Goal: Task Accomplishment & Management: Complete application form

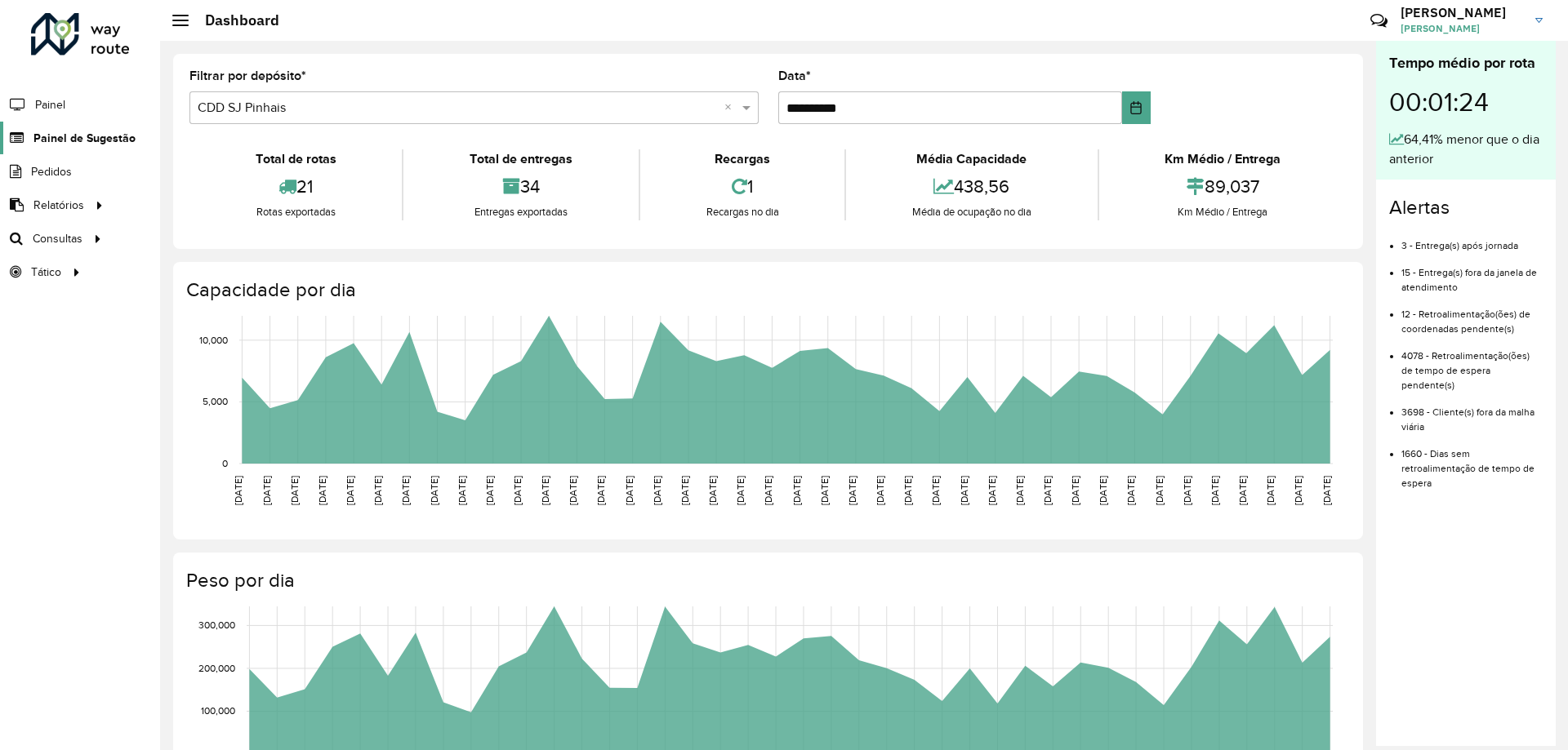
click at [47, 143] on span "Painel de Sugestão" at bounding box center [84, 138] width 102 height 17
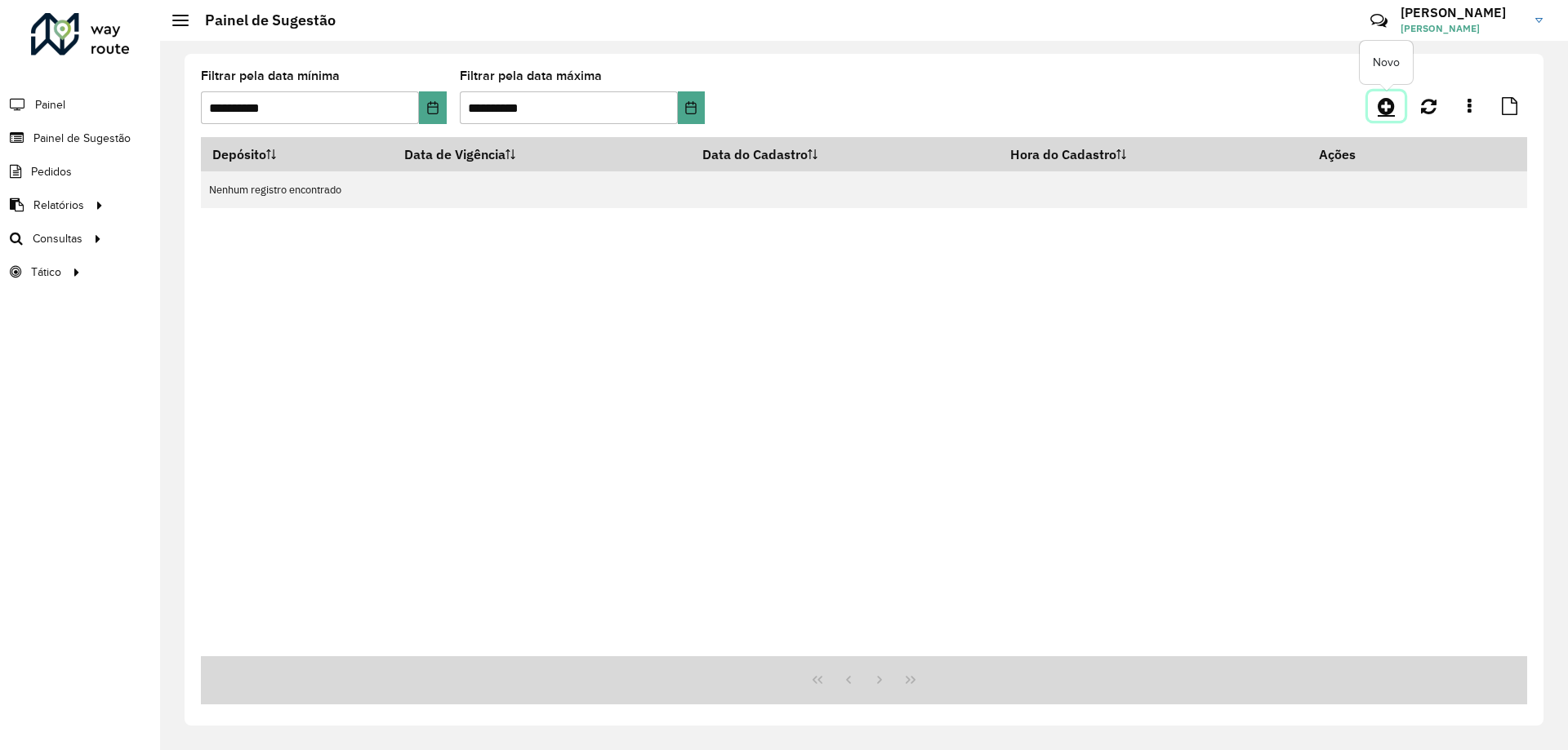
click at [1397, 106] on link at bounding box center [1385, 106] width 37 height 30
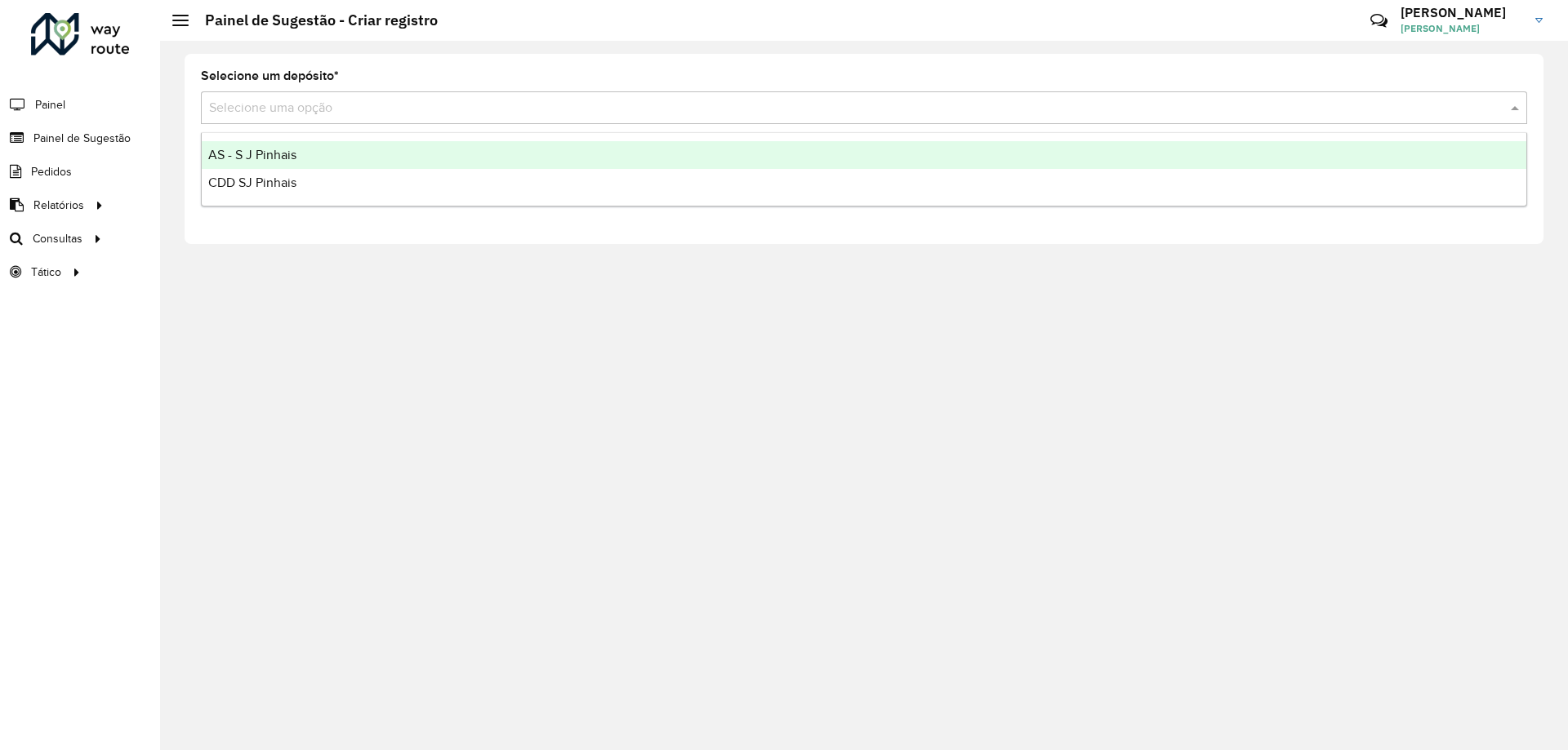
click at [335, 117] on input "text" at bounding box center [847, 108] width 1277 height 20
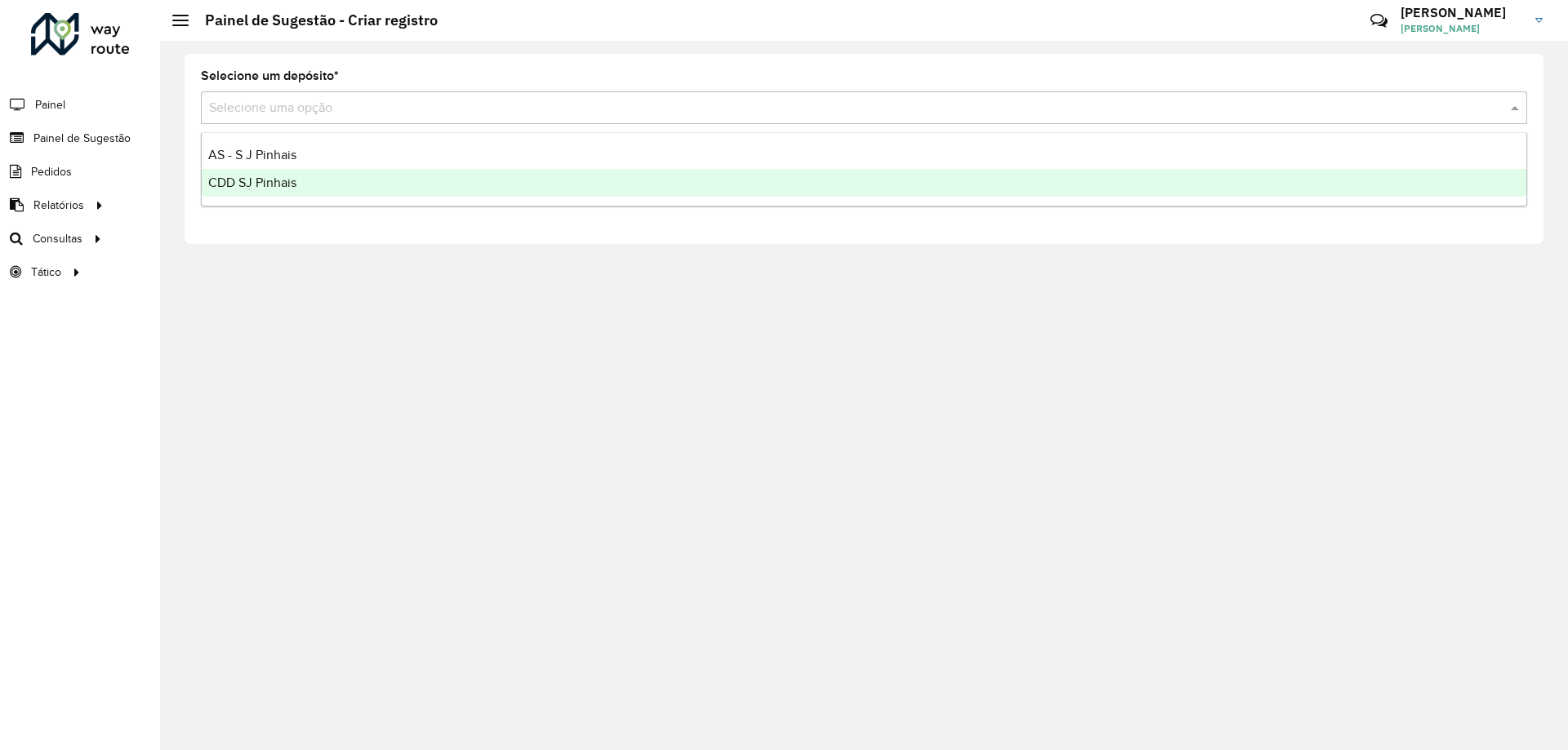
click at [311, 179] on div "CDD SJ Pinhais" at bounding box center [864, 183] width 1325 height 28
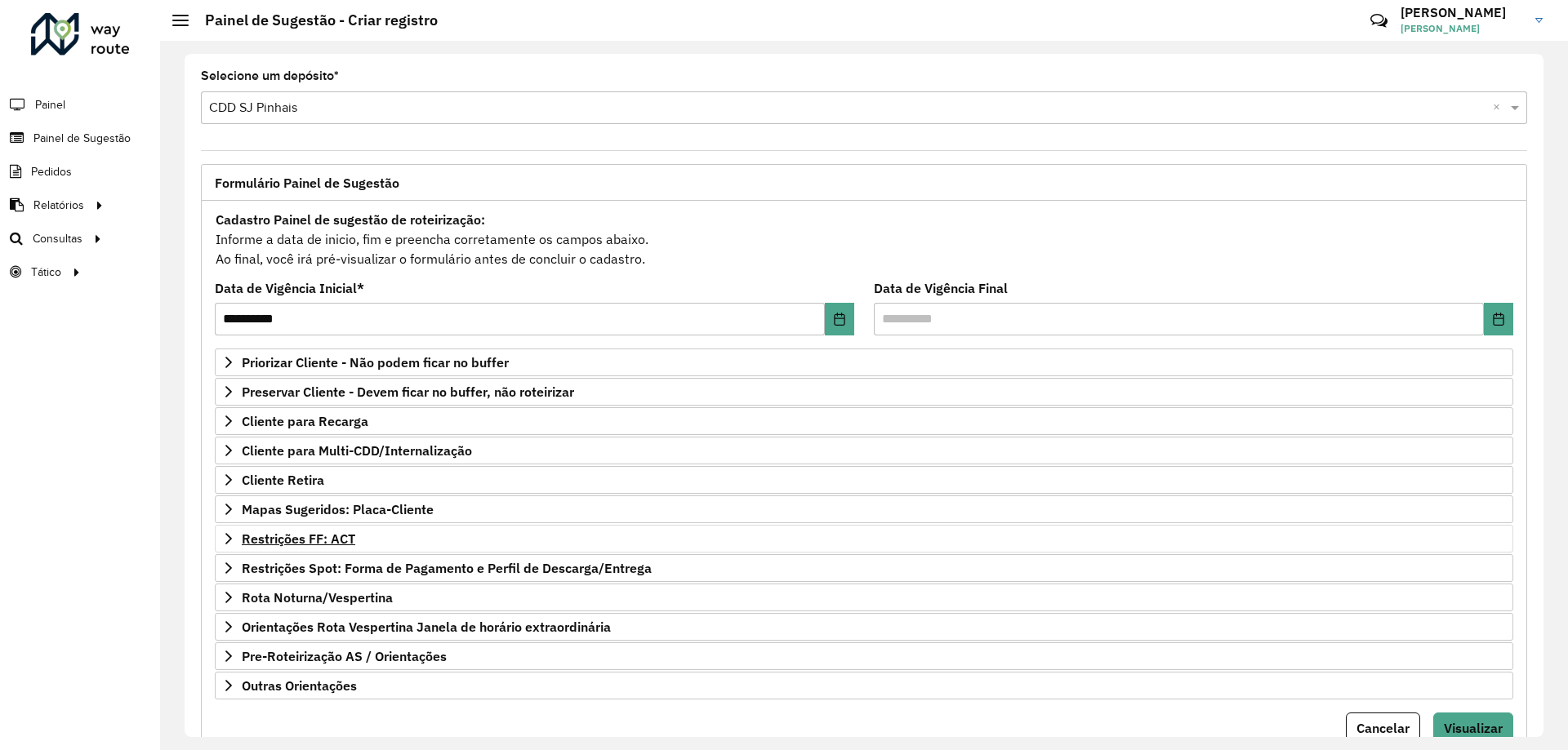
scroll to position [63, 0]
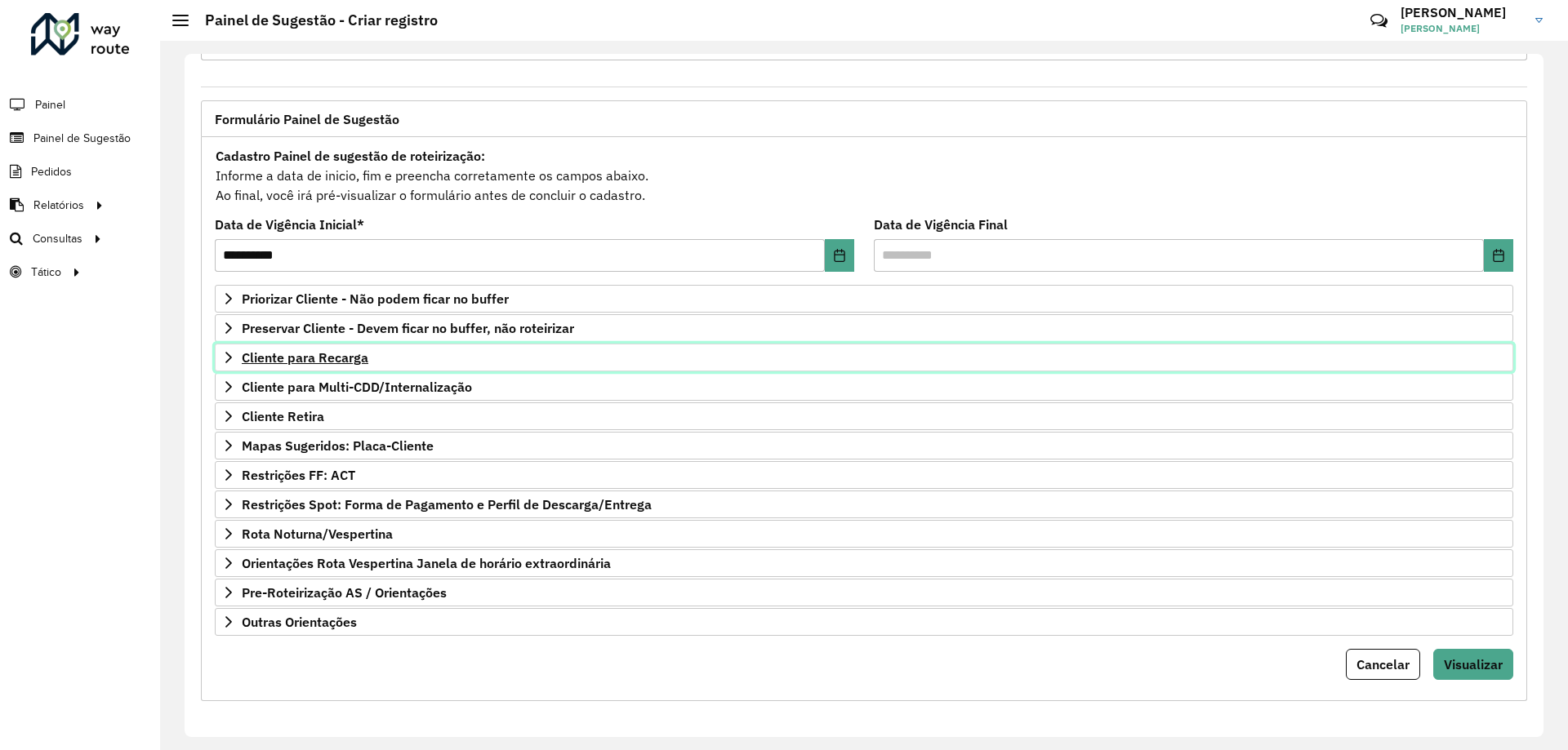
click at [294, 364] on span "Cliente para Recarga" at bounding box center [305, 358] width 127 height 13
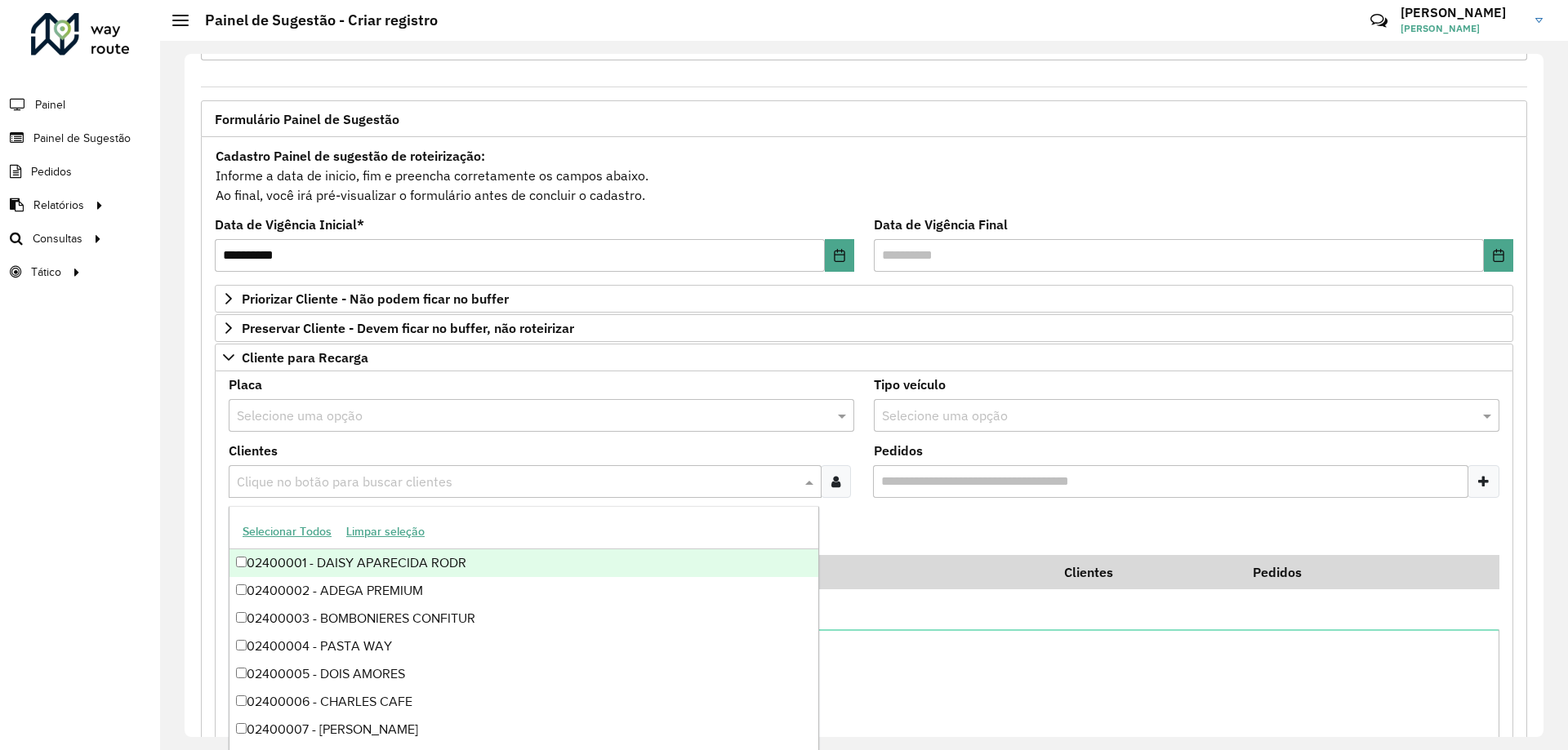
click at [305, 488] on input "text" at bounding box center [517, 483] width 568 height 20
type input "******"
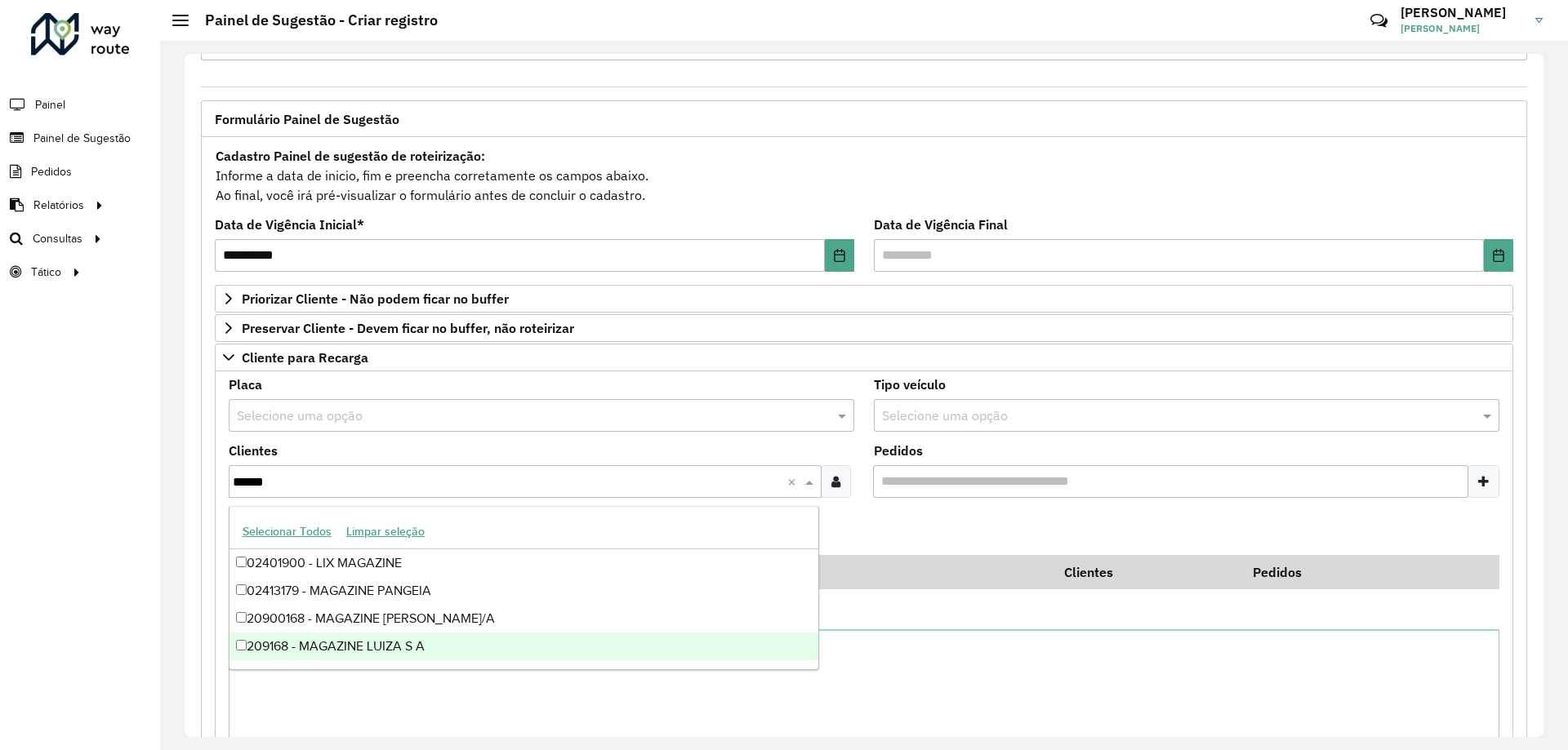
click at [451, 646] on div "209168 - MAGAZINE LUIZA S A" at bounding box center [523, 646] width 588 height 28
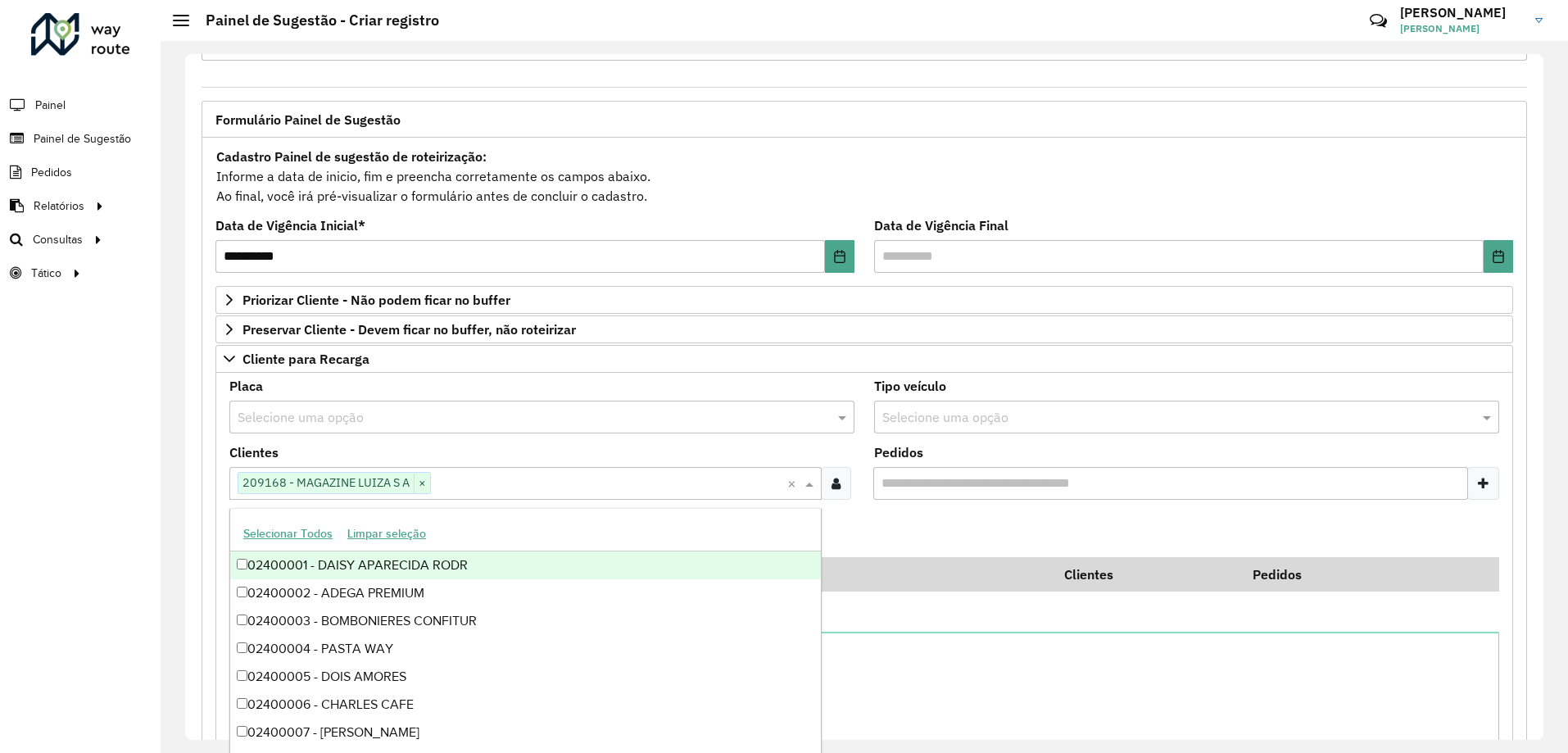
click at [871, 510] on formly-field "Pedidos" at bounding box center [1186, 479] width 645 height 66
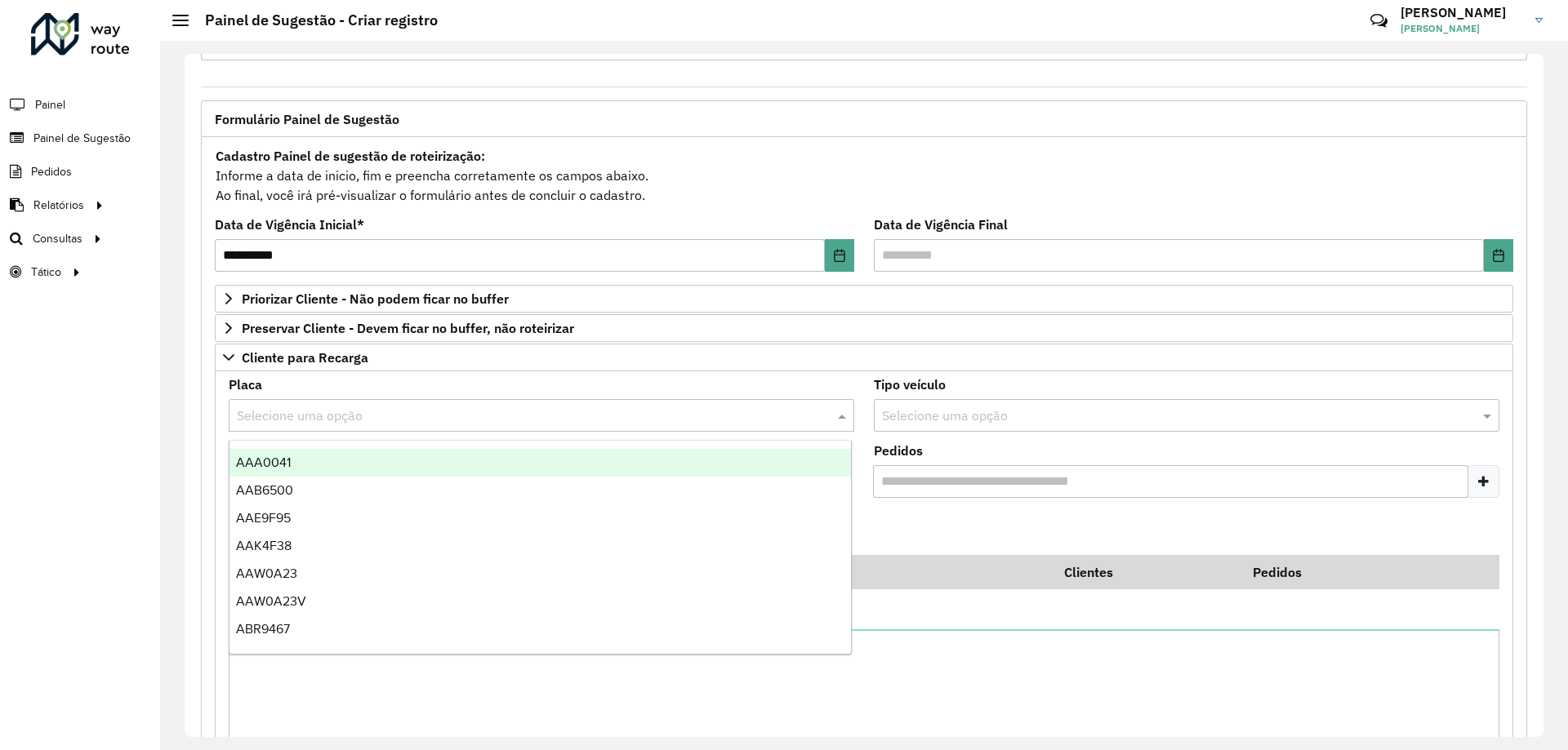
click at [549, 414] on input "text" at bounding box center [525, 417] width 577 height 20
type input "***"
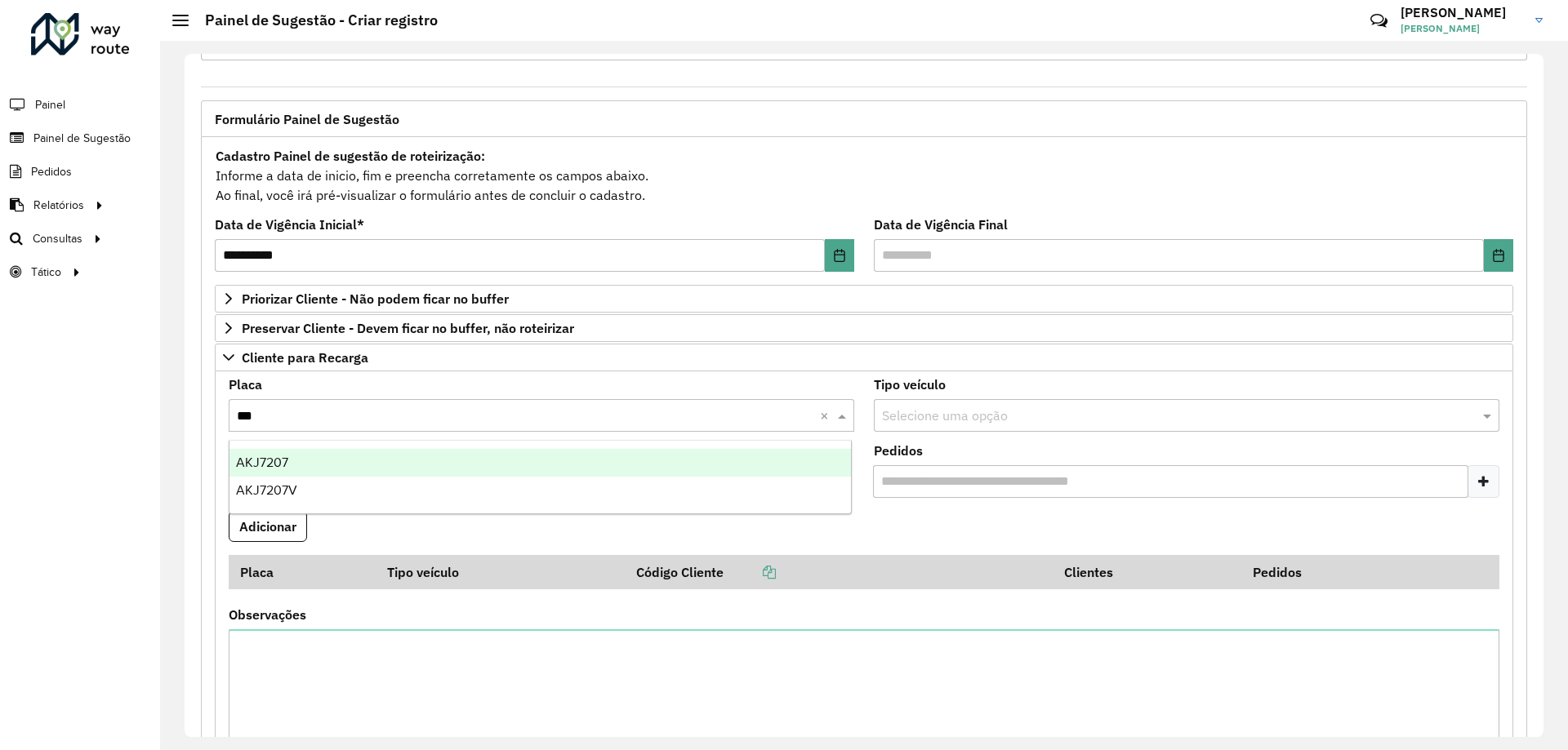
click at [348, 455] on div "AKJ7207" at bounding box center [540, 463] width 622 height 28
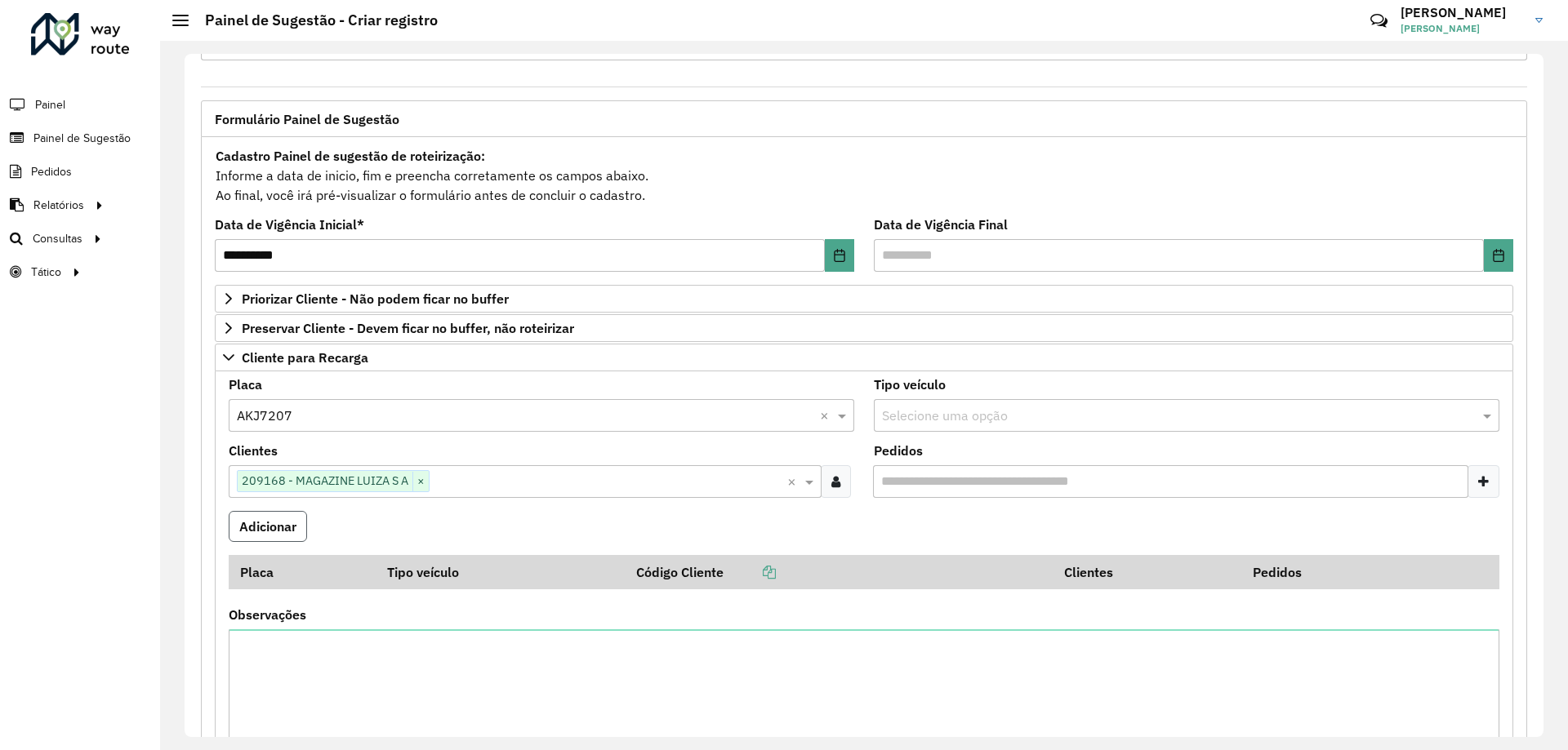
click at [286, 526] on button "Adicionar" at bounding box center [268, 527] width 79 height 31
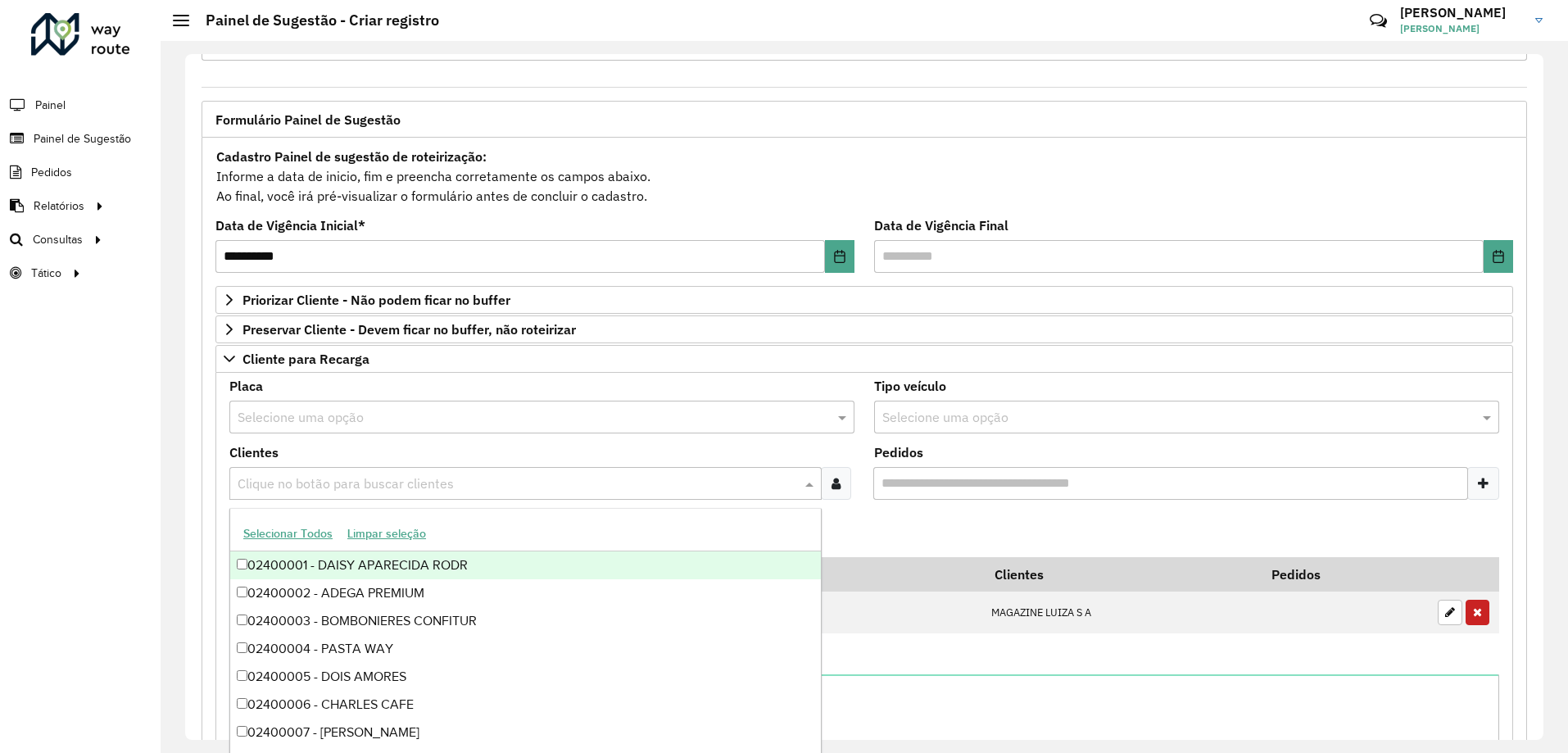
click at [263, 476] on input "text" at bounding box center [518, 484] width 568 height 20
type input "*****"
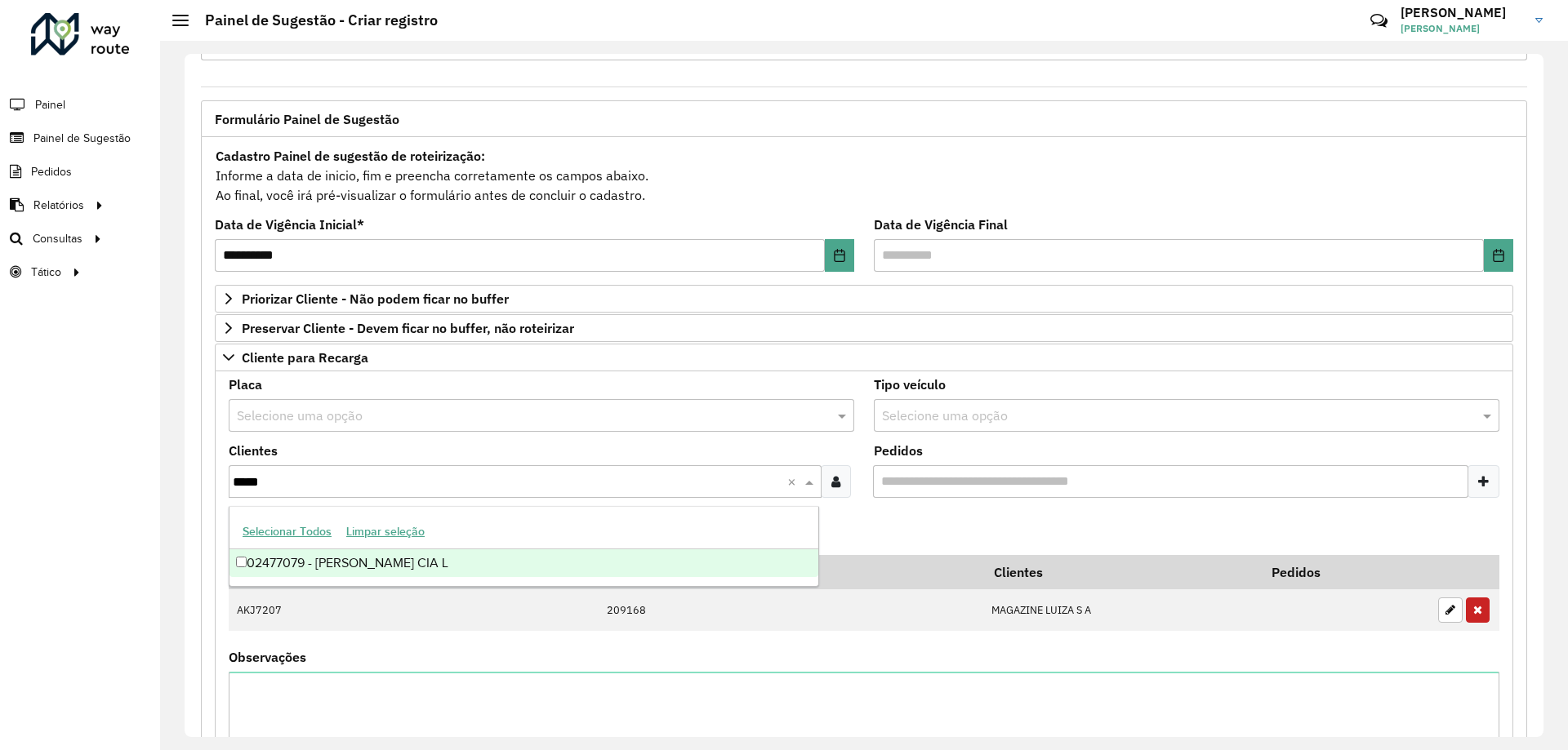
click at [396, 563] on div "02477079 - [PERSON_NAME] CIA L" at bounding box center [523, 563] width 588 height 28
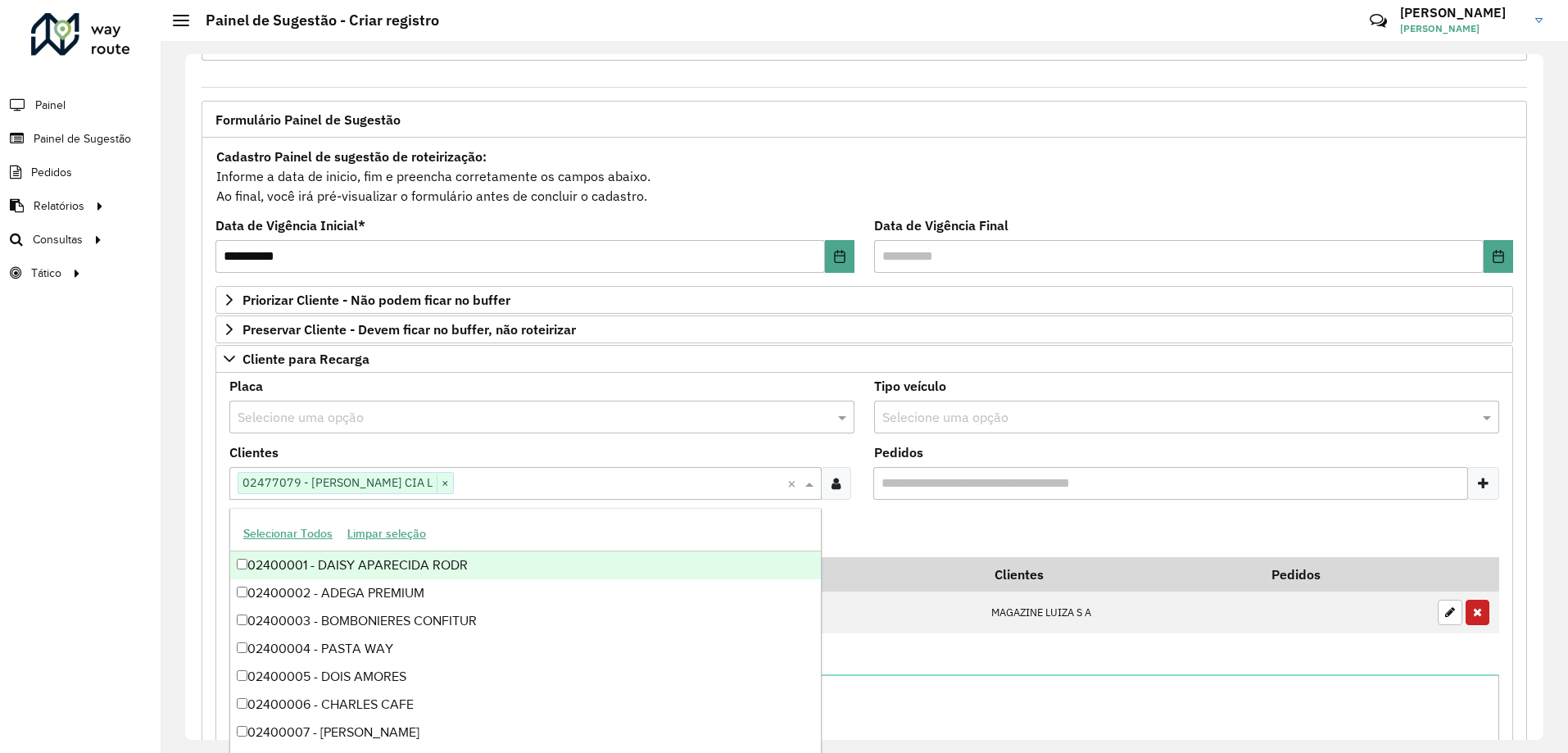
click at [873, 528] on formly-field "Adicionar" at bounding box center [864, 535] width 1290 height 44
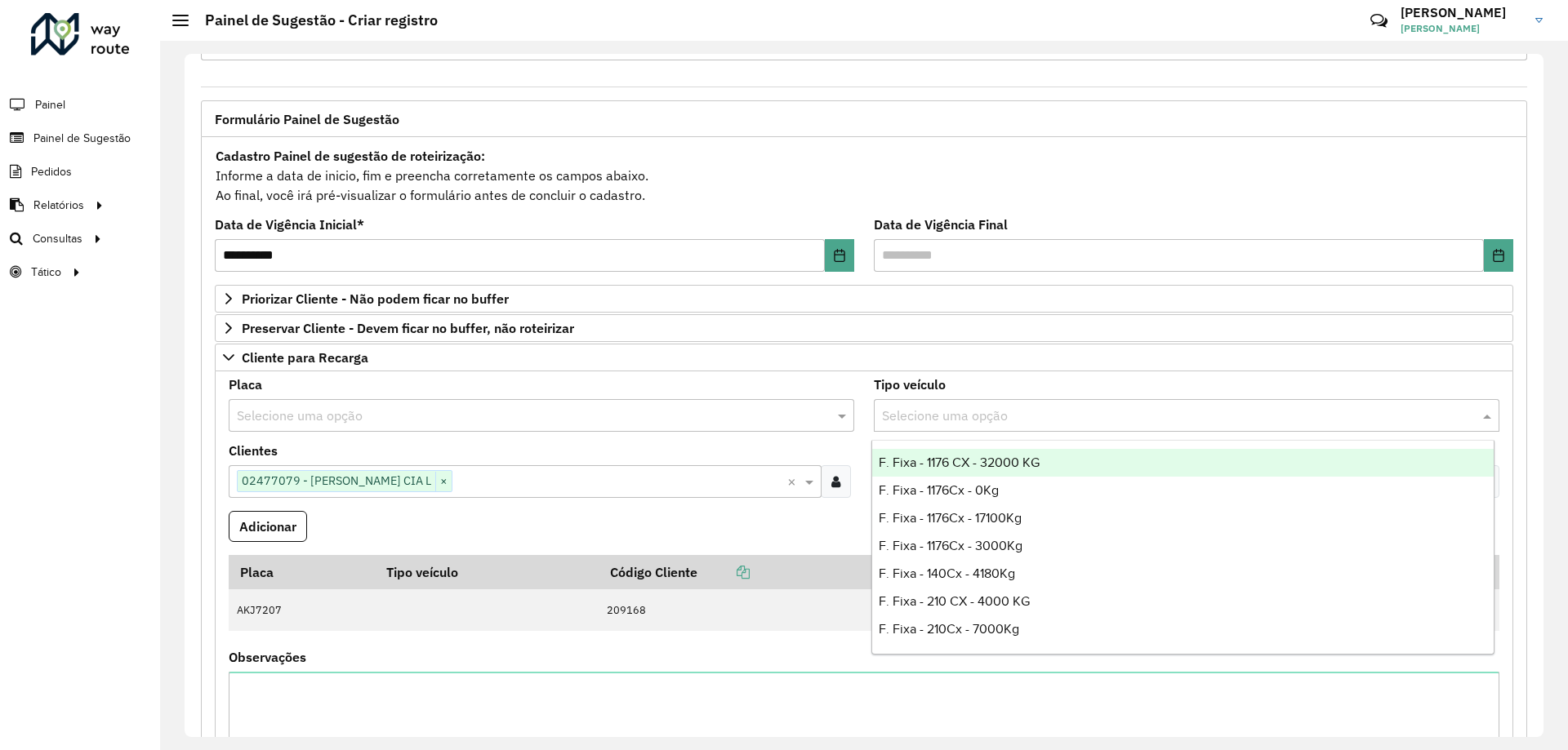
click at [952, 426] on div "Selecione uma opção" at bounding box center [1187, 416] width 625 height 33
type input "***"
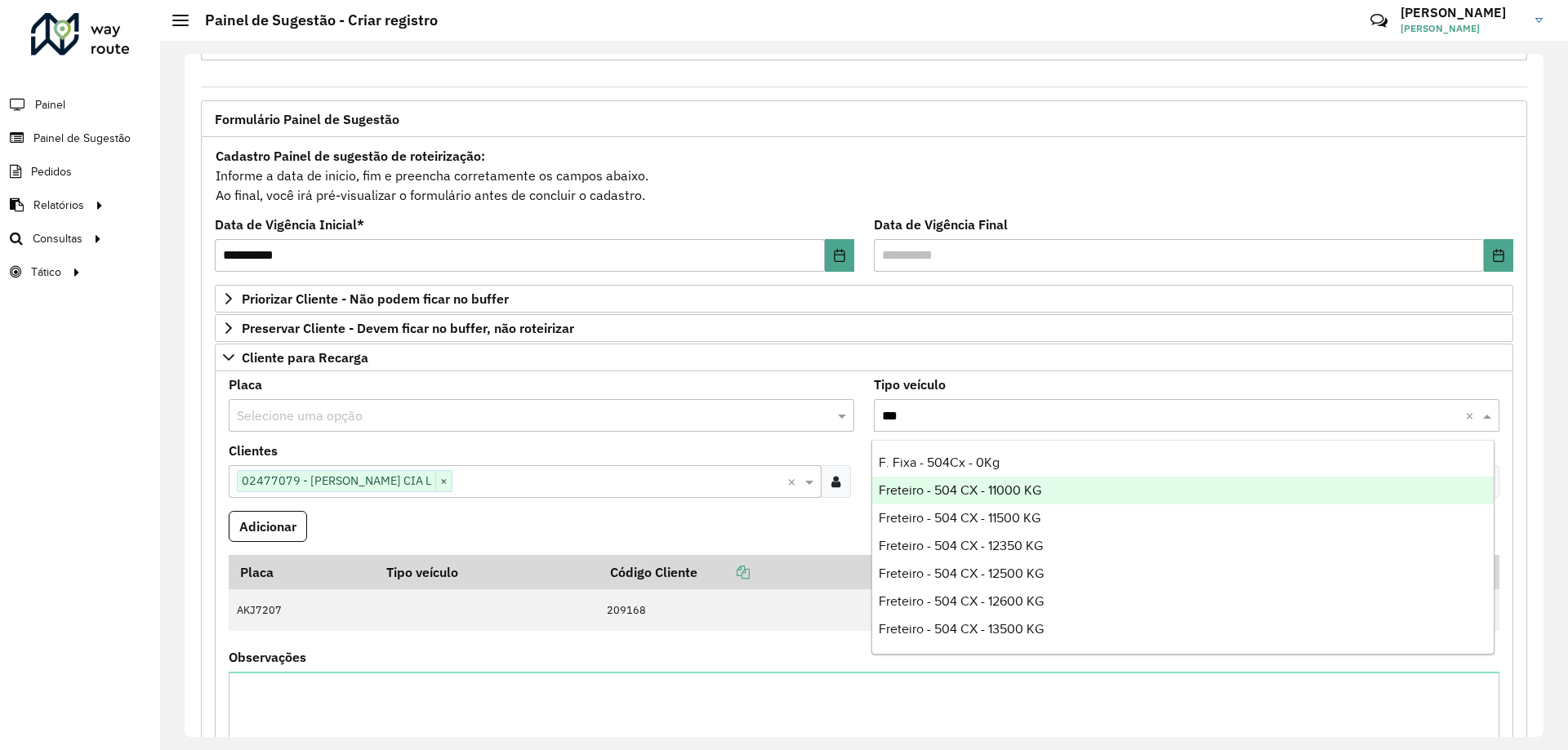
click at [1083, 487] on div "Freteiro - 504 CX - 11000 KG" at bounding box center [1183, 491] width 622 height 28
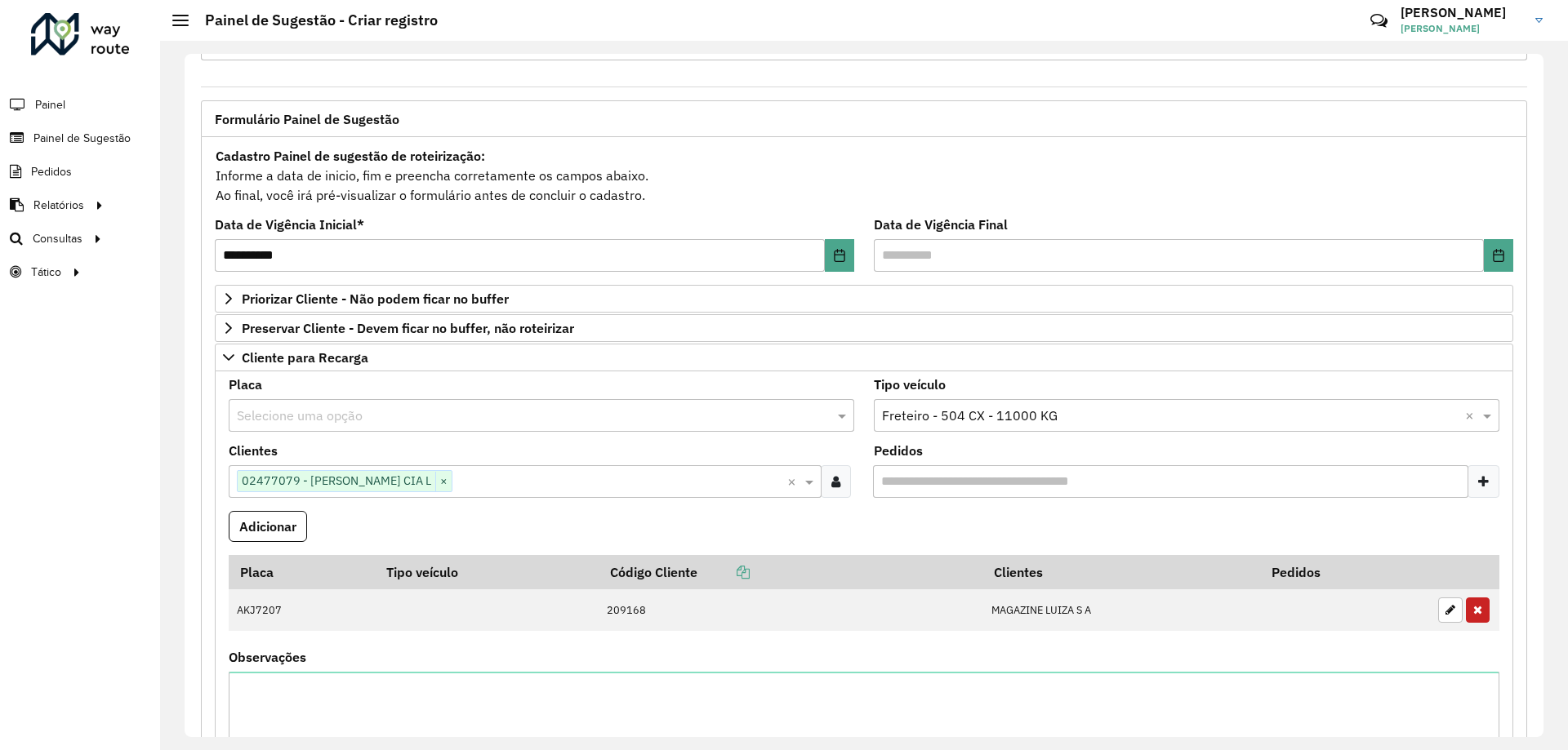
click at [905, 519] on formly-field "Adicionar" at bounding box center [864, 533] width 1291 height 44
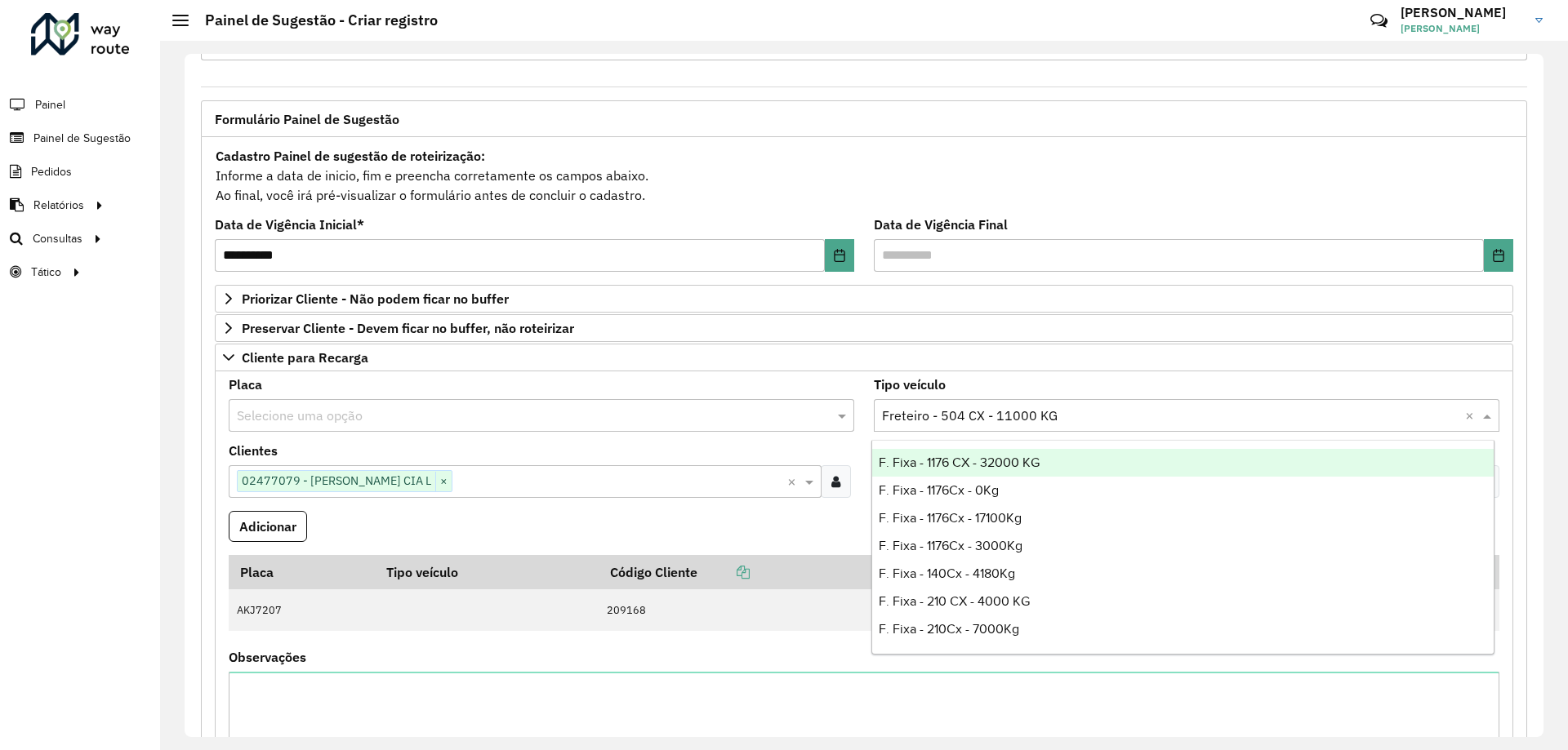
click at [1075, 419] on input "text" at bounding box center [1170, 417] width 577 height 20
type input "***"
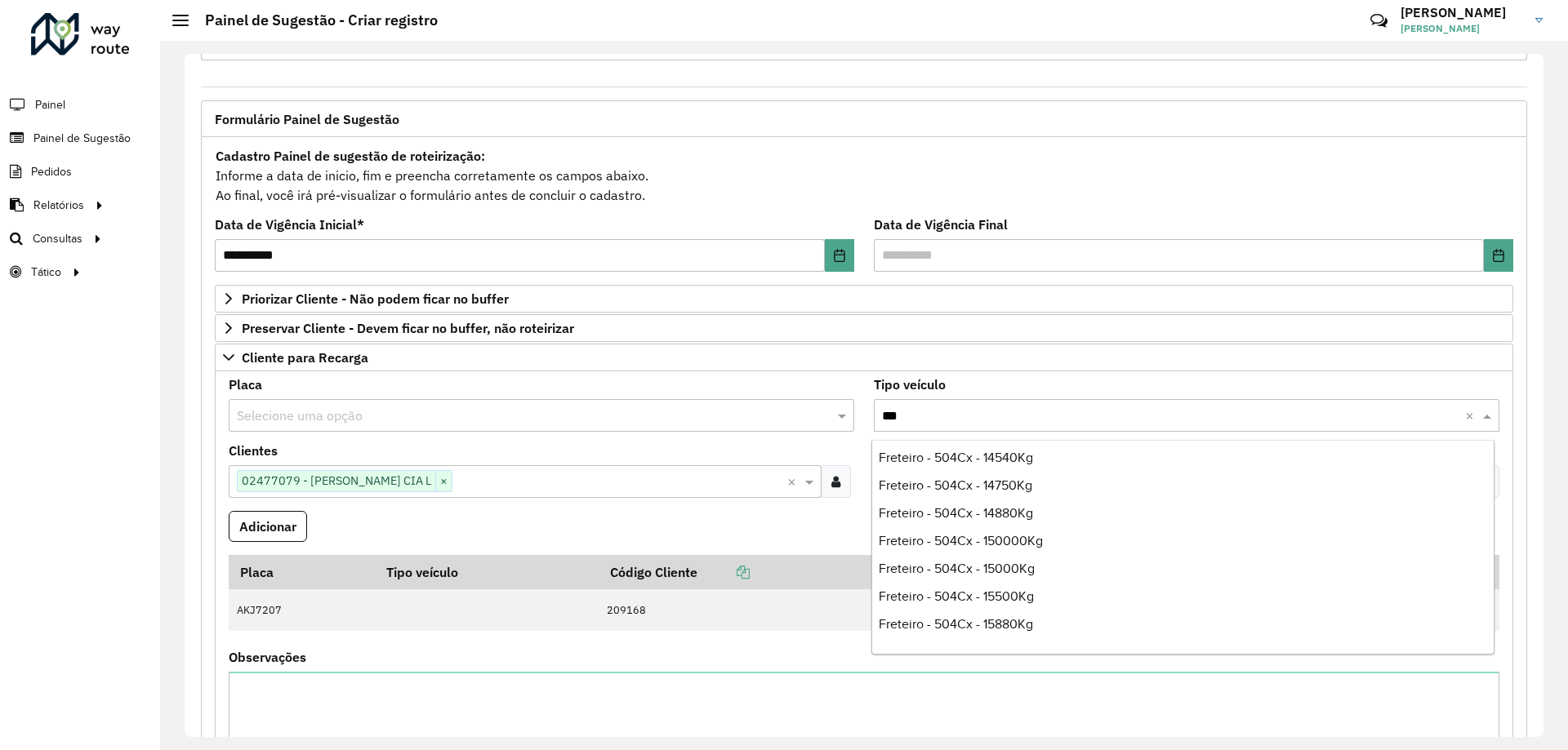
scroll to position [1224, 0]
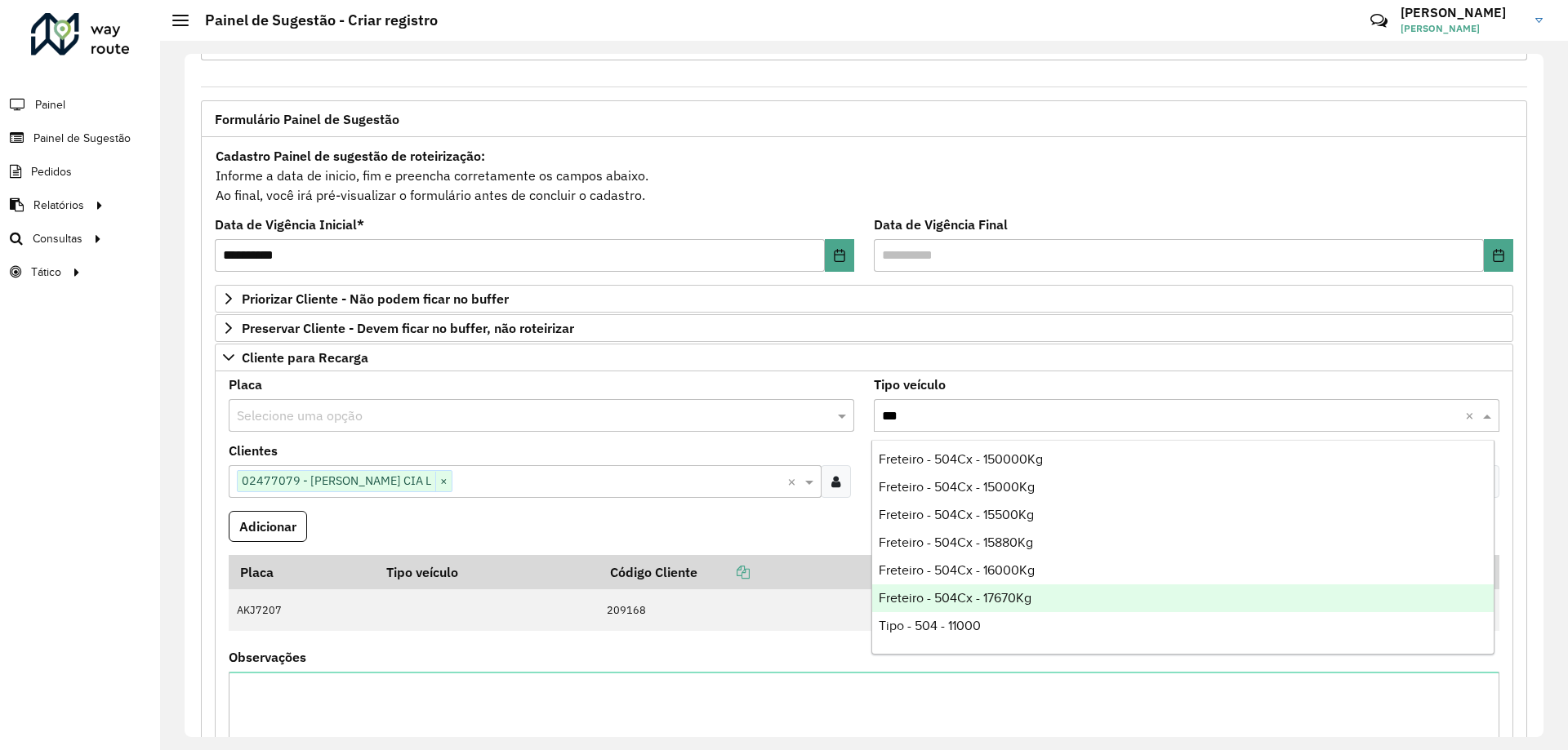
click at [1091, 588] on div "Freteiro - 504Cx - 17670Kg" at bounding box center [1183, 598] width 622 height 28
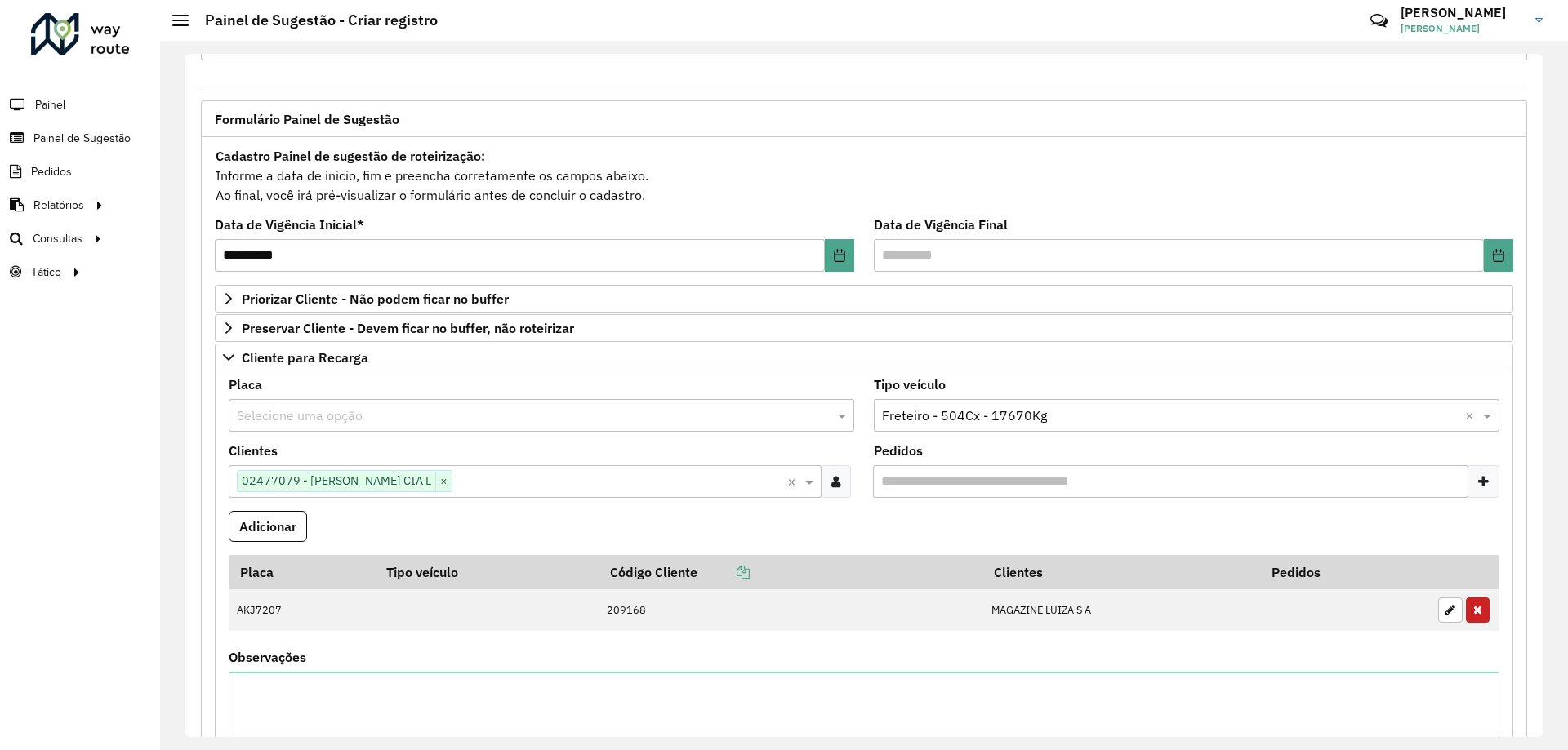
click at [756, 516] on formly-field "Adicionar" at bounding box center [864, 533] width 1291 height 44
click at [277, 521] on button "Adicionar" at bounding box center [268, 527] width 79 height 31
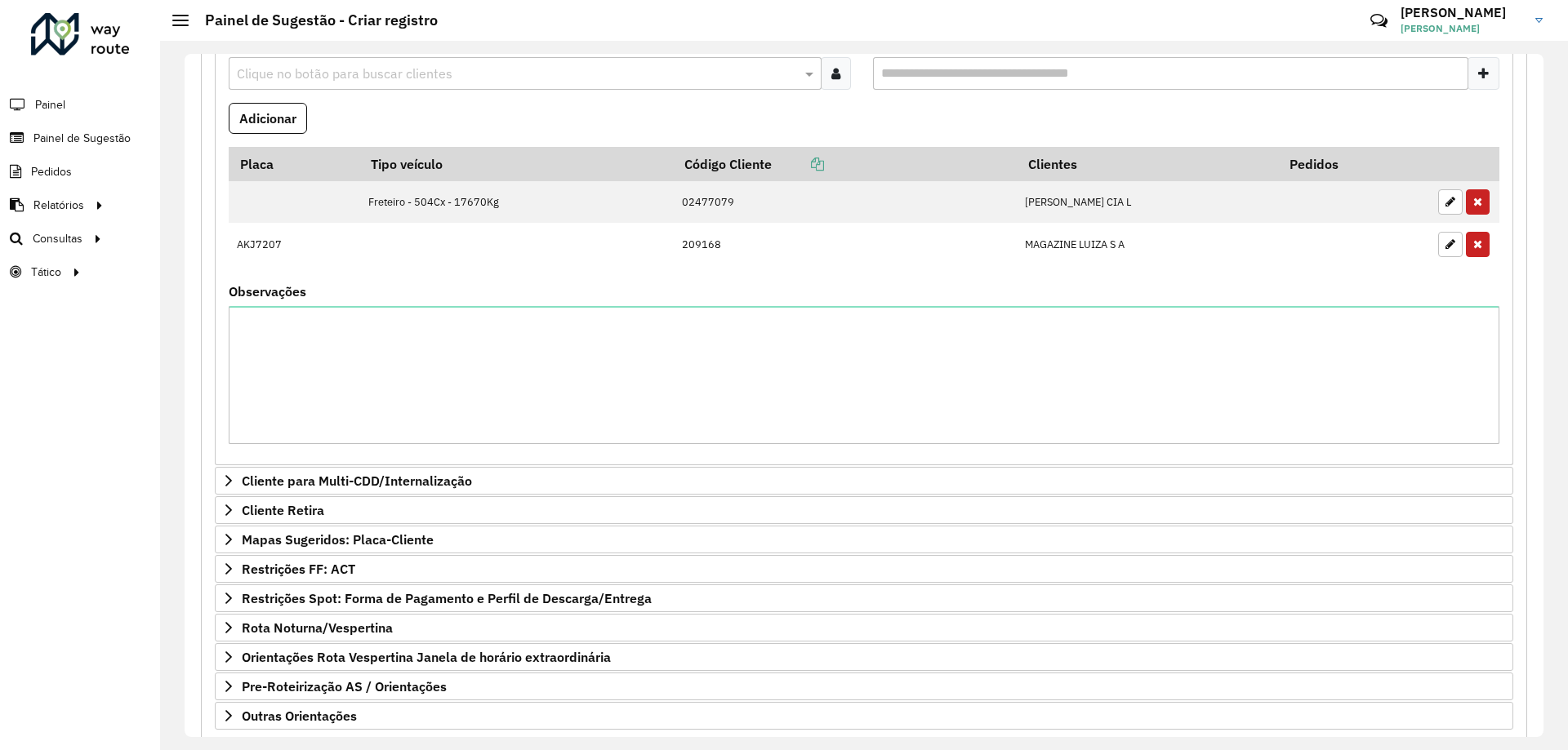
scroll to position [566, 0]
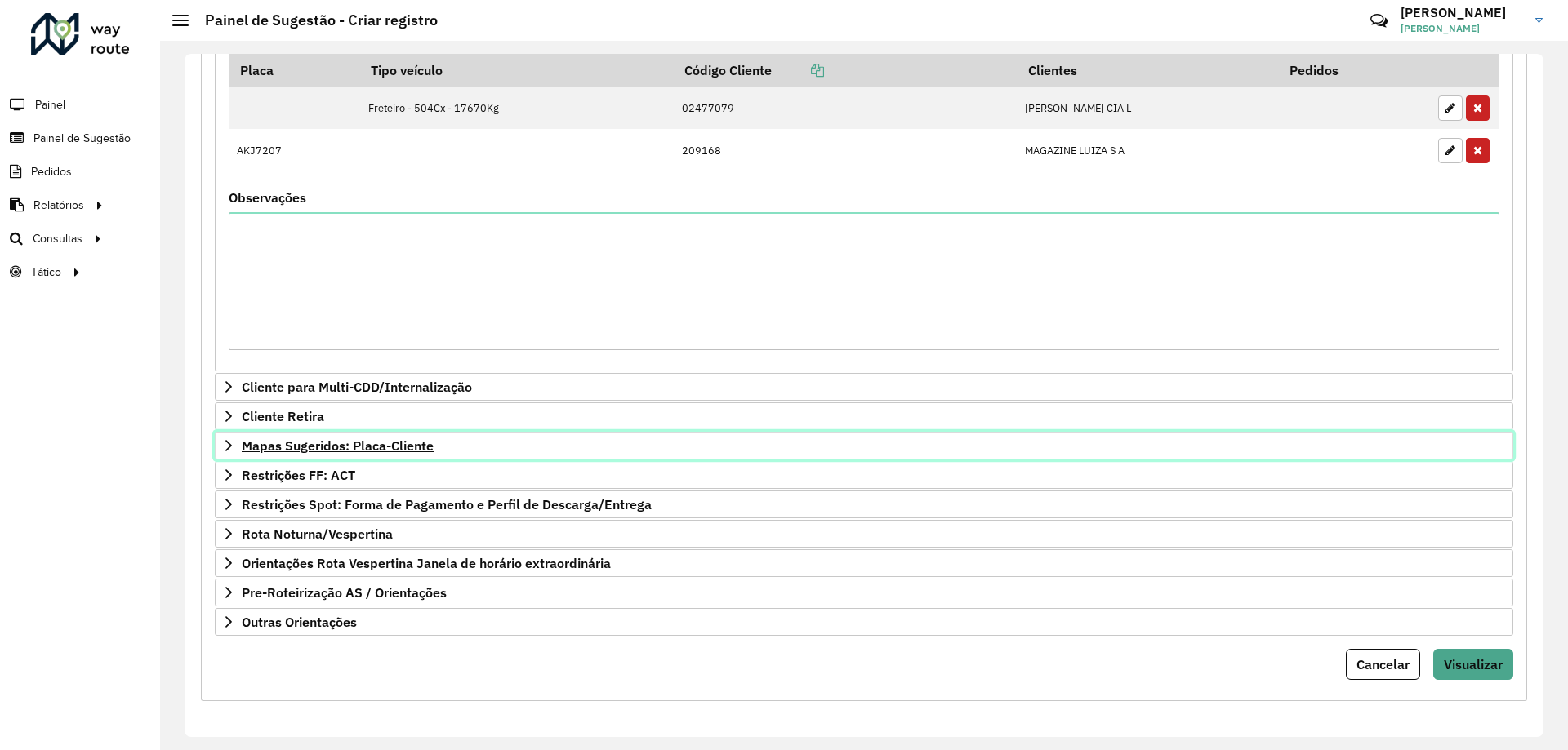
click at [230, 441] on icon at bounding box center [229, 445] width 13 height 13
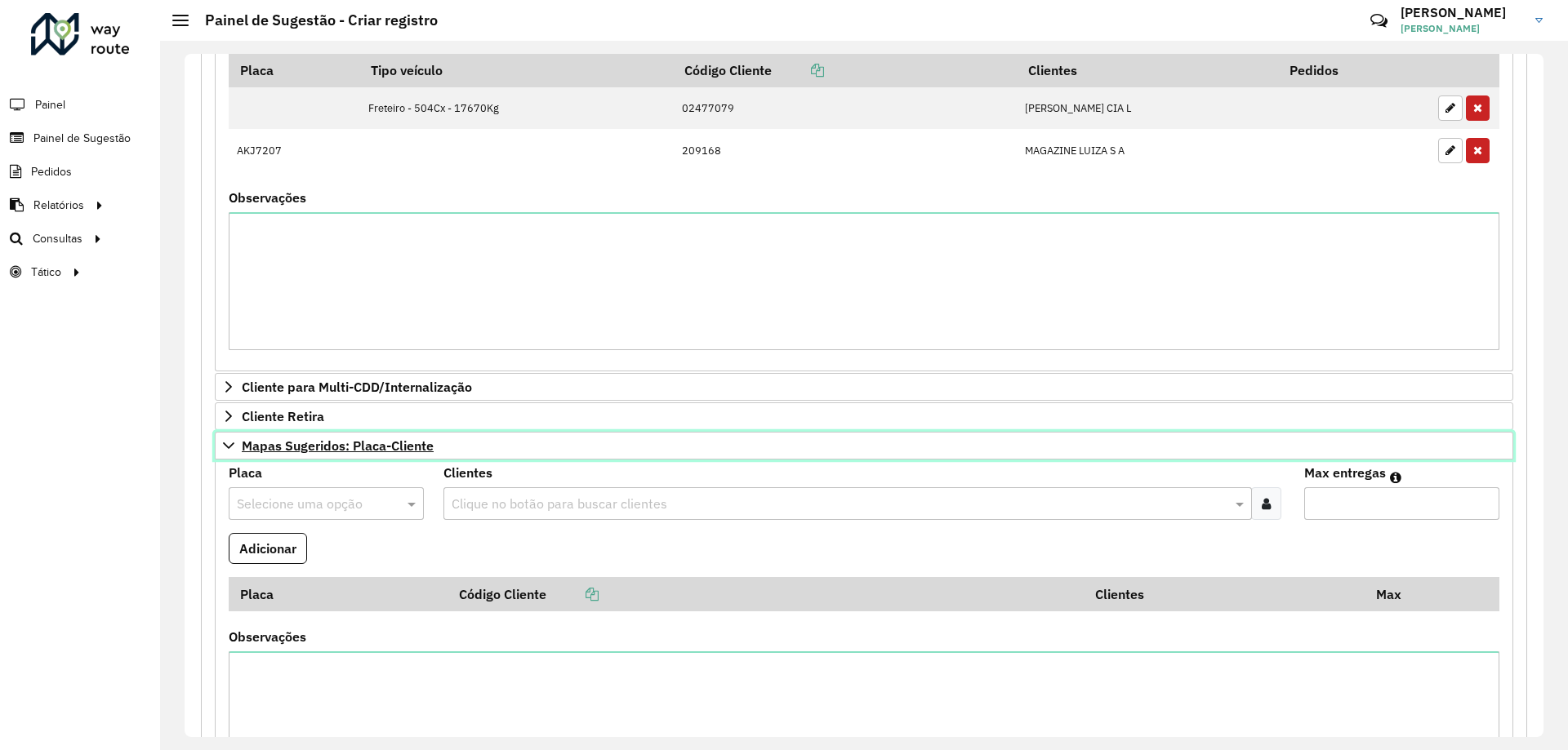
scroll to position [811, 0]
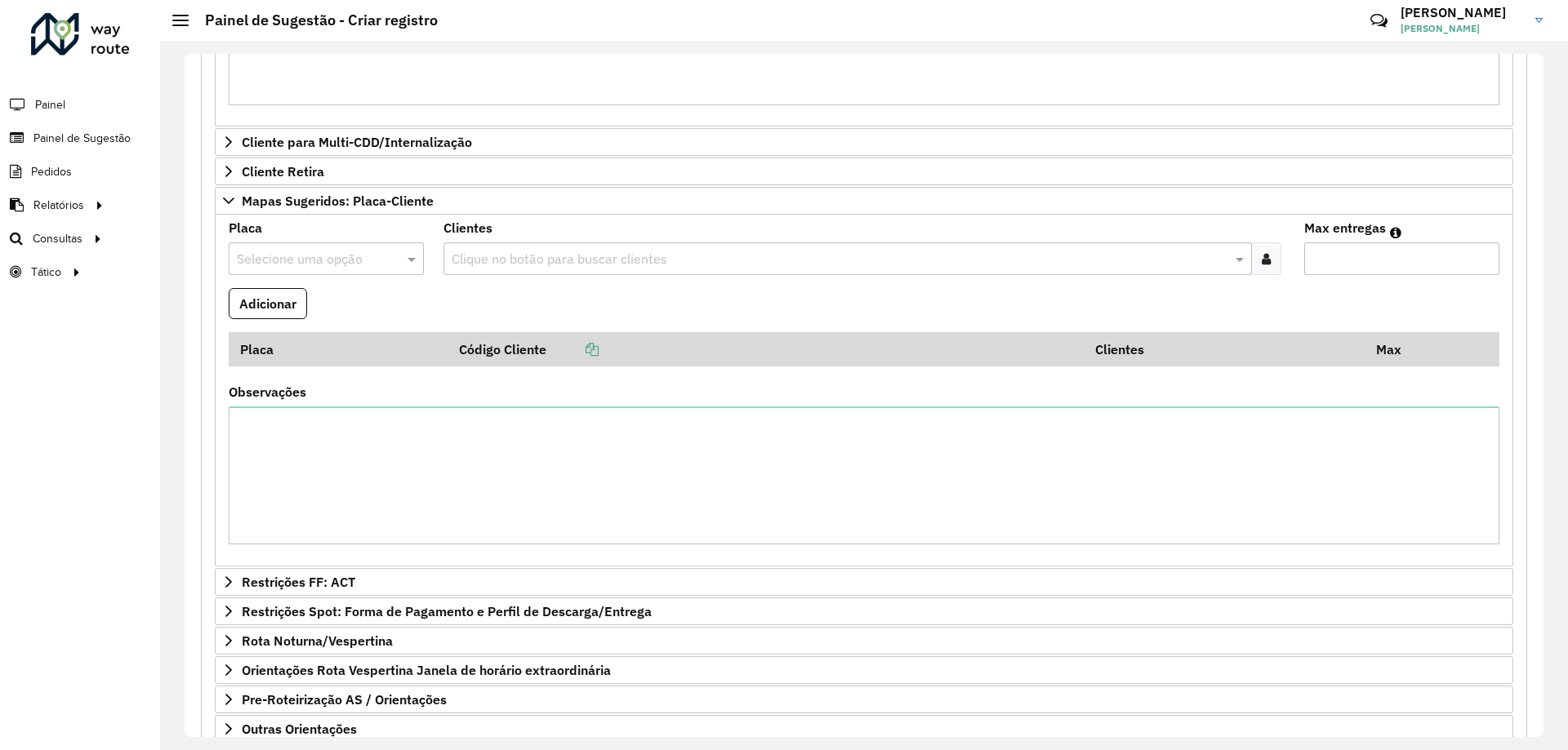
click at [290, 265] on input "text" at bounding box center [310, 259] width 146 height 20
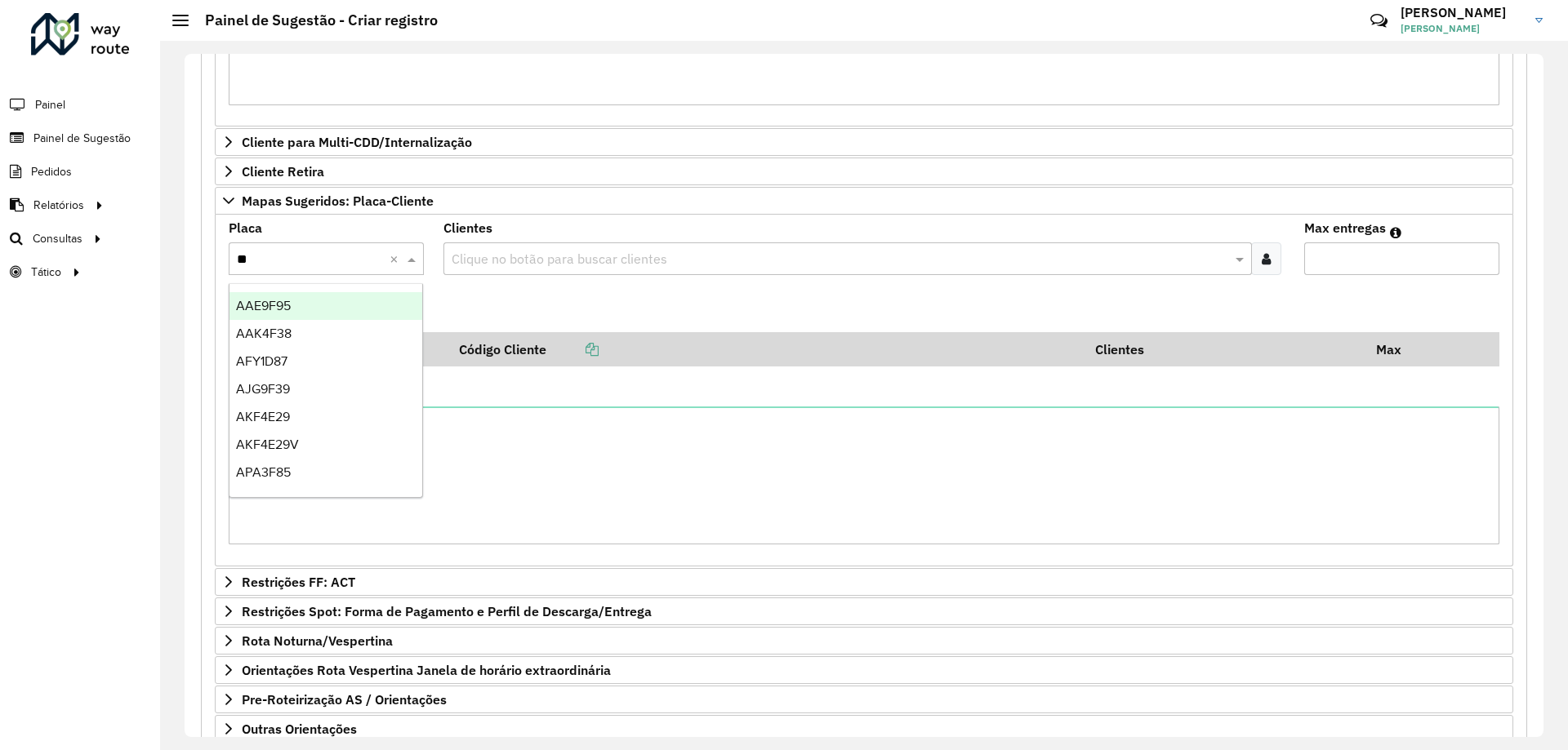
type input "***"
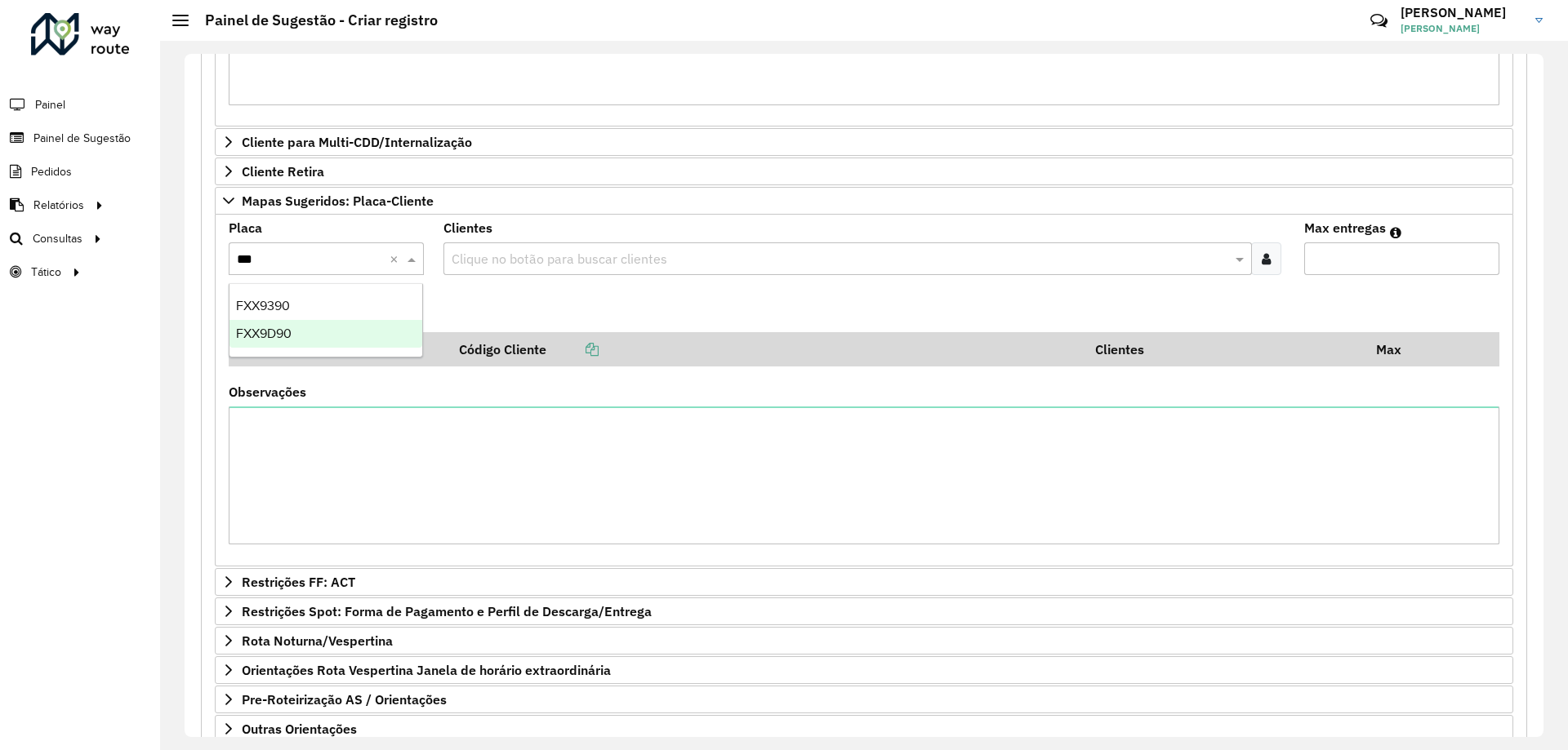
click at [285, 337] on span "FXX9D90" at bounding box center [263, 333] width 55 height 14
click at [521, 252] on input "text" at bounding box center [839, 259] width 783 height 20
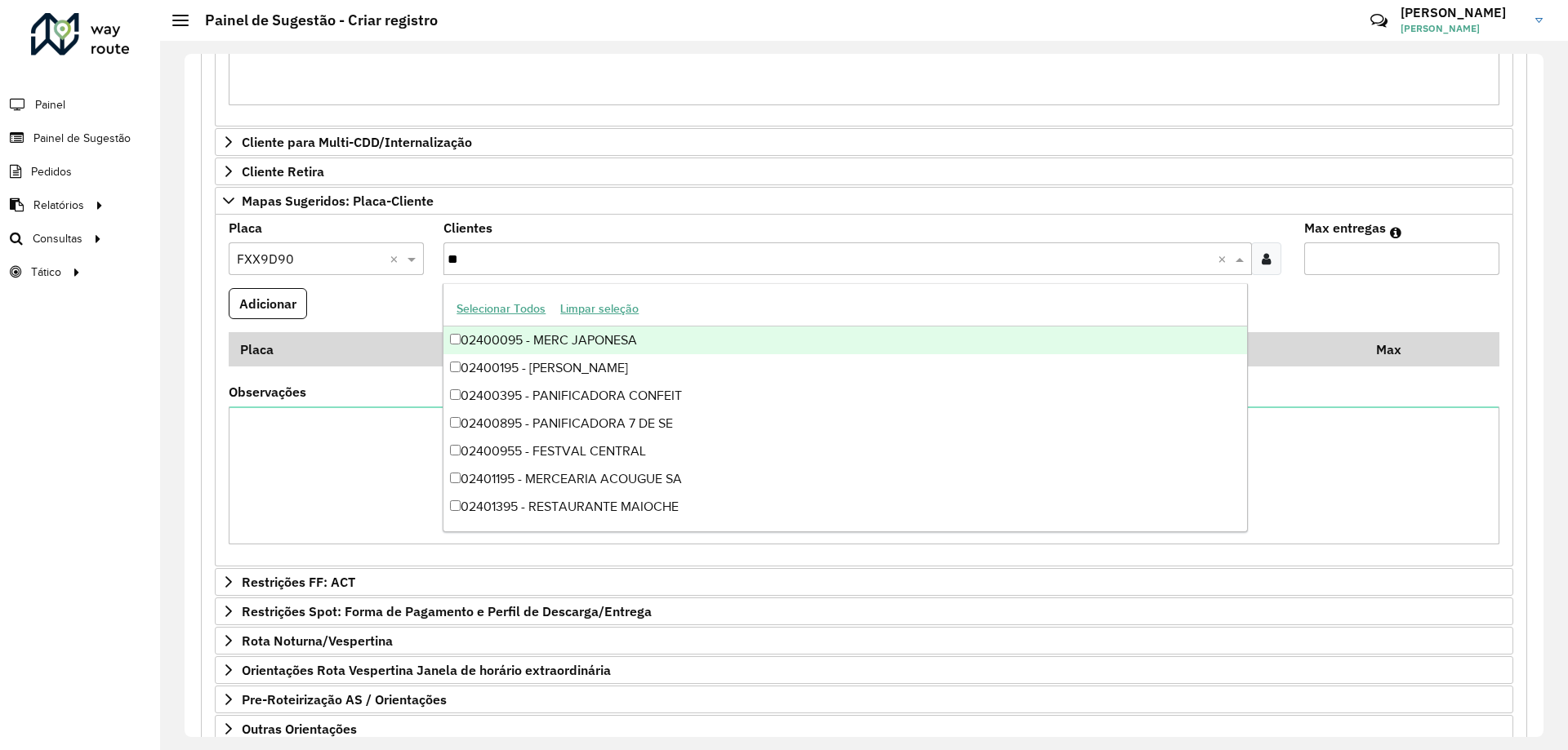
type input "***"
click at [619, 329] on div "02400955 - FESTVAL CENTRAL" at bounding box center [845, 340] width 803 height 28
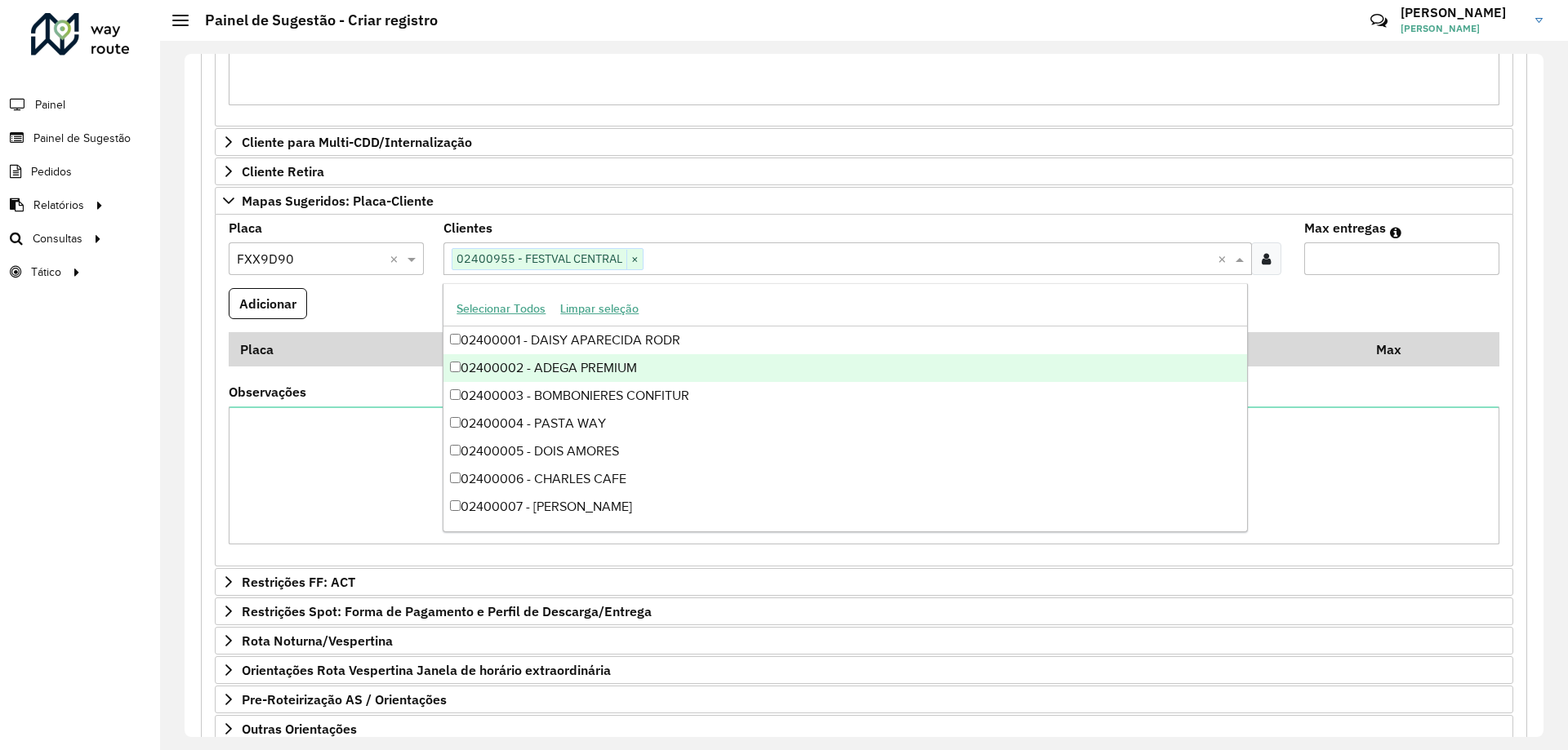
click at [1337, 263] on input "Max entregas" at bounding box center [1402, 258] width 195 height 33
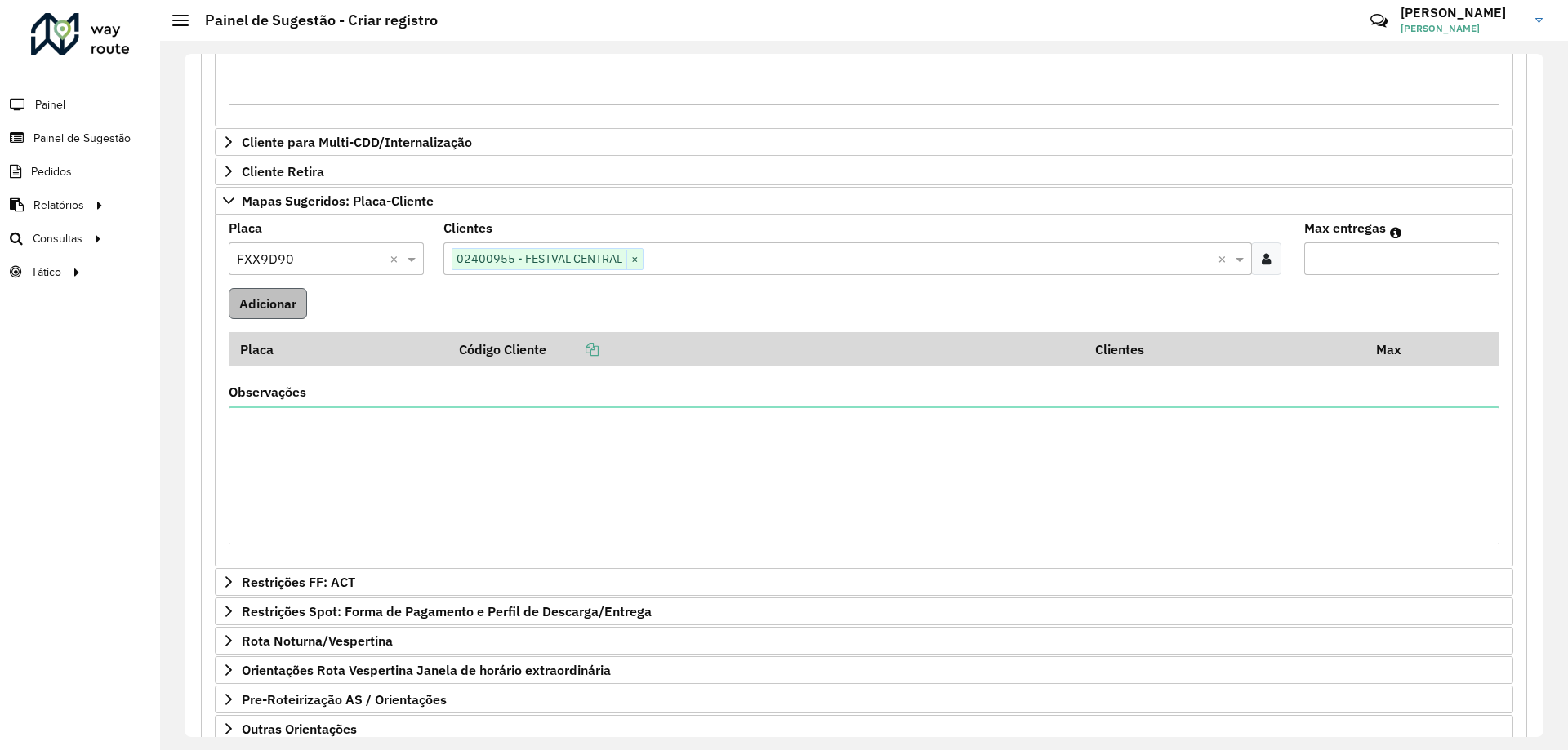
type input "*"
click at [279, 316] on button "Adicionar" at bounding box center [268, 304] width 79 height 31
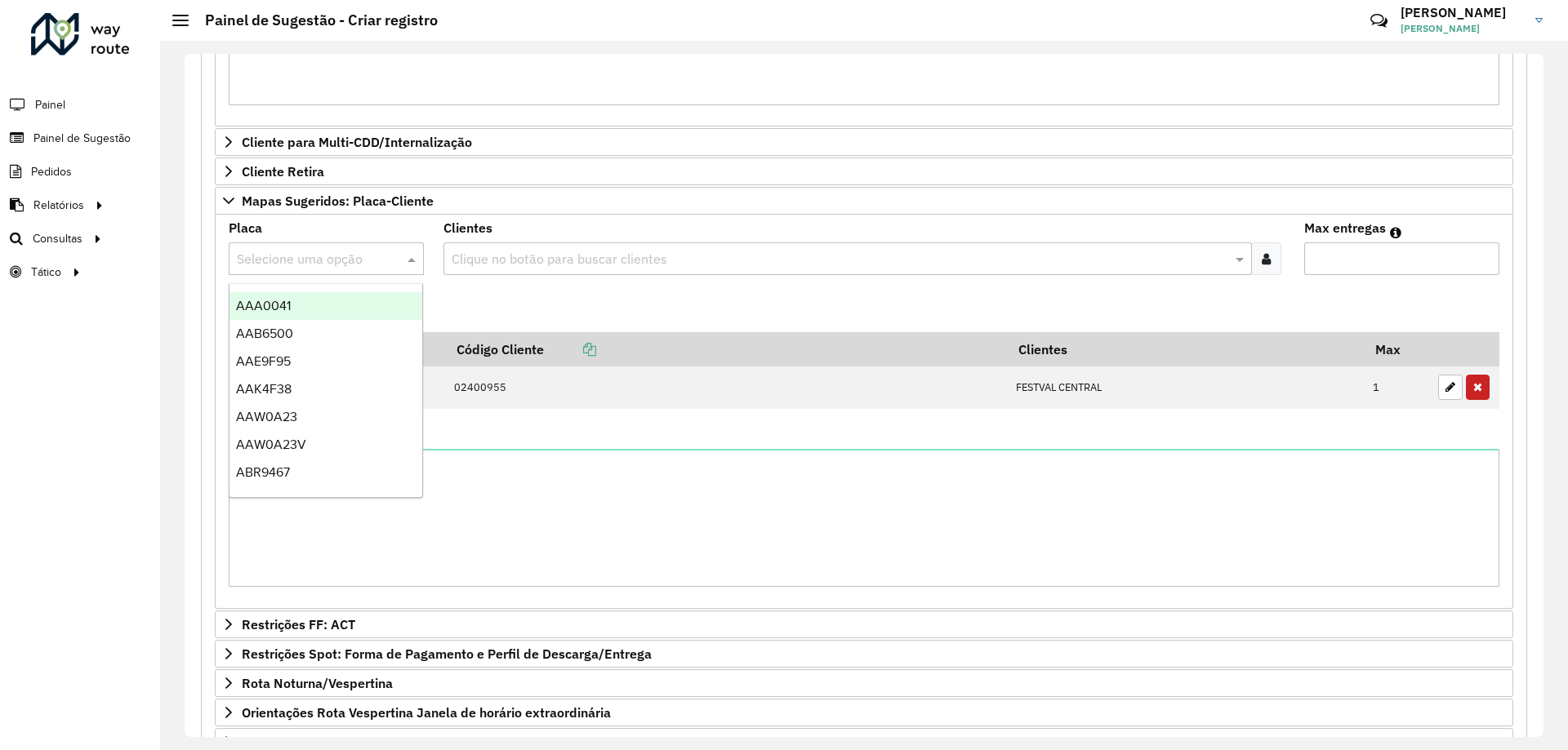
click at [331, 259] on input "text" at bounding box center [310, 259] width 146 height 20
type input "***"
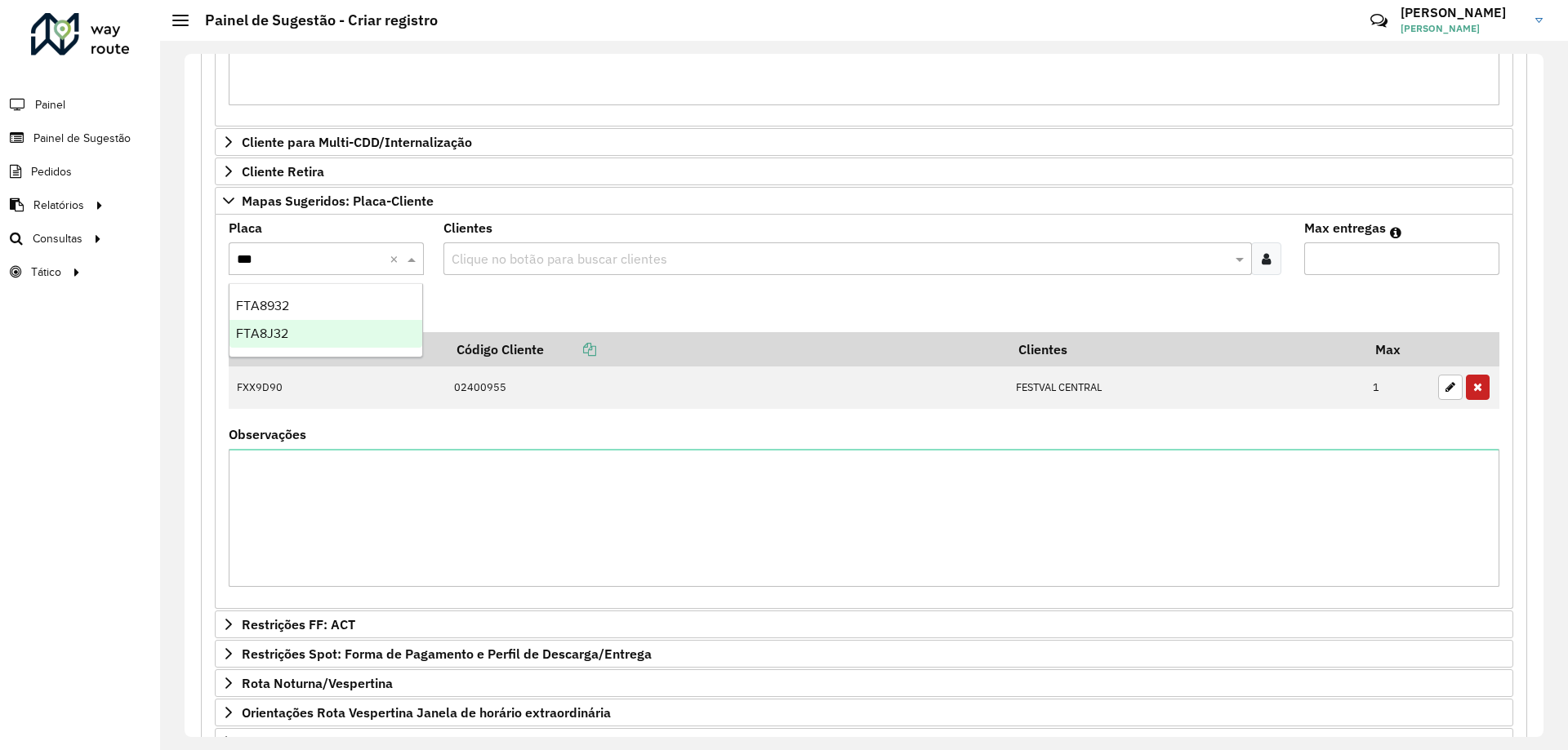
click at [326, 332] on div "FTA8J32" at bounding box center [325, 333] width 192 height 28
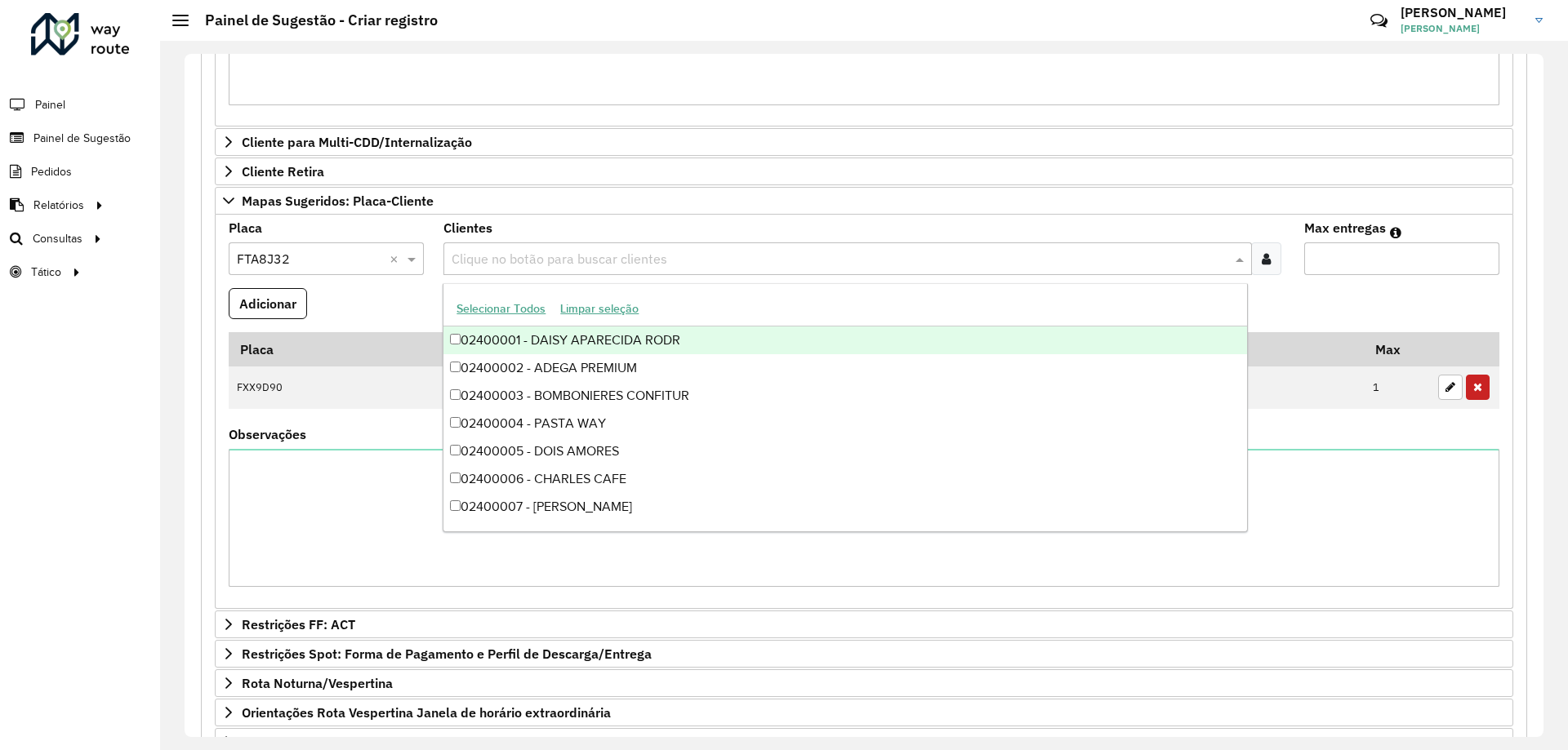
click at [547, 258] on input "text" at bounding box center [839, 259] width 783 height 20
type input "***"
click at [597, 331] on div "02400955 - FESTVAL CENTRAL" at bounding box center [845, 340] width 803 height 28
click at [1349, 258] on input "Max entregas" at bounding box center [1402, 258] width 195 height 33
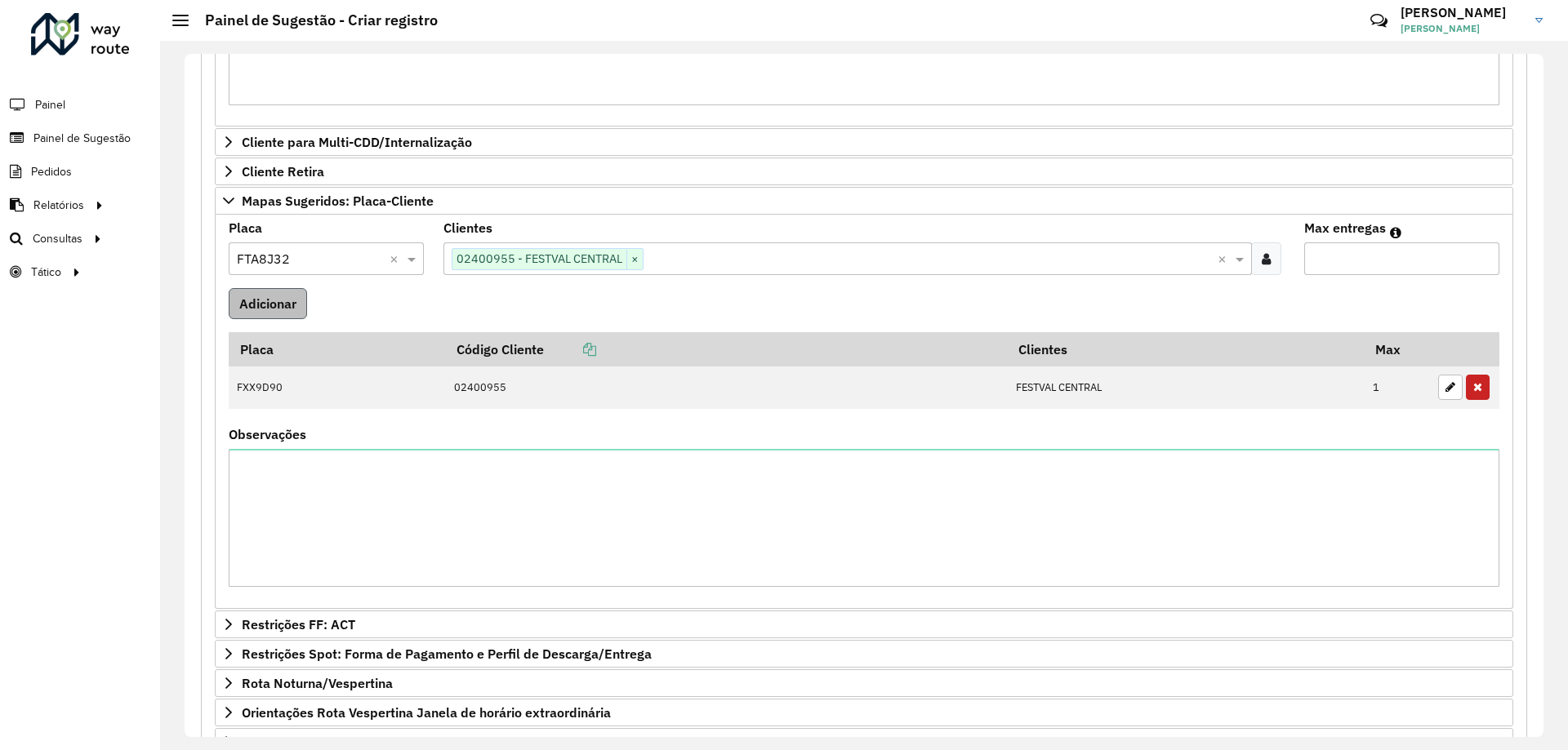
type input "*"
click at [292, 305] on button "Adicionar" at bounding box center [268, 304] width 79 height 31
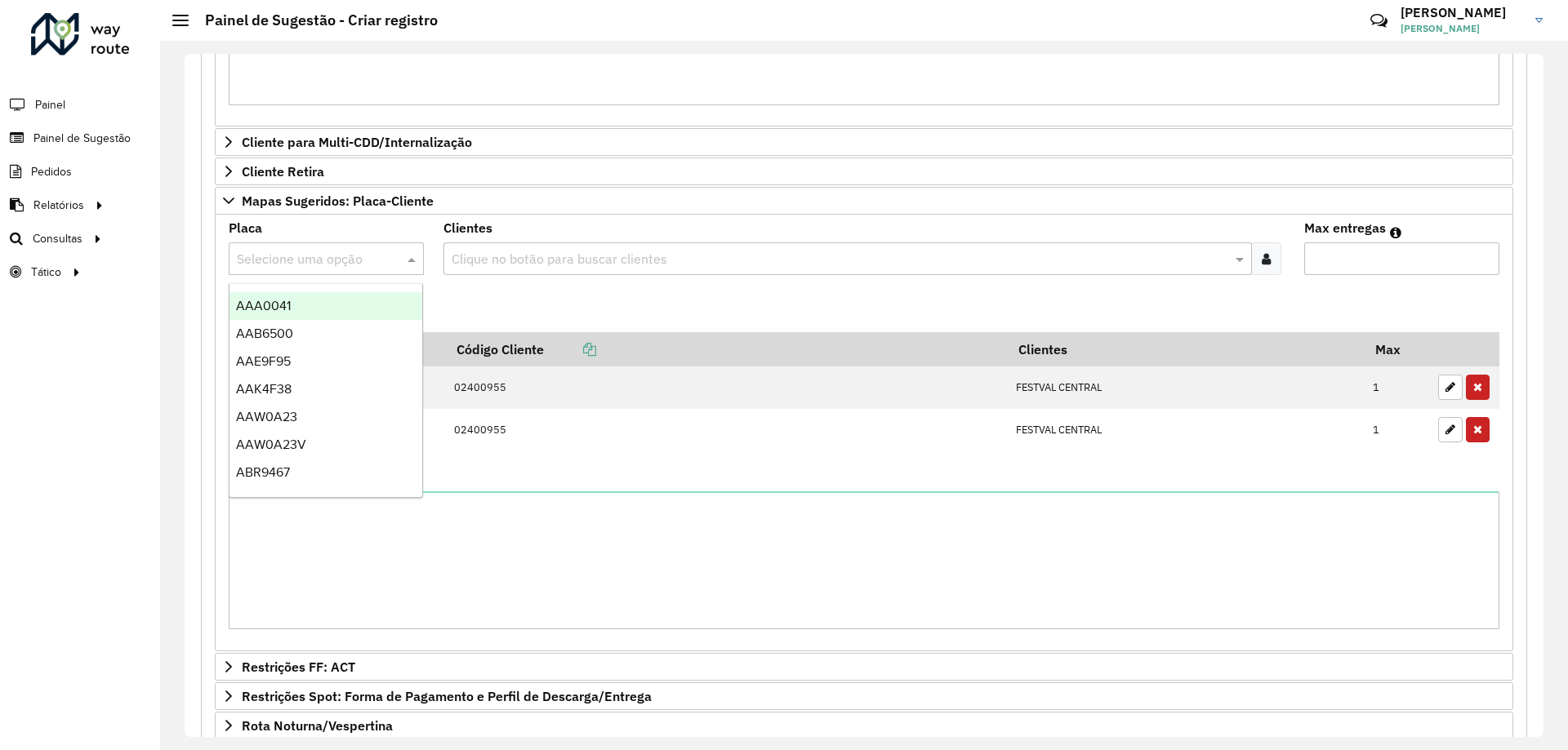
click at [277, 254] on input "text" at bounding box center [310, 259] width 146 height 20
type input "***"
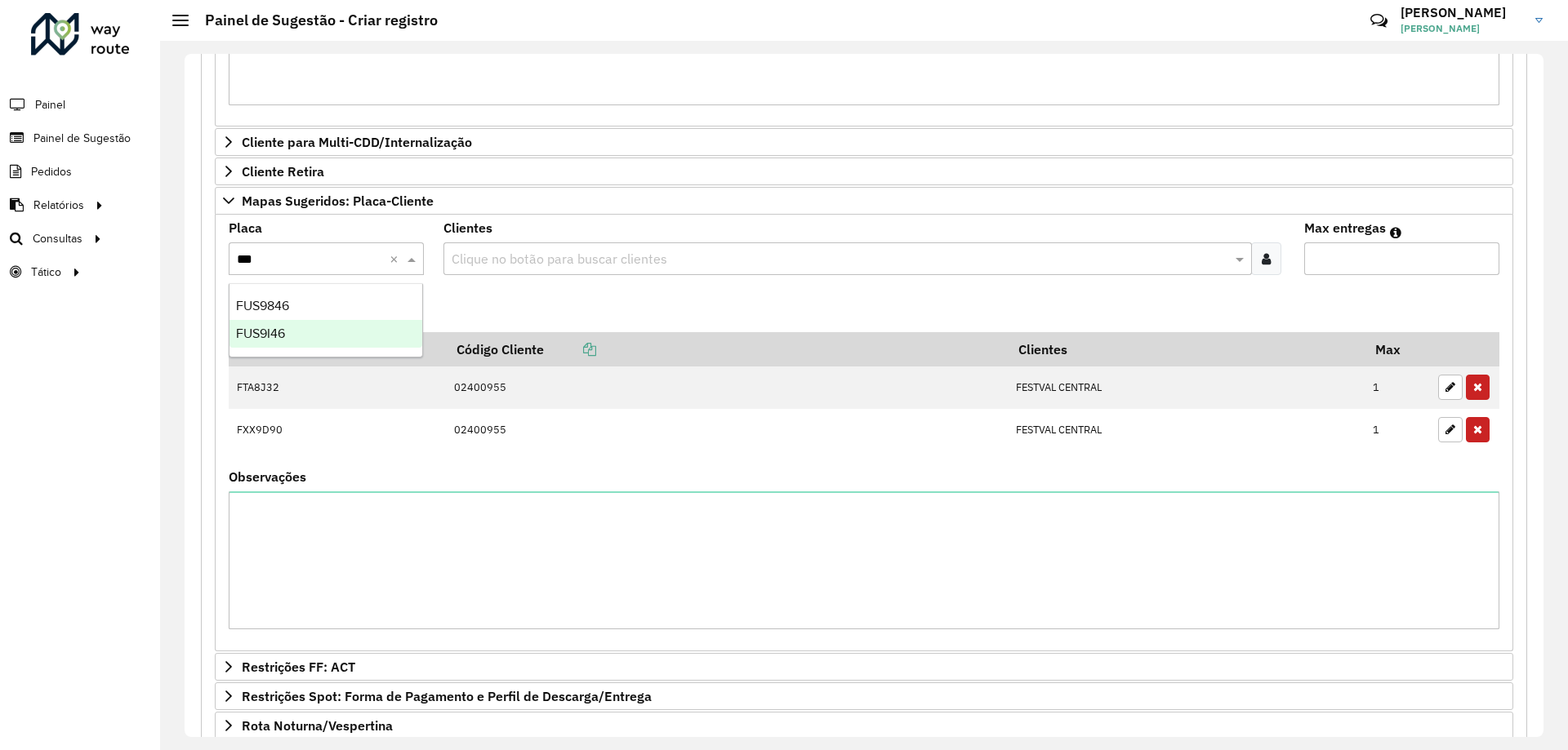
click at [302, 327] on div "FUS9I46" at bounding box center [325, 333] width 192 height 28
click at [500, 294] on formly-field "Adicionar" at bounding box center [864, 310] width 1291 height 44
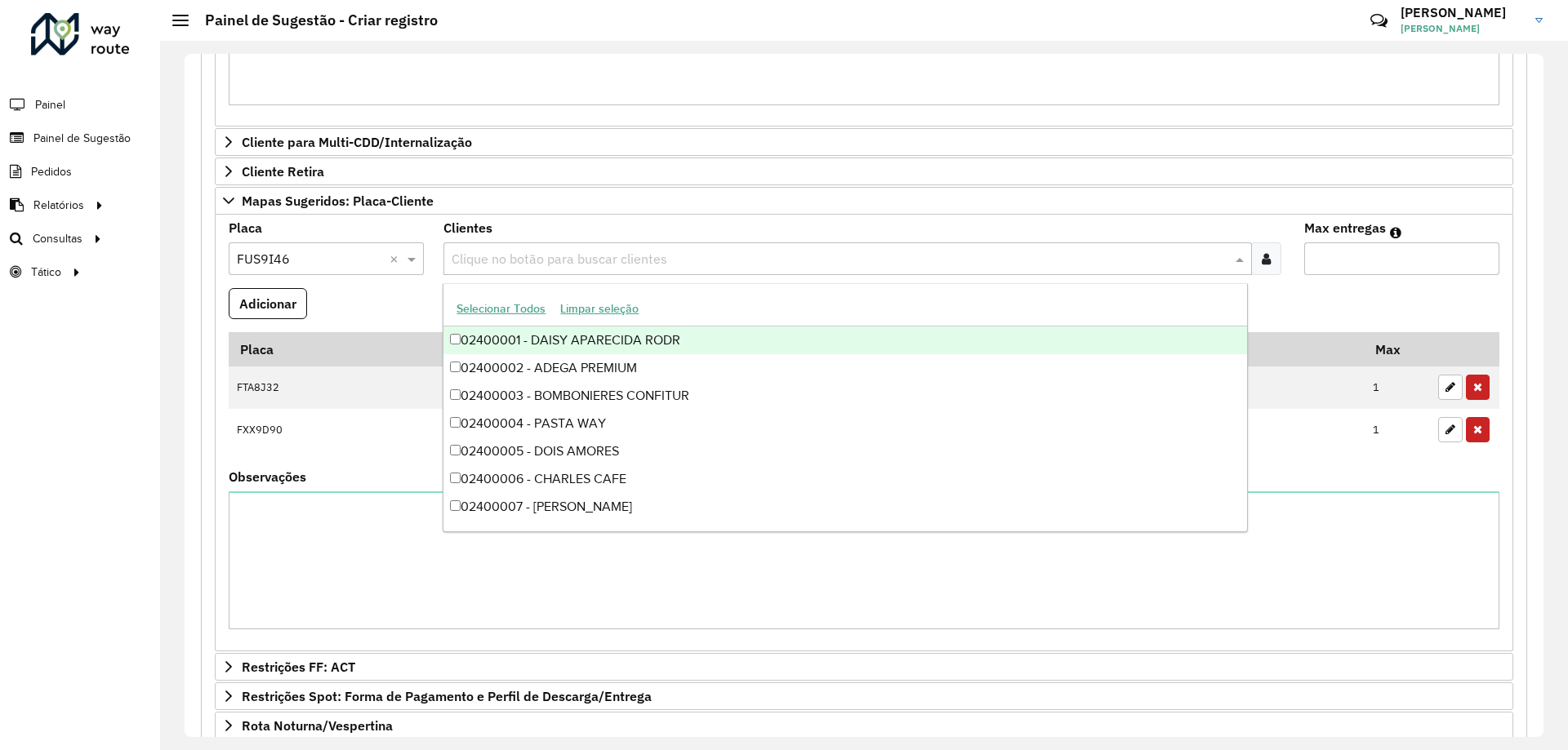
click at [517, 270] on div "Clique no botão para buscar clientes" at bounding box center [848, 258] width 808 height 33
type input "***"
click at [600, 341] on div "02400955 - FESTVAL CENTRAL" at bounding box center [845, 340] width 803 height 28
click at [1397, 259] on input "Max entregas" at bounding box center [1402, 258] width 195 height 33
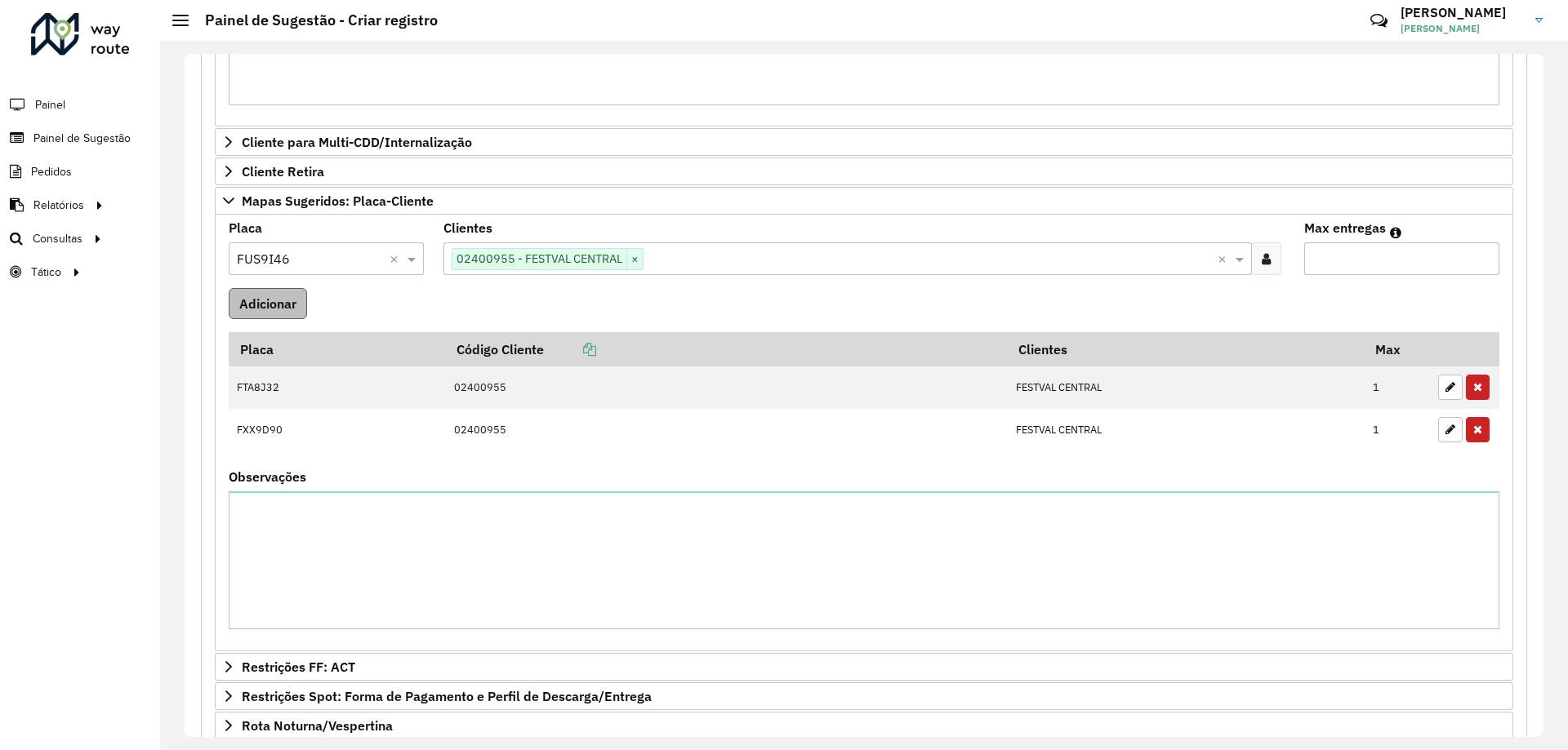
type input "*"
click at [292, 295] on button "Adicionar" at bounding box center [268, 304] width 79 height 31
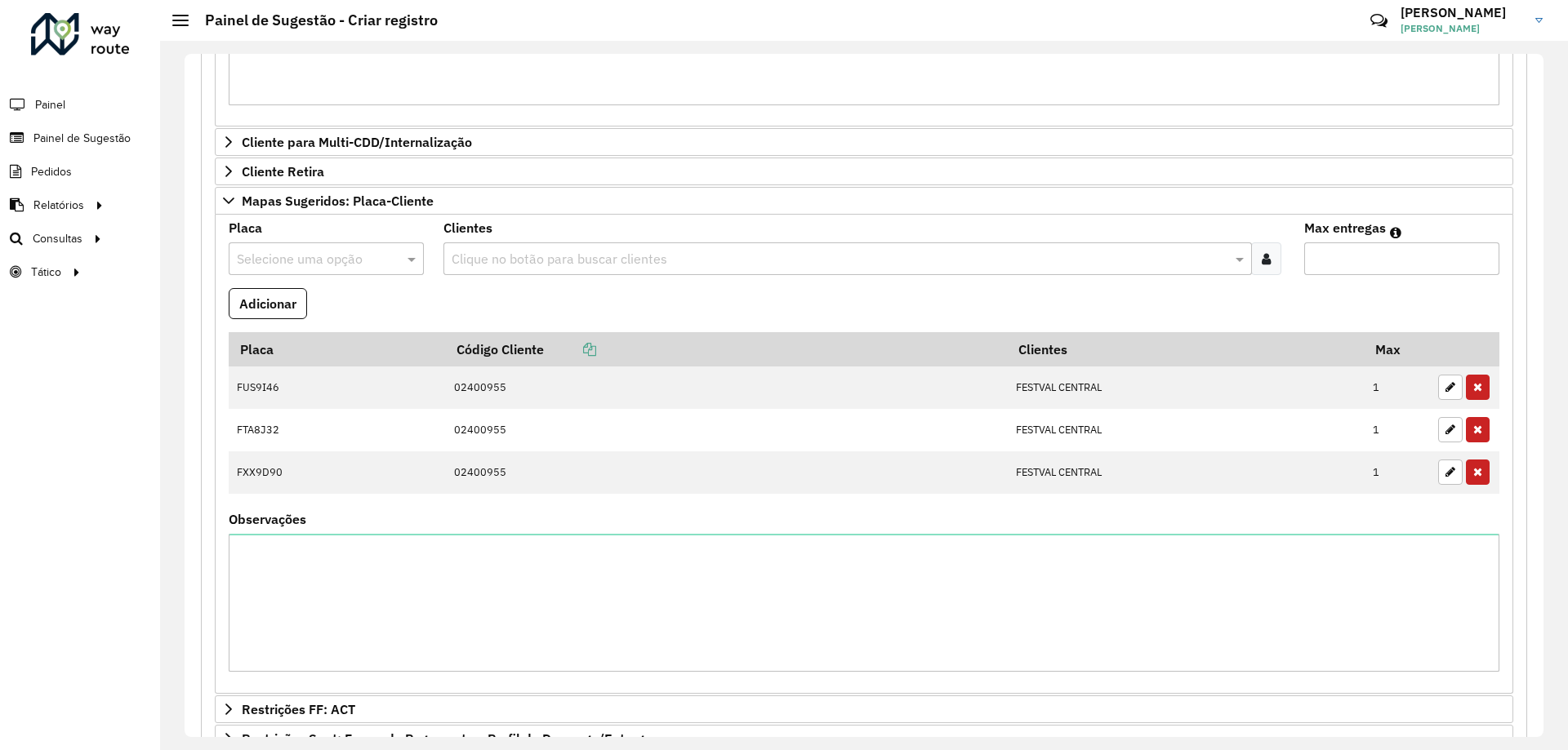
click at [314, 256] on input "text" at bounding box center [310, 259] width 146 height 20
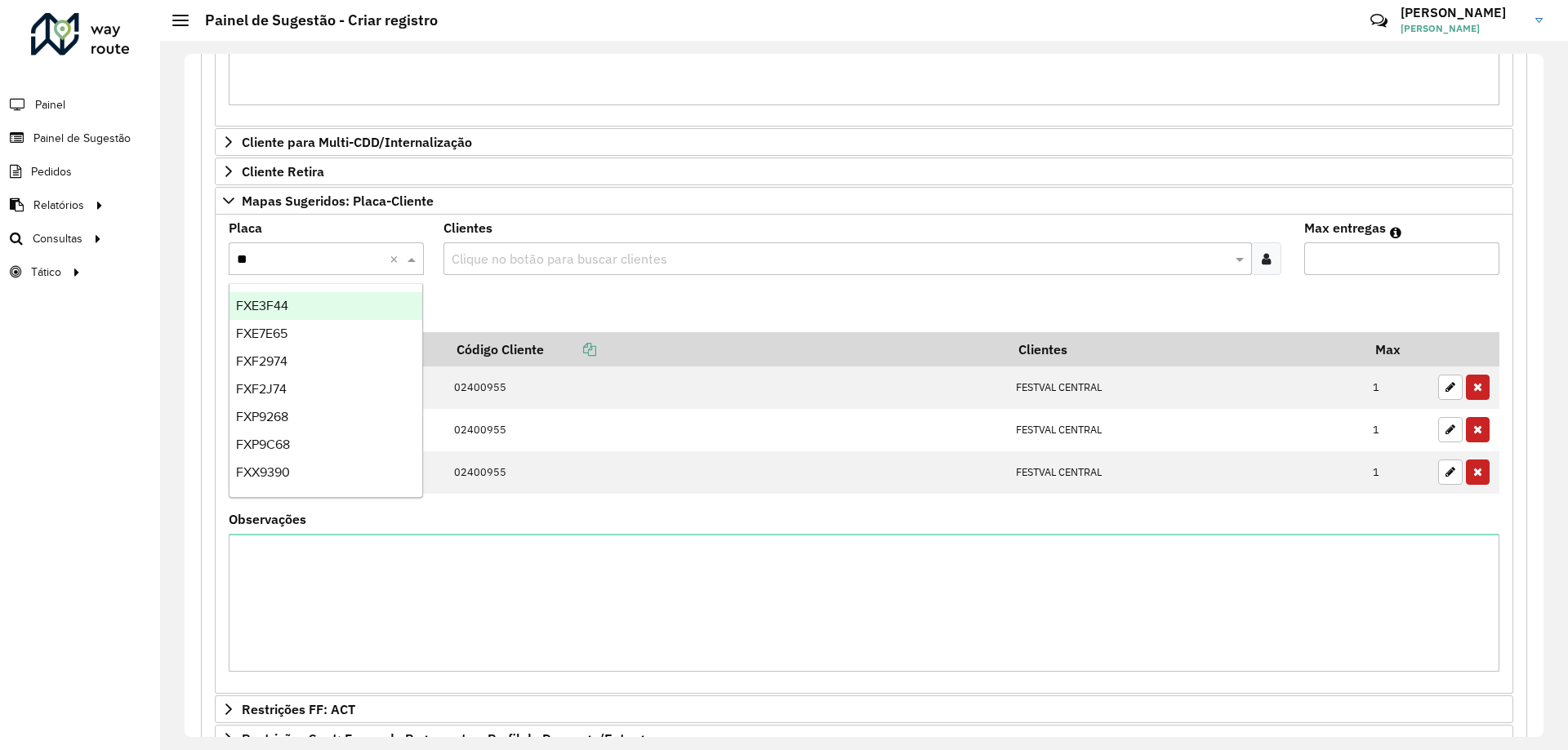
type input "***"
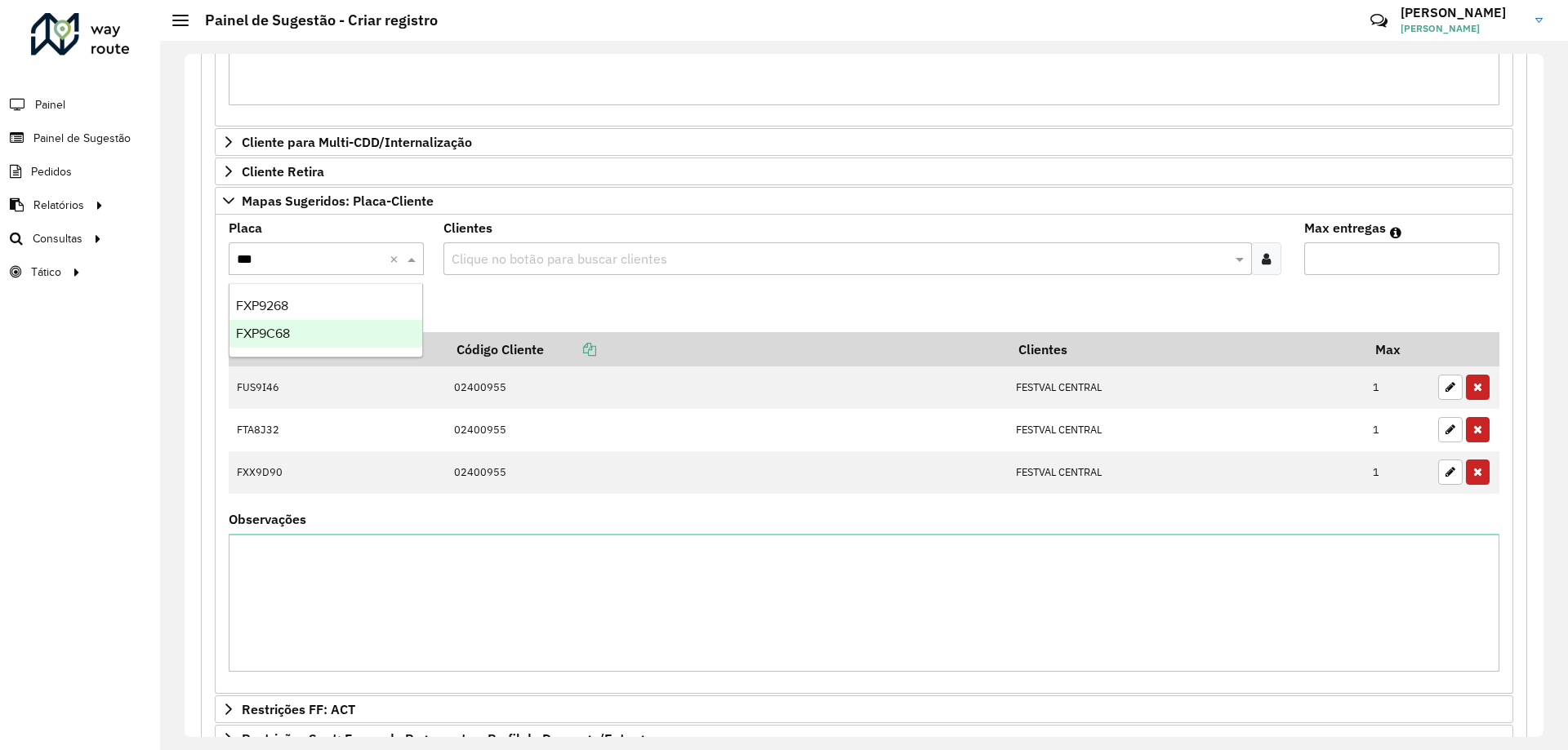
click at [343, 332] on div "FXP9C68" at bounding box center [325, 333] width 192 height 28
click at [563, 257] on input "text" at bounding box center [839, 259] width 783 height 20
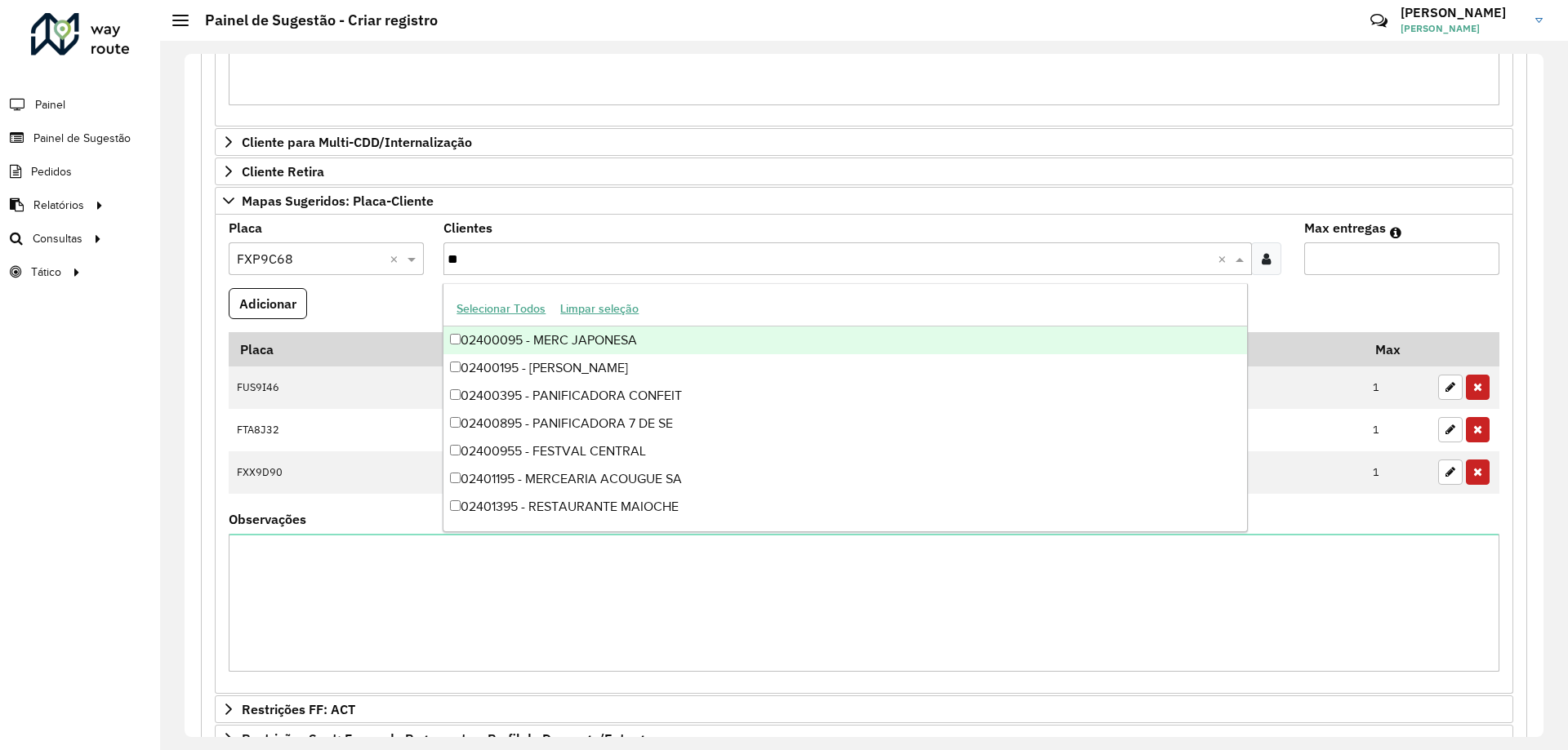
type input "***"
click at [659, 342] on div "02400955 - FESTVAL CENTRAL" at bounding box center [845, 340] width 803 height 28
click at [1353, 262] on input "Max entregas" at bounding box center [1402, 258] width 195 height 33
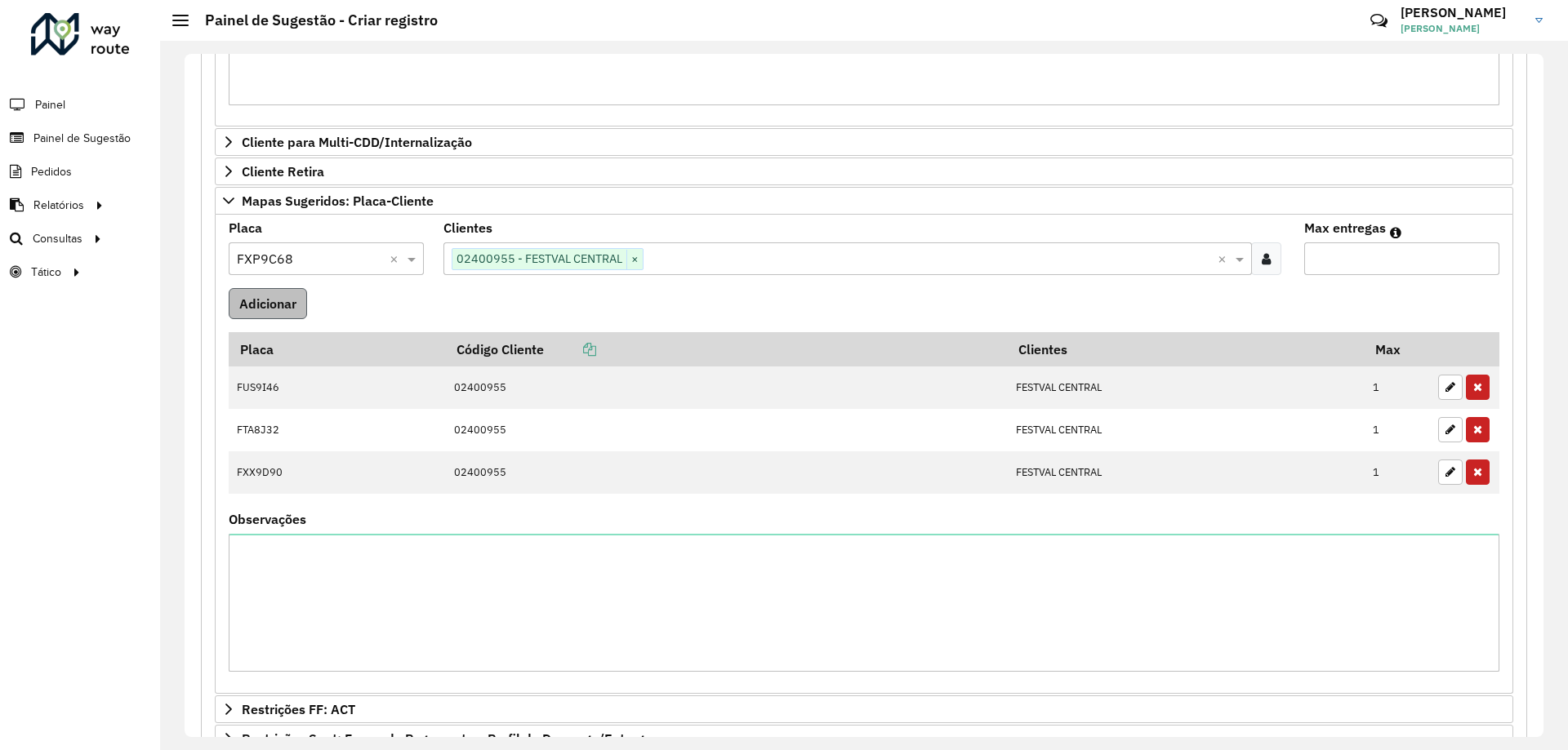
type input "*"
click at [293, 307] on button "Adicionar" at bounding box center [268, 304] width 79 height 31
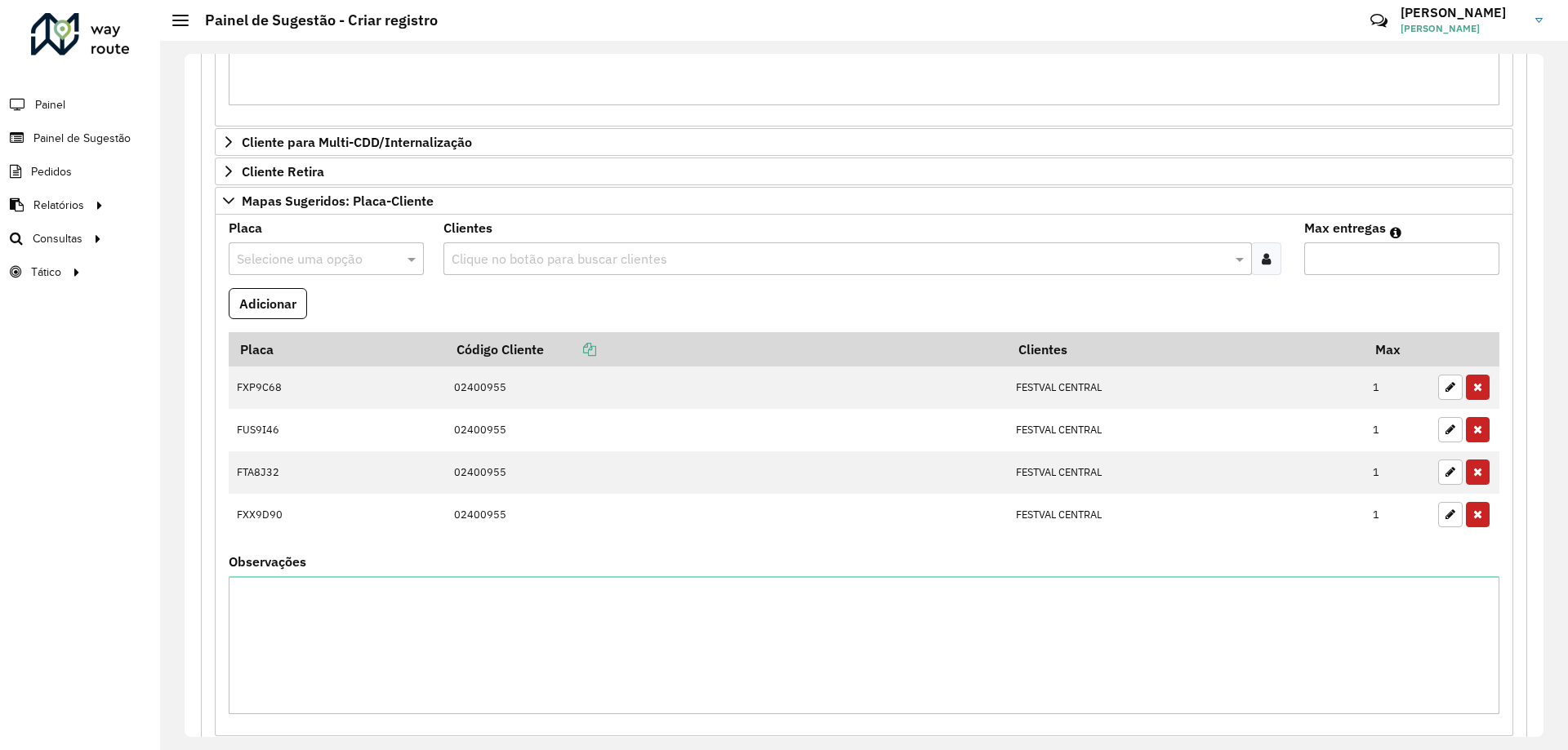
click at [437, 321] on formly-field "Adicionar" at bounding box center [864, 310] width 1291 height 44
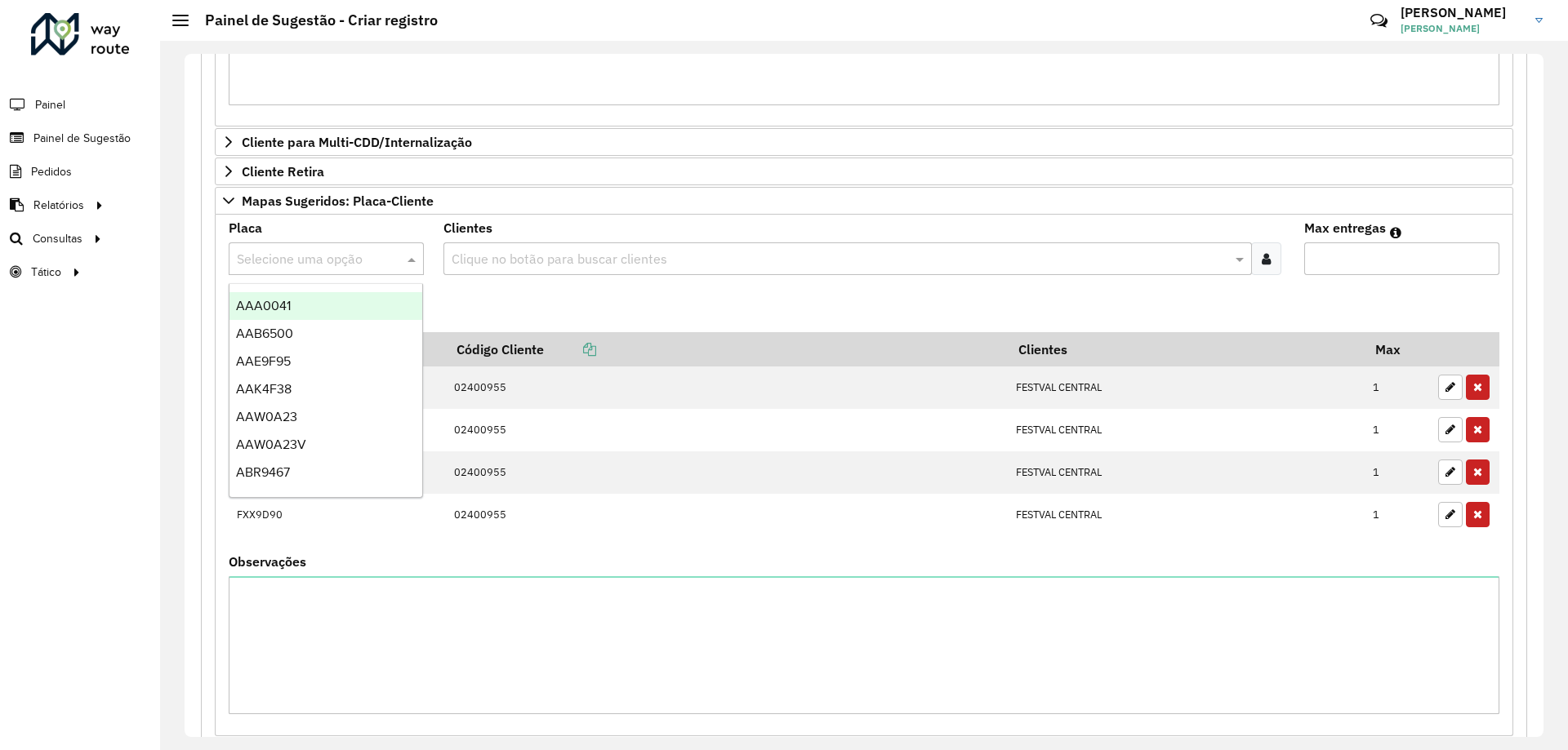
click at [272, 267] on input "text" at bounding box center [310, 259] width 146 height 20
type input "***"
click at [318, 301] on div "AKJ7207" at bounding box center [325, 305] width 192 height 28
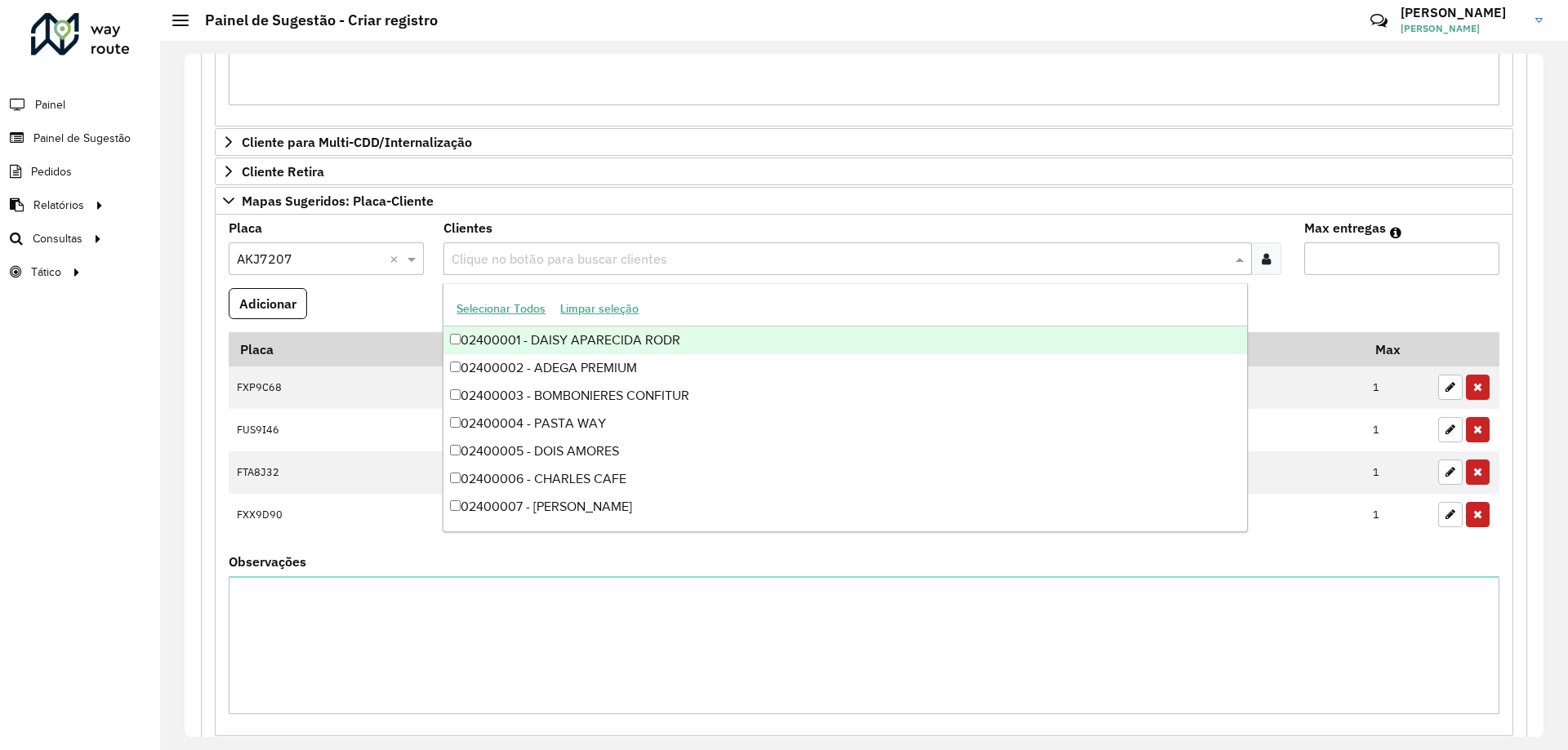
click at [508, 261] on input "text" at bounding box center [839, 259] width 783 height 20
type input "***"
click at [709, 333] on div "02400836 - SUPERMERCADO SUPERPA" at bounding box center [845, 340] width 803 height 28
click at [1360, 268] on input "Max entregas" at bounding box center [1402, 258] width 195 height 33
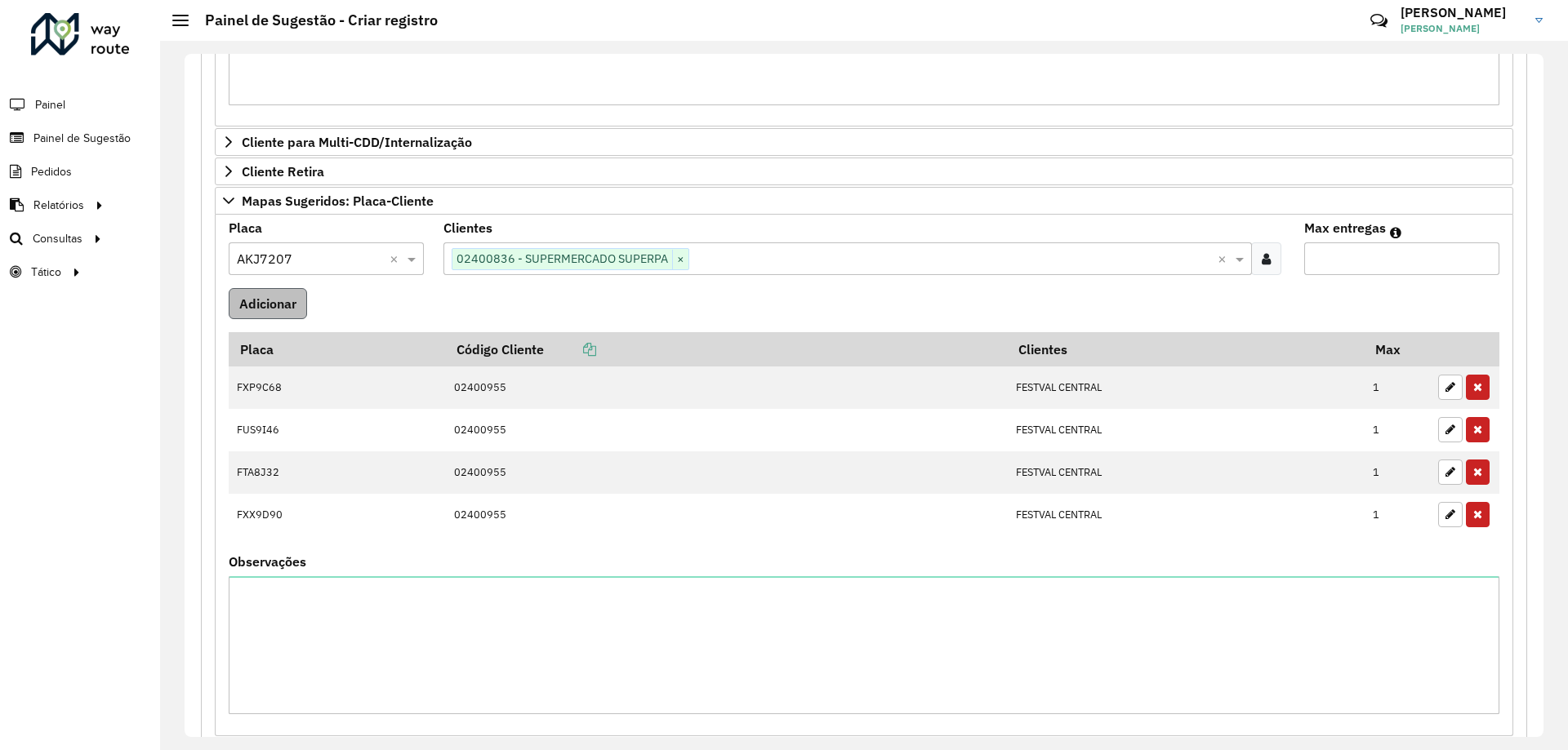
type input "*"
click at [280, 295] on button "Adicionar" at bounding box center [268, 304] width 79 height 31
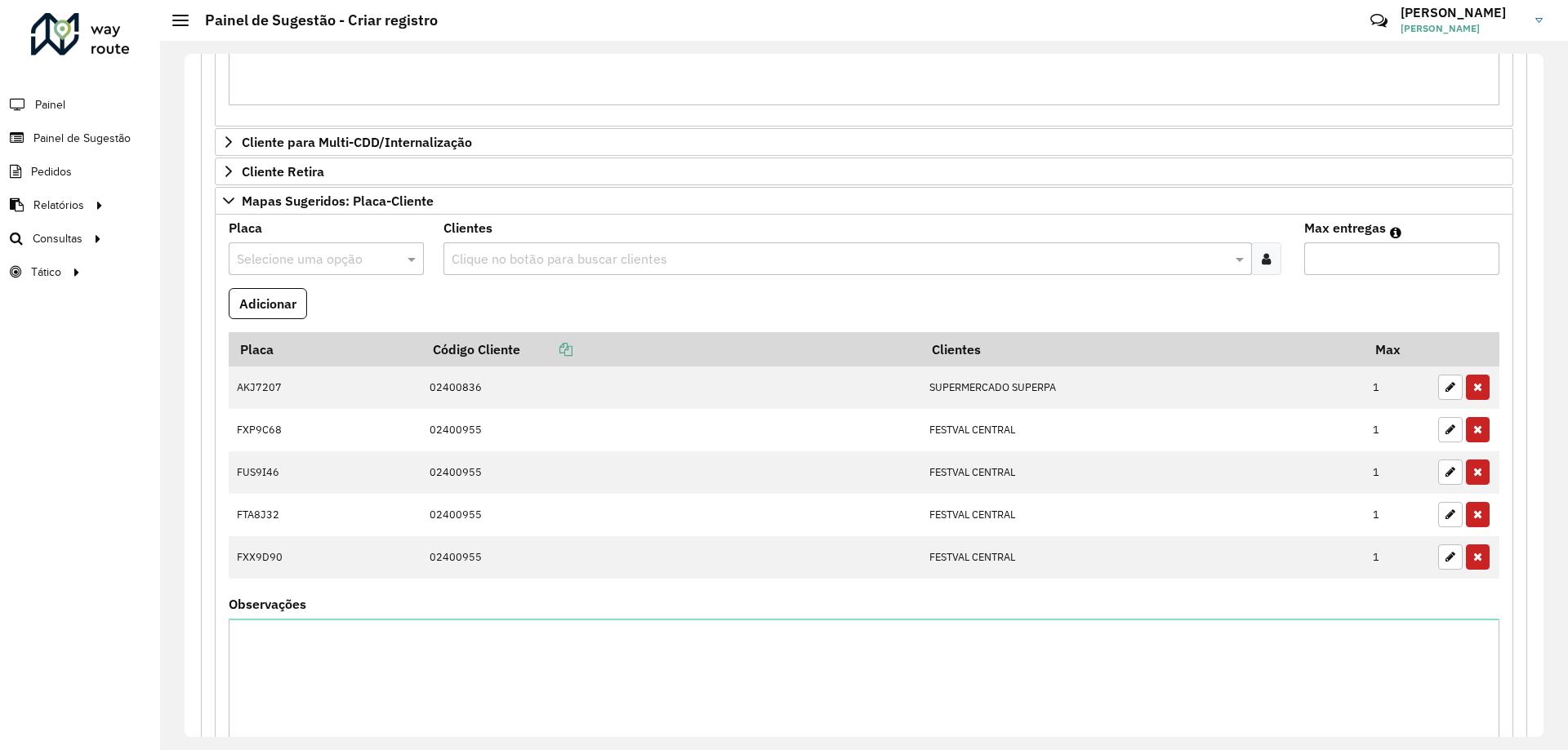
click at [258, 258] on input "text" at bounding box center [310, 259] width 146 height 20
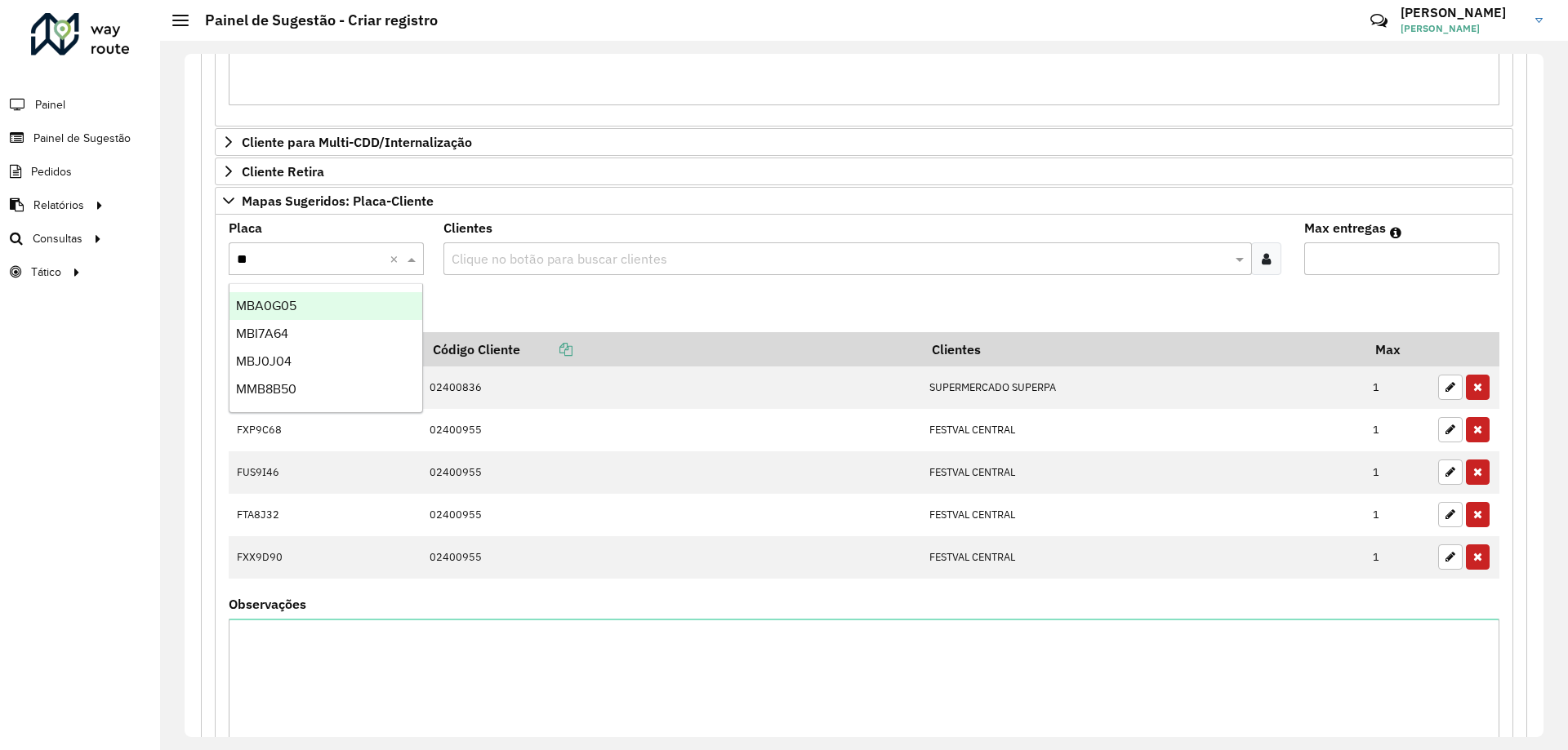
type input "***"
click at [327, 303] on div "MBA0G05" at bounding box center [325, 305] width 192 height 28
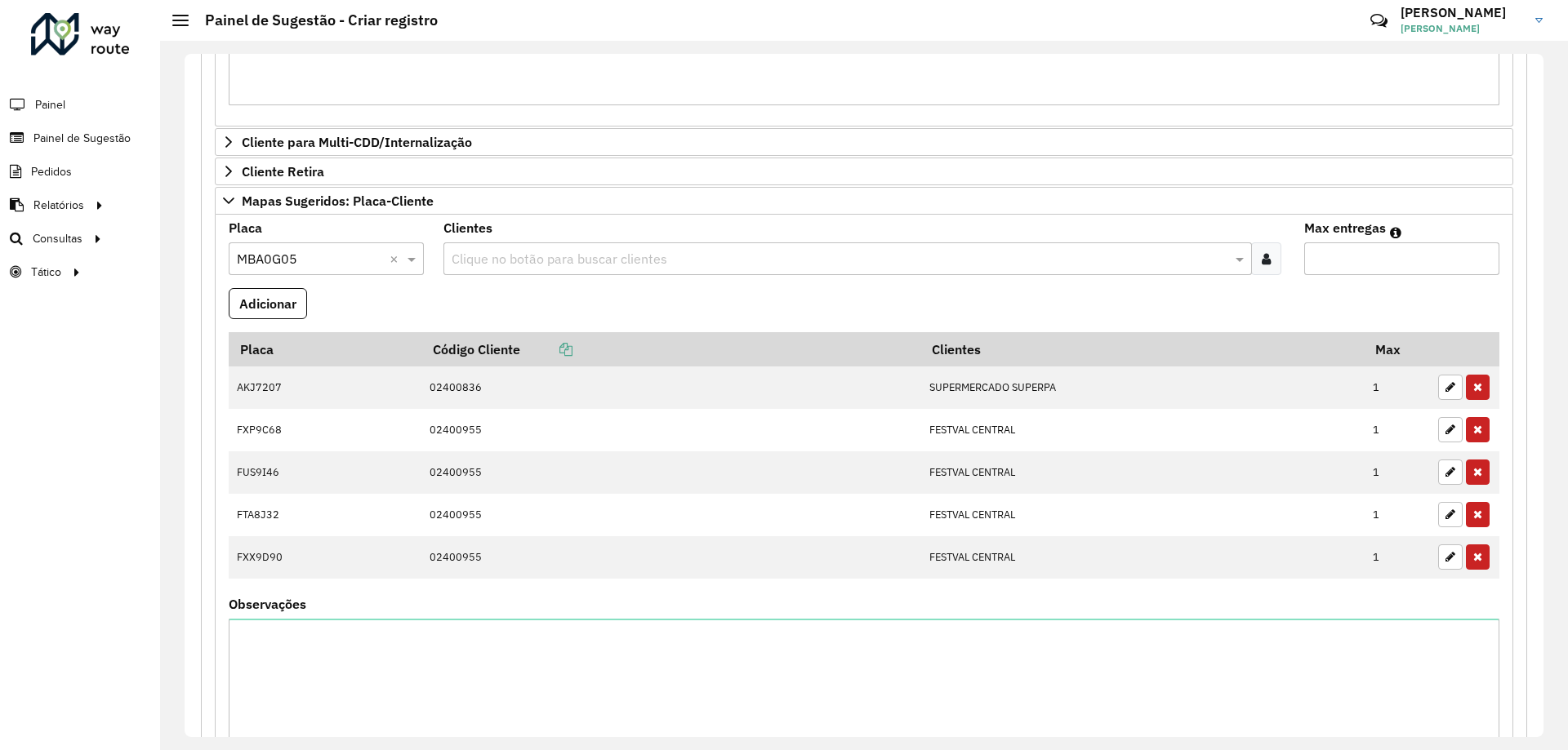
click at [527, 252] on input "text" at bounding box center [839, 259] width 783 height 20
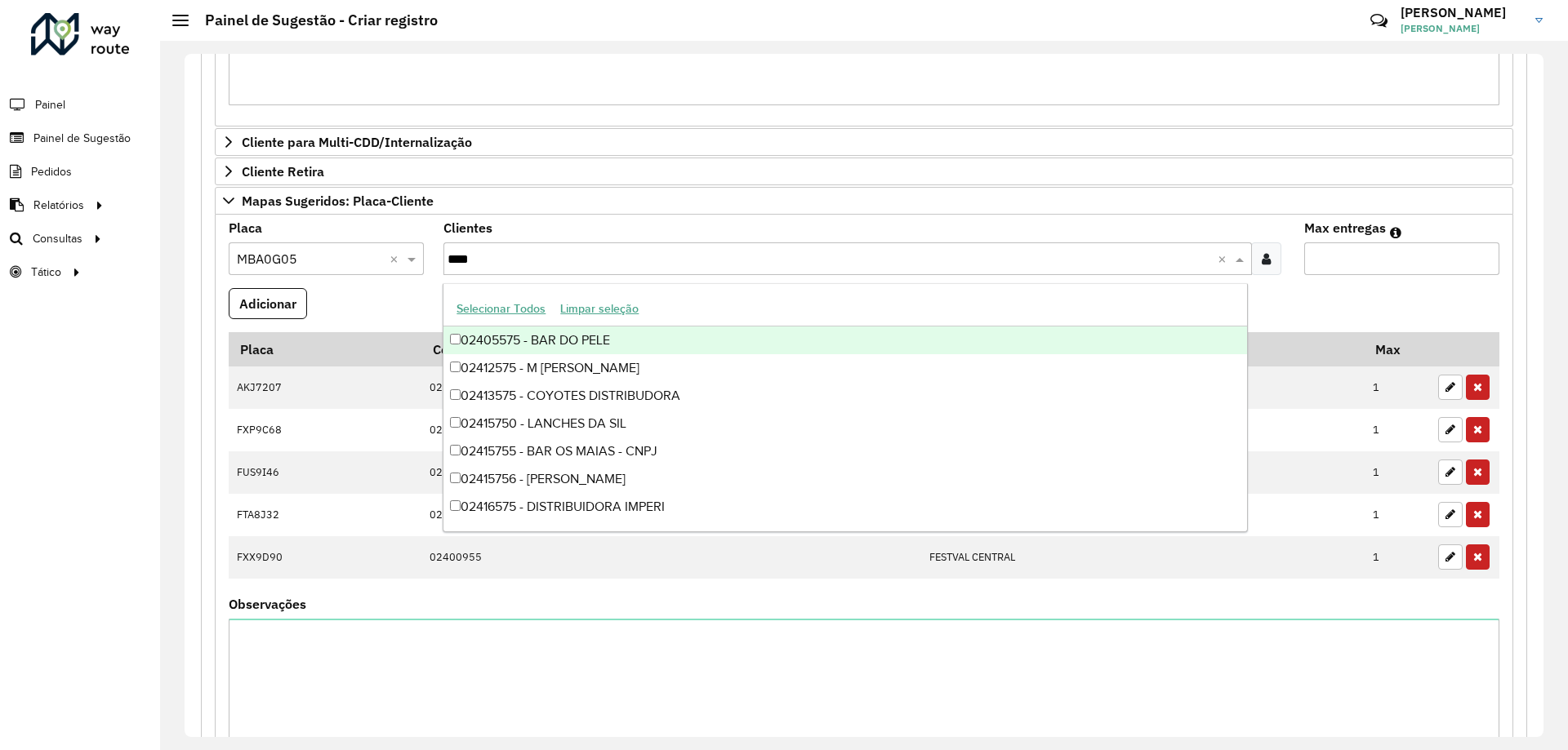
type input "*****"
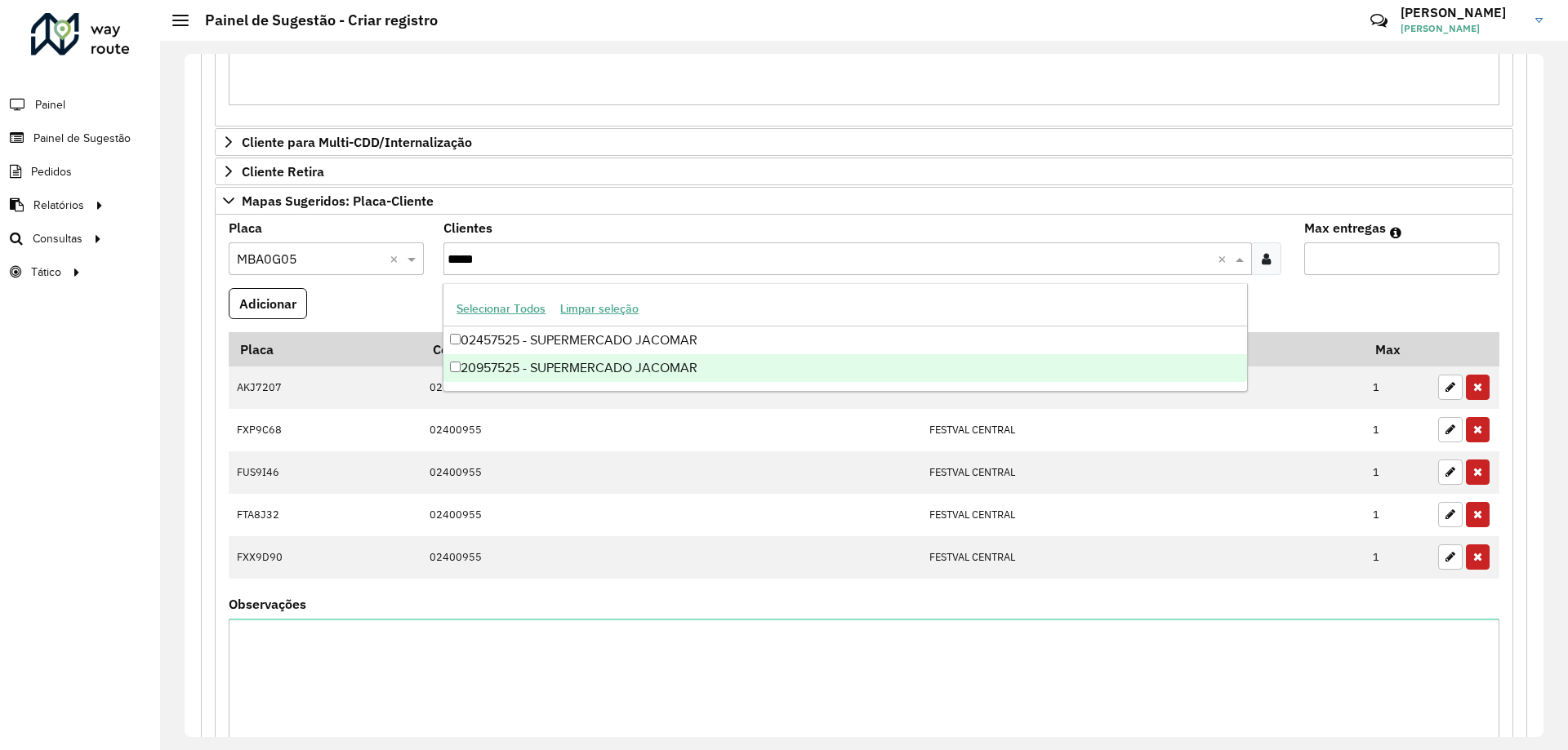
click at [733, 360] on div "20957525 - SUPERMERCADO JACOMAR" at bounding box center [845, 368] width 803 height 28
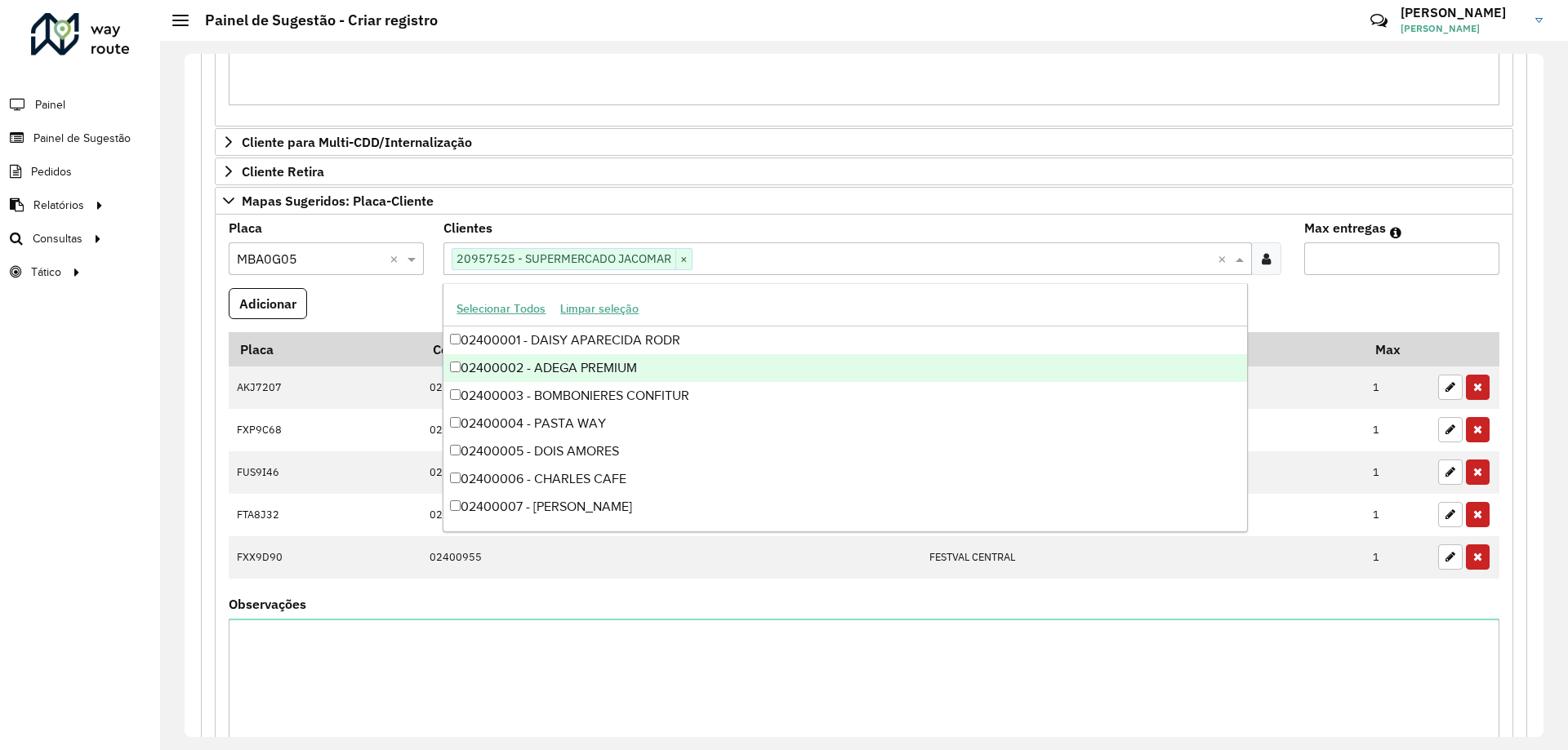
click at [1405, 251] on input "Max entregas" at bounding box center [1402, 258] width 195 height 33
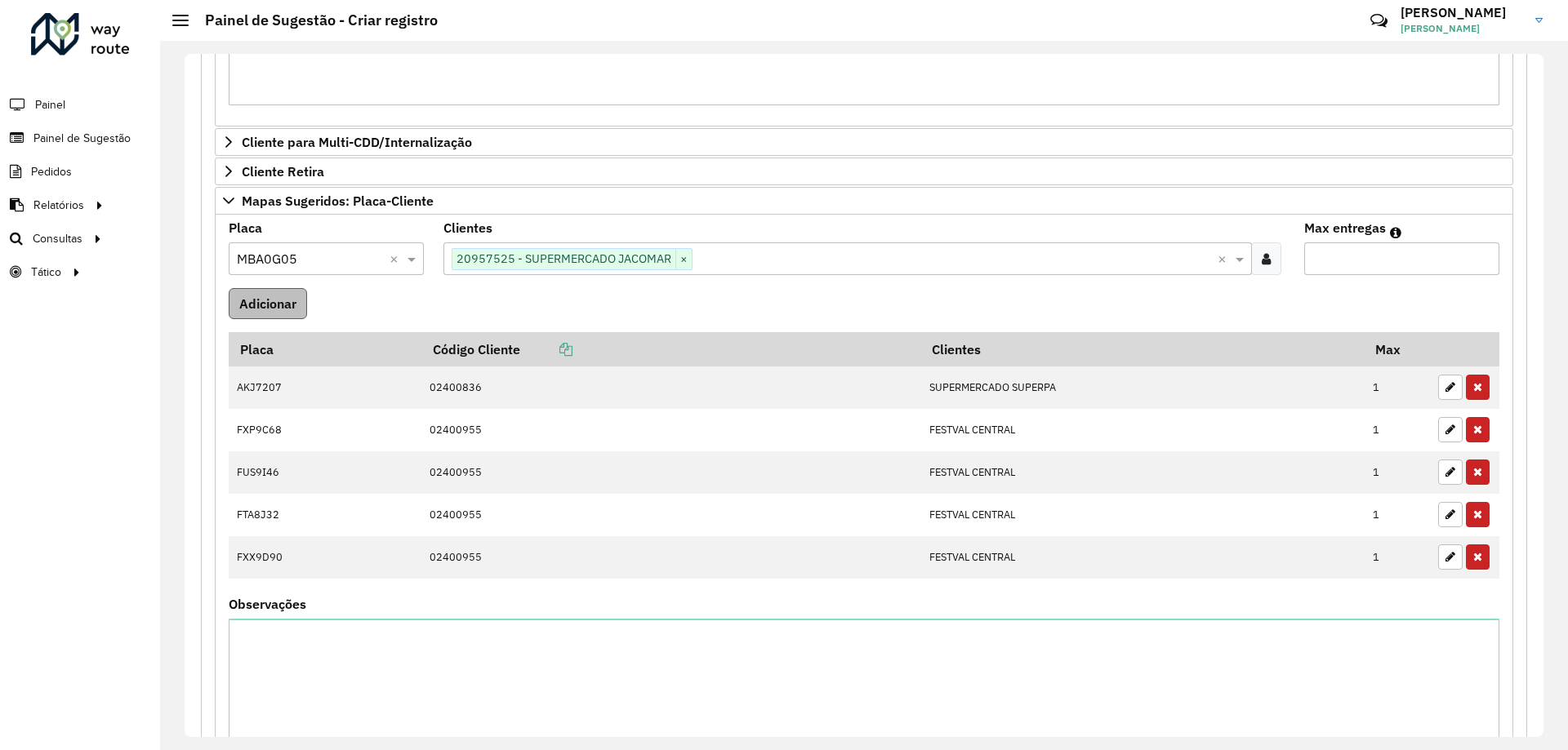
type input "*"
click at [258, 306] on button "Adicionar" at bounding box center [268, 304] width 79 height 31
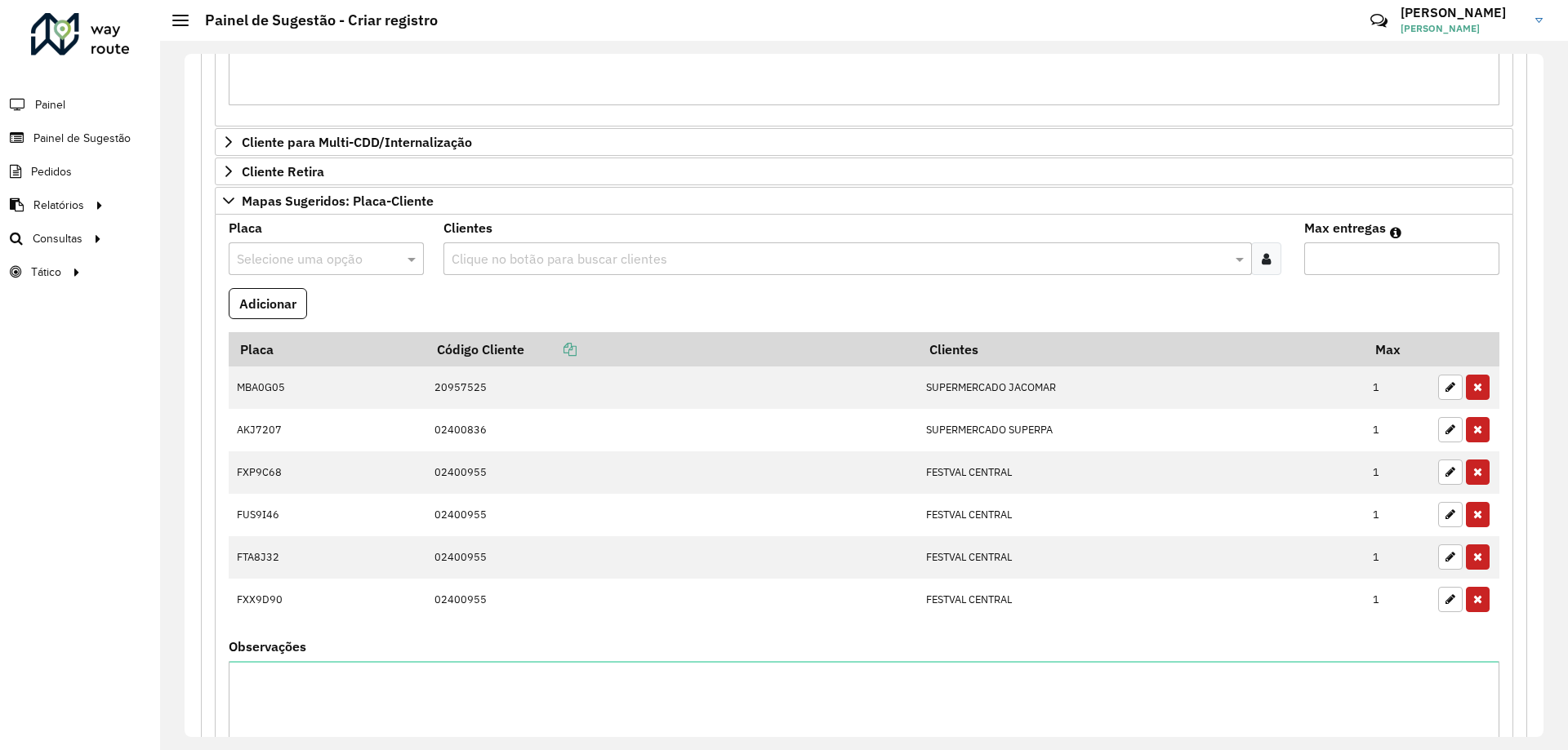
click at [286, 262] on input "text" at bounding box center [310, 259] width 146 height 20
type input "***"
click at [330, 328] on div "MPQ6H23" at bounding box center [325, 333] width 192 height 28
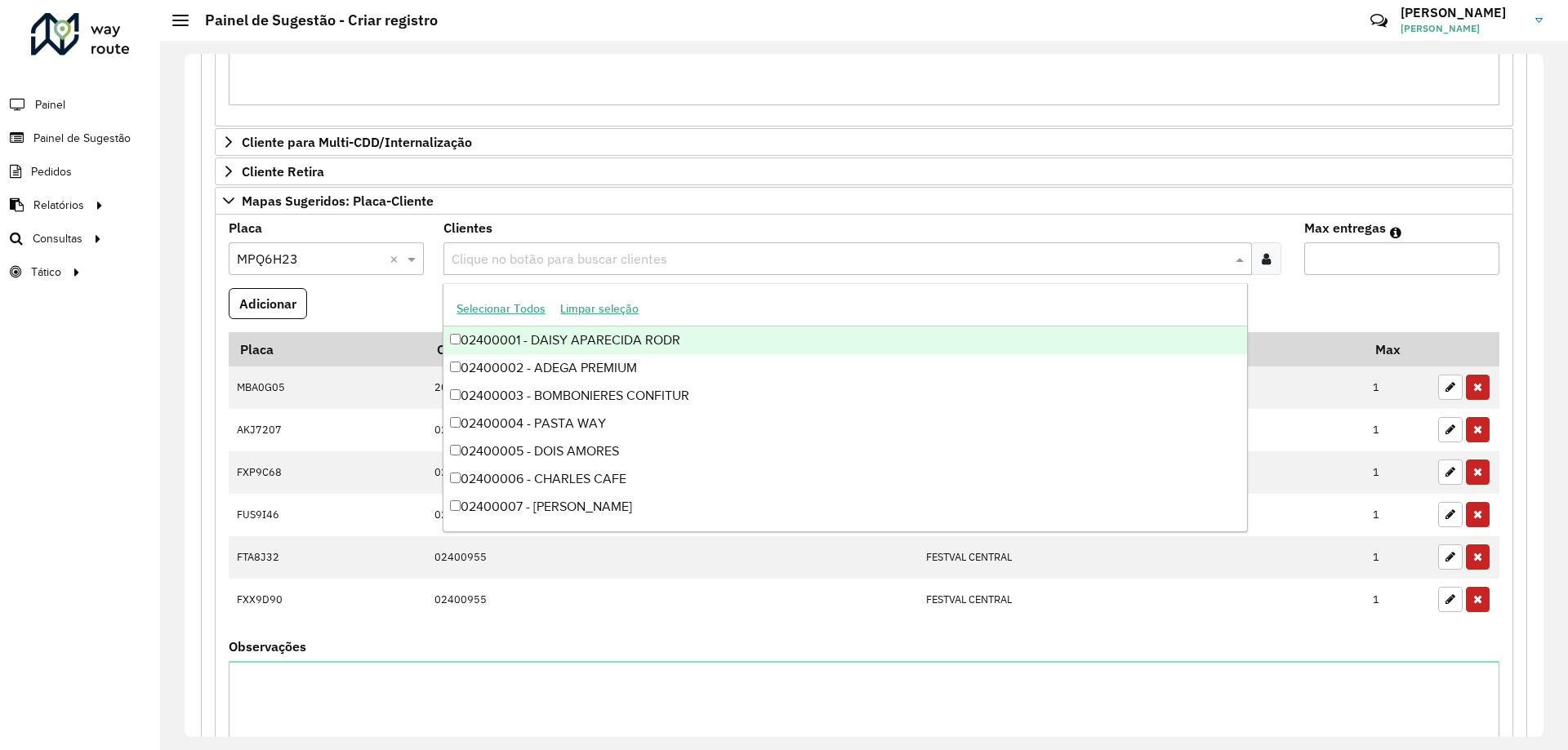
click at [564, 257] on input "text" at bounding box center [839, 259] width 783 height 20
type input "*"
type input "*****"
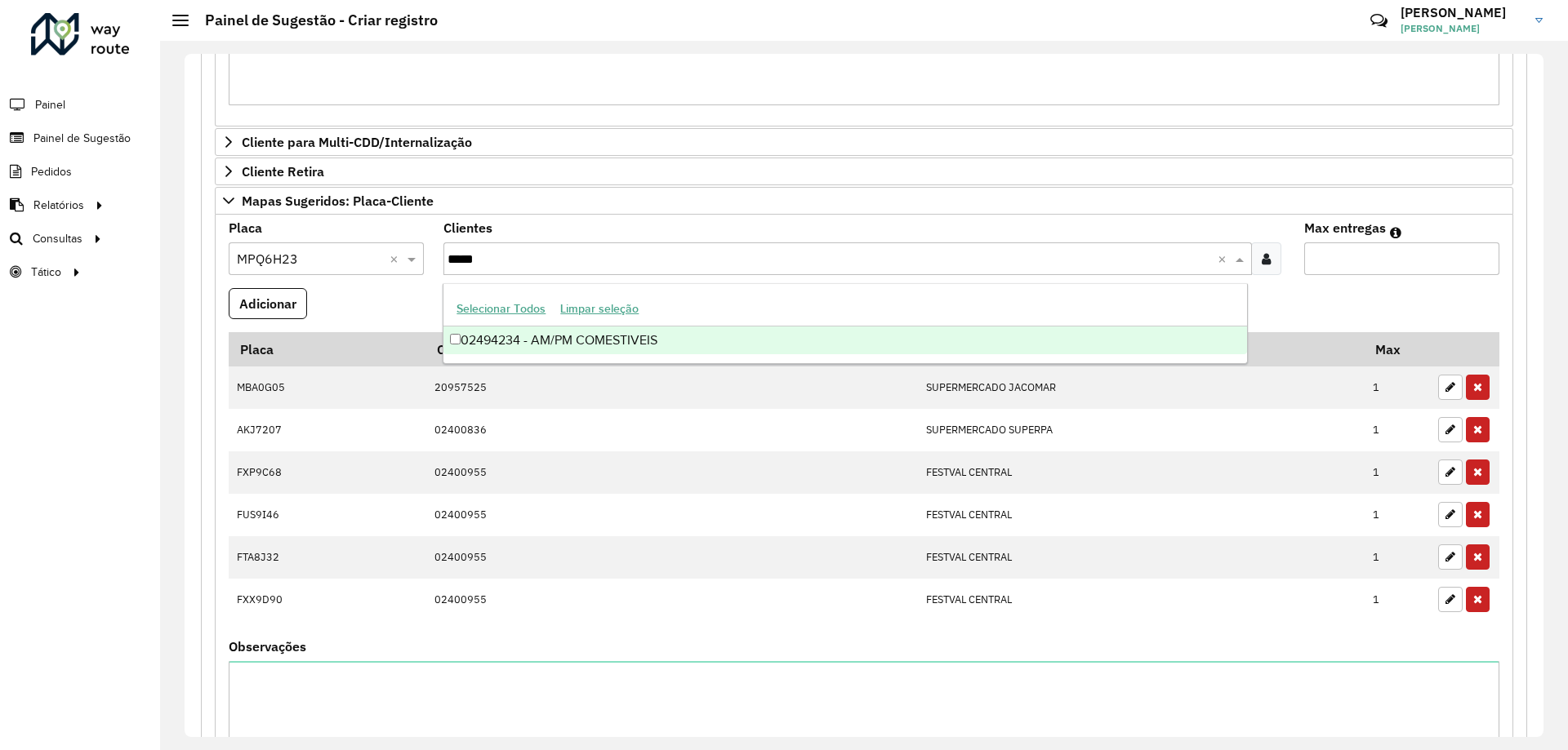
click at [640, 334] on div "02494234 - AM/PM COMESTIVEIS" at bounding box center [845, 340] width 803 height 28
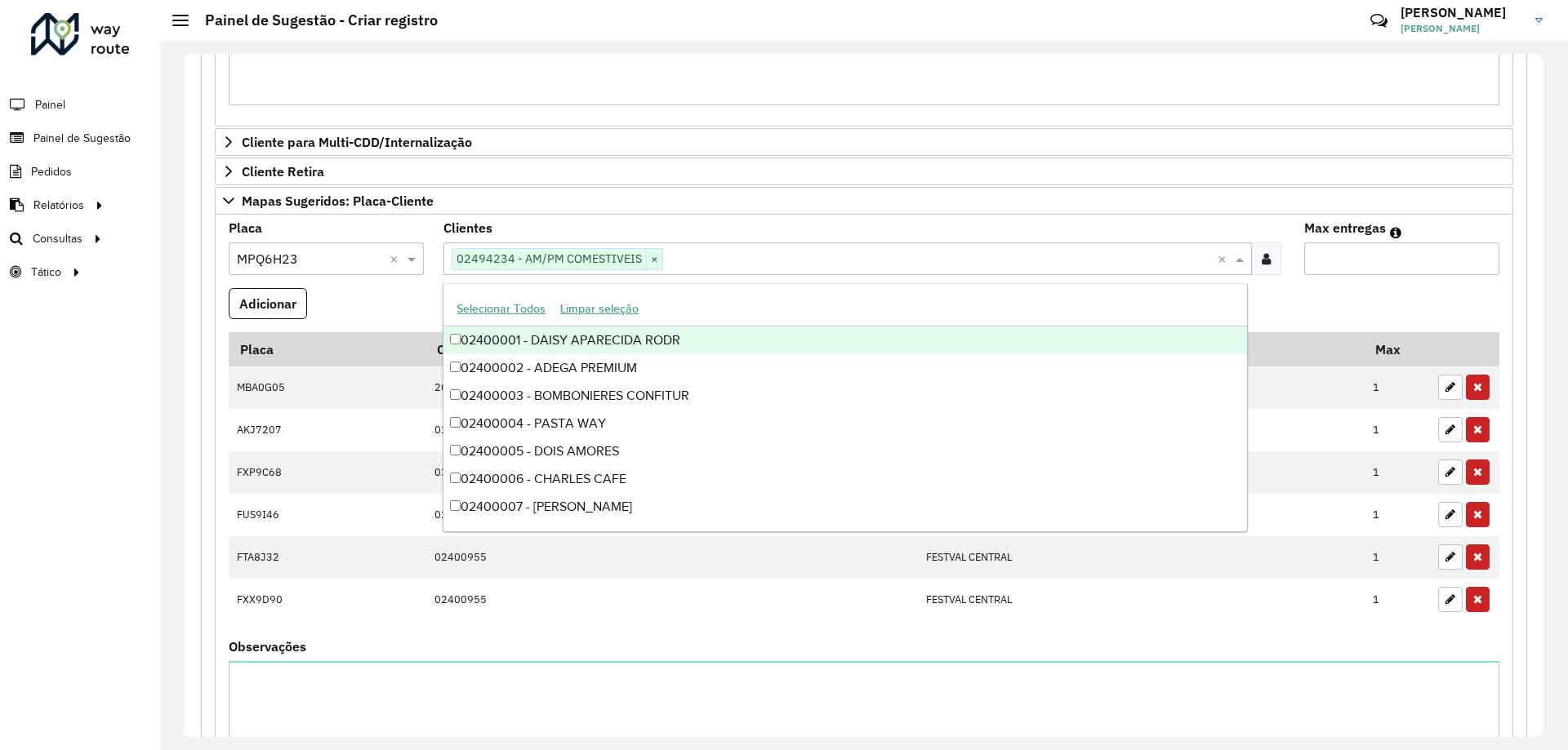
click at [1395, 260] on input "Max entregas" at bounding box center [1402, 258] width 195 height 33
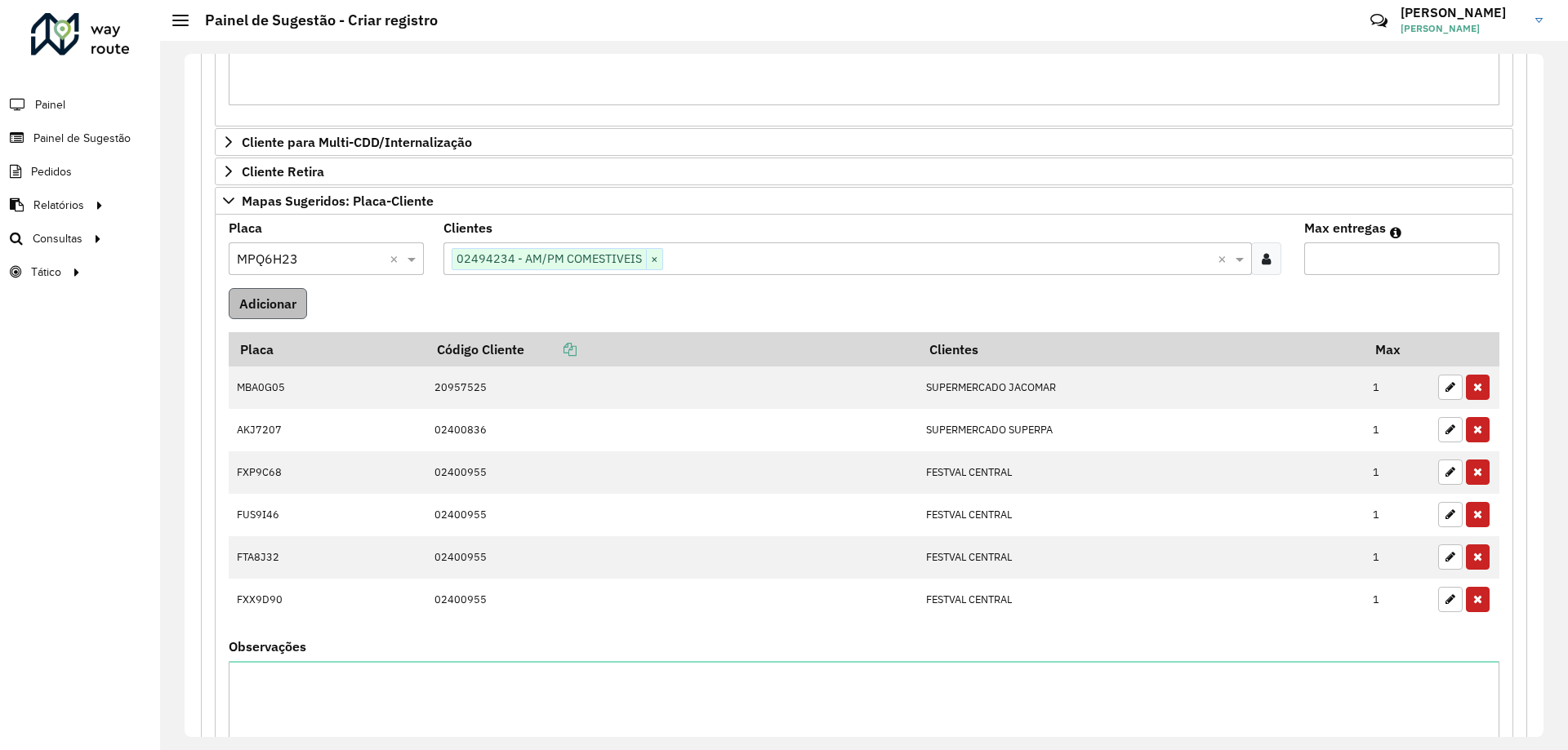
type input "*"
click at [242, 301] on button "Adicionar" at bounding box center [268, 304] width 79 height 31
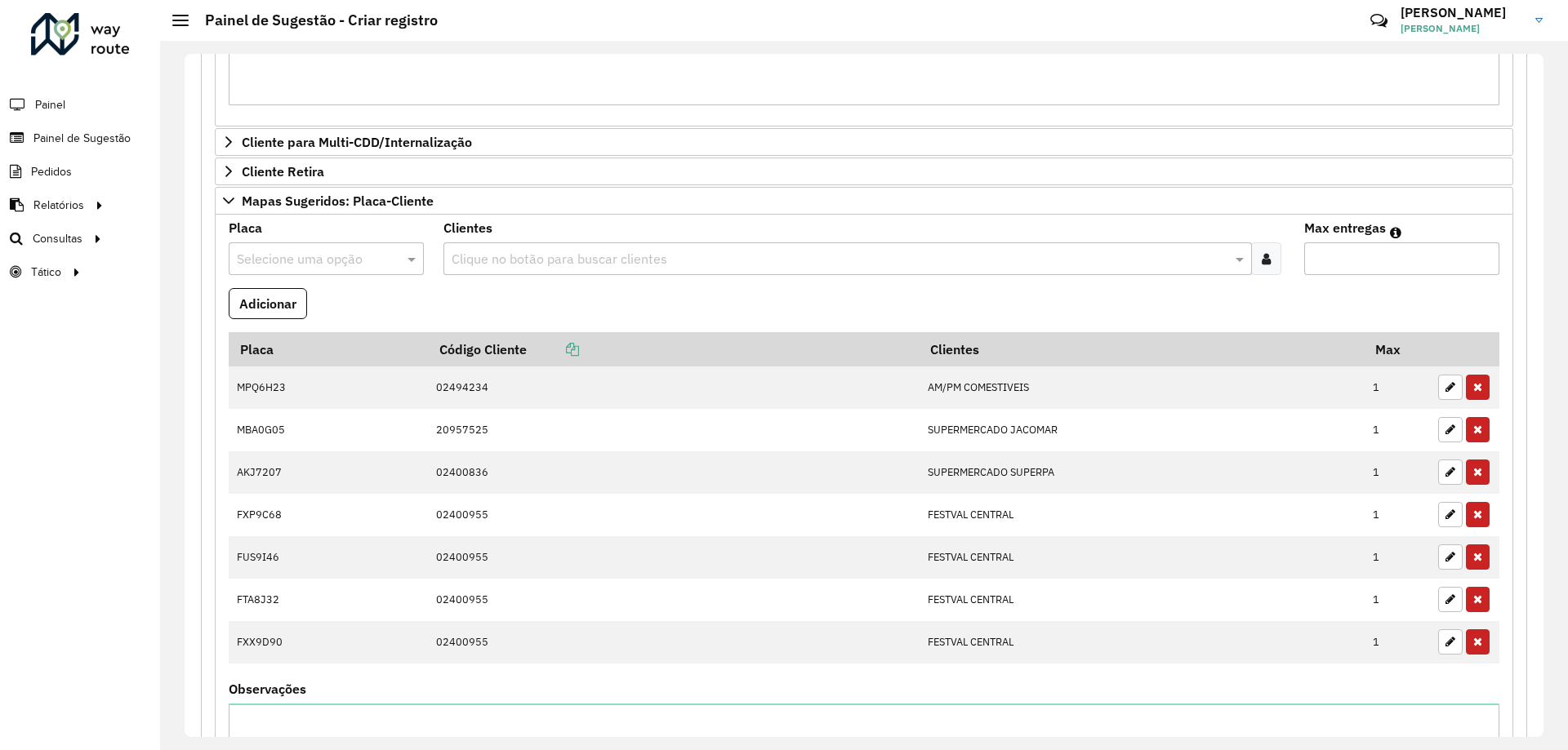
click at [304, 249] on input "text" at bounding box center [310, 259] width 146 height 20
type input "***"
click at [352, 304] on div "HRS7438" at bounding box center [325, 305] width 192 height 28
click at [602, 304] on formly-field "Adicionar" at bounding box center [864, 310] width 1291 height 44
click at [594, 260] on input "text" at bounding box center [839, 259] width 783 height 20
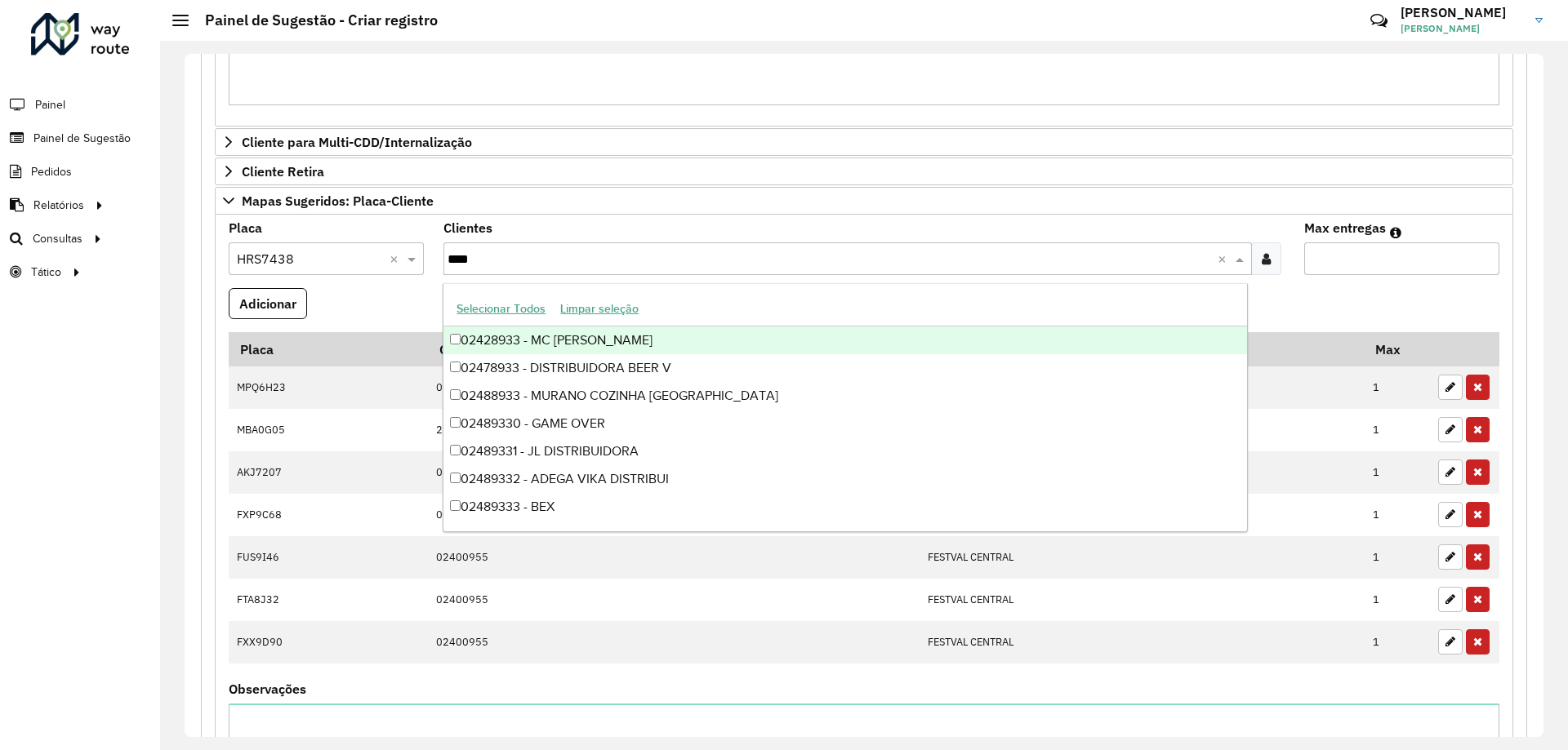
type input "*****"
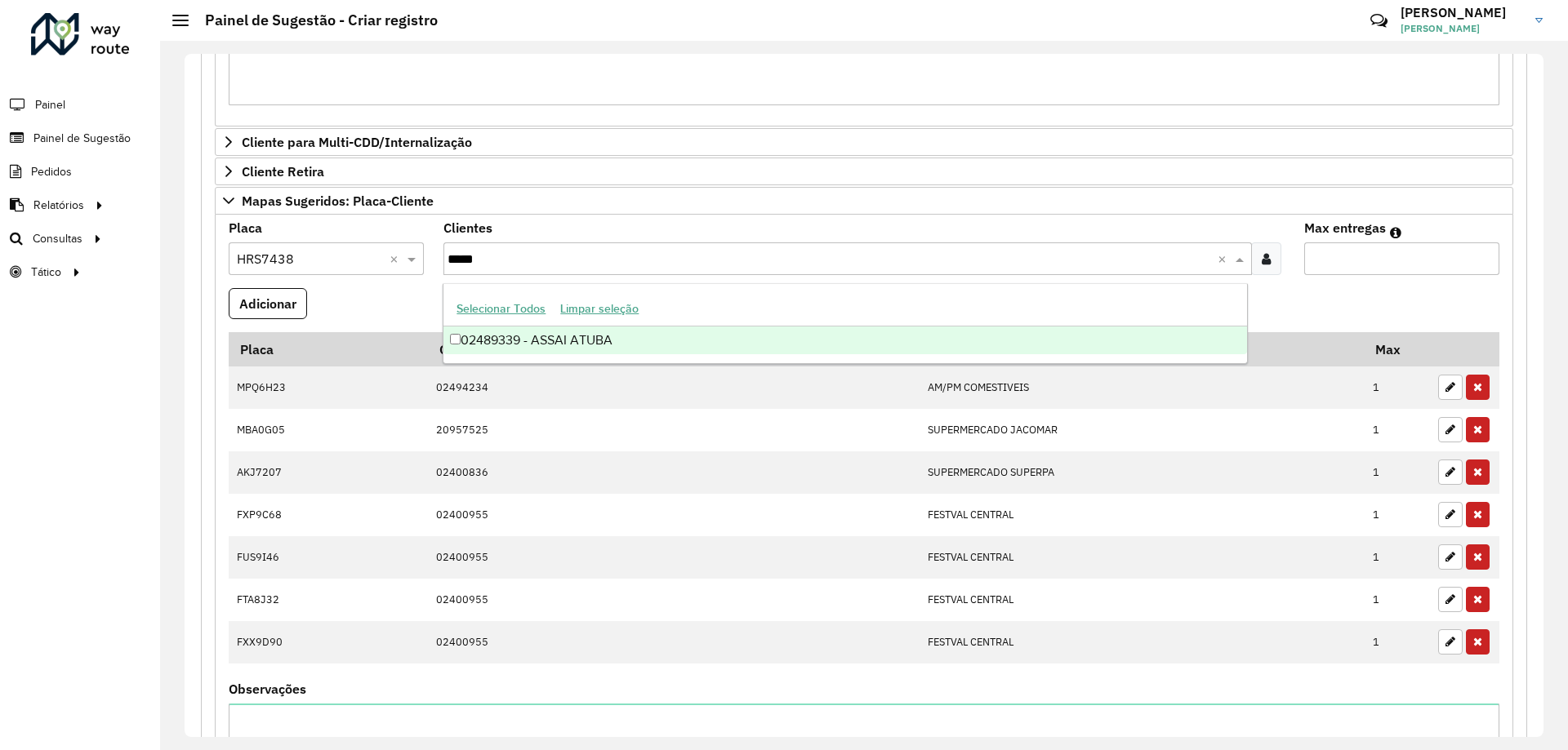
click at [643, 342] on div "02489339 - ASSAI ATUBA" at bounding box center [845, 340] width 803 height 28
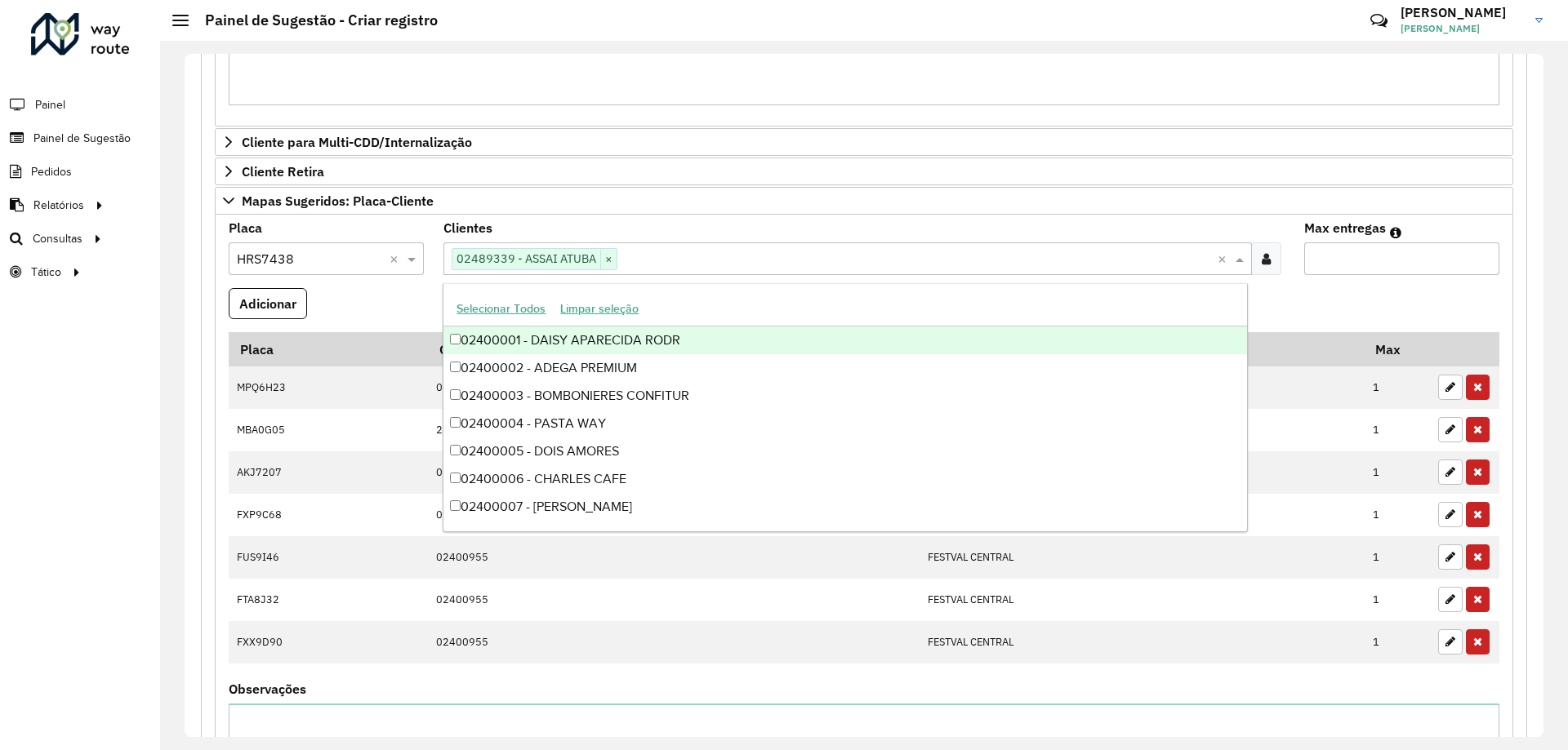
click at [1370, 262] on input "Max entregas" at bounding box center [1402, 258] width 195 height 33
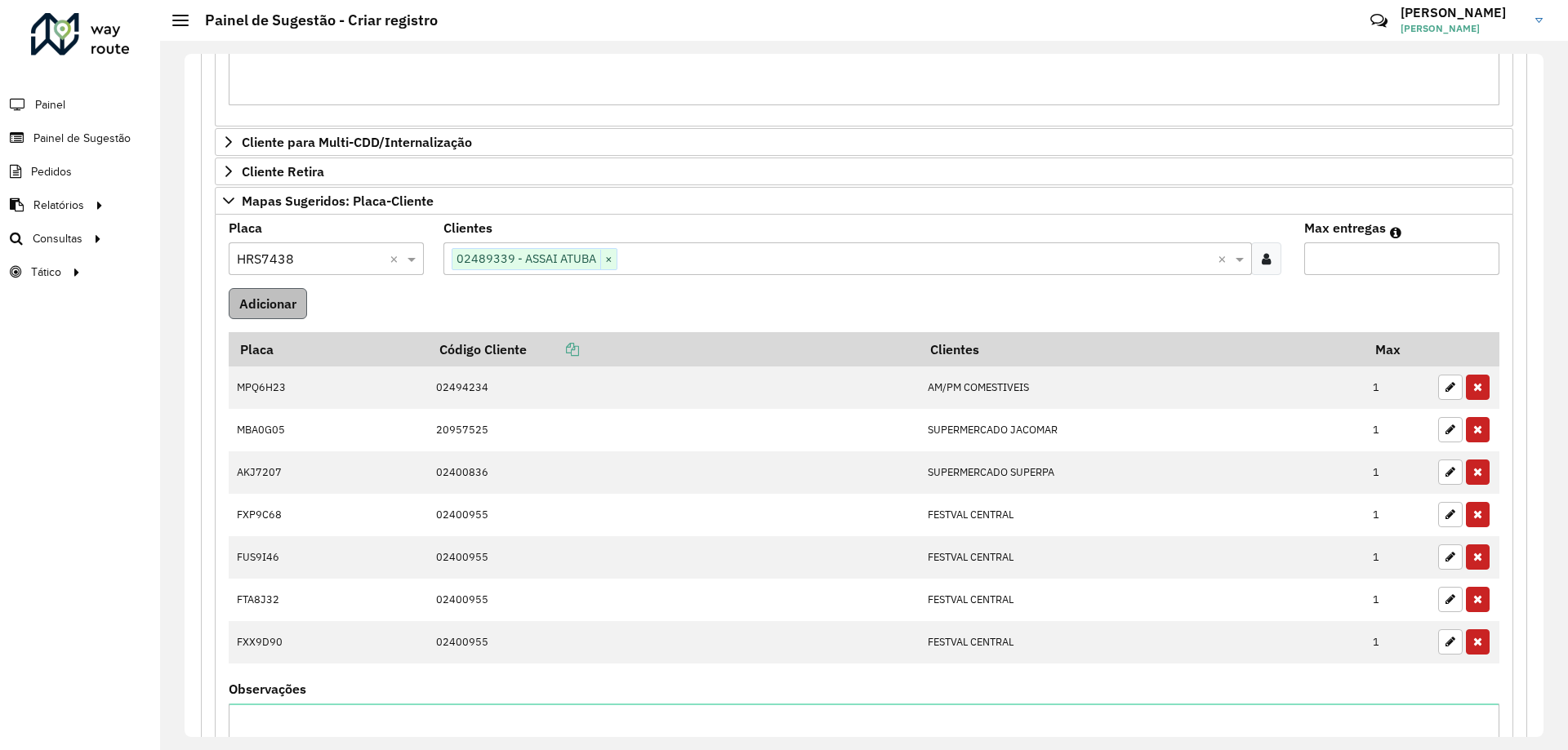
type input "*"
click at [244, 307] on button "Adicionar" at bounding box center [268, 304] width 79 height 31
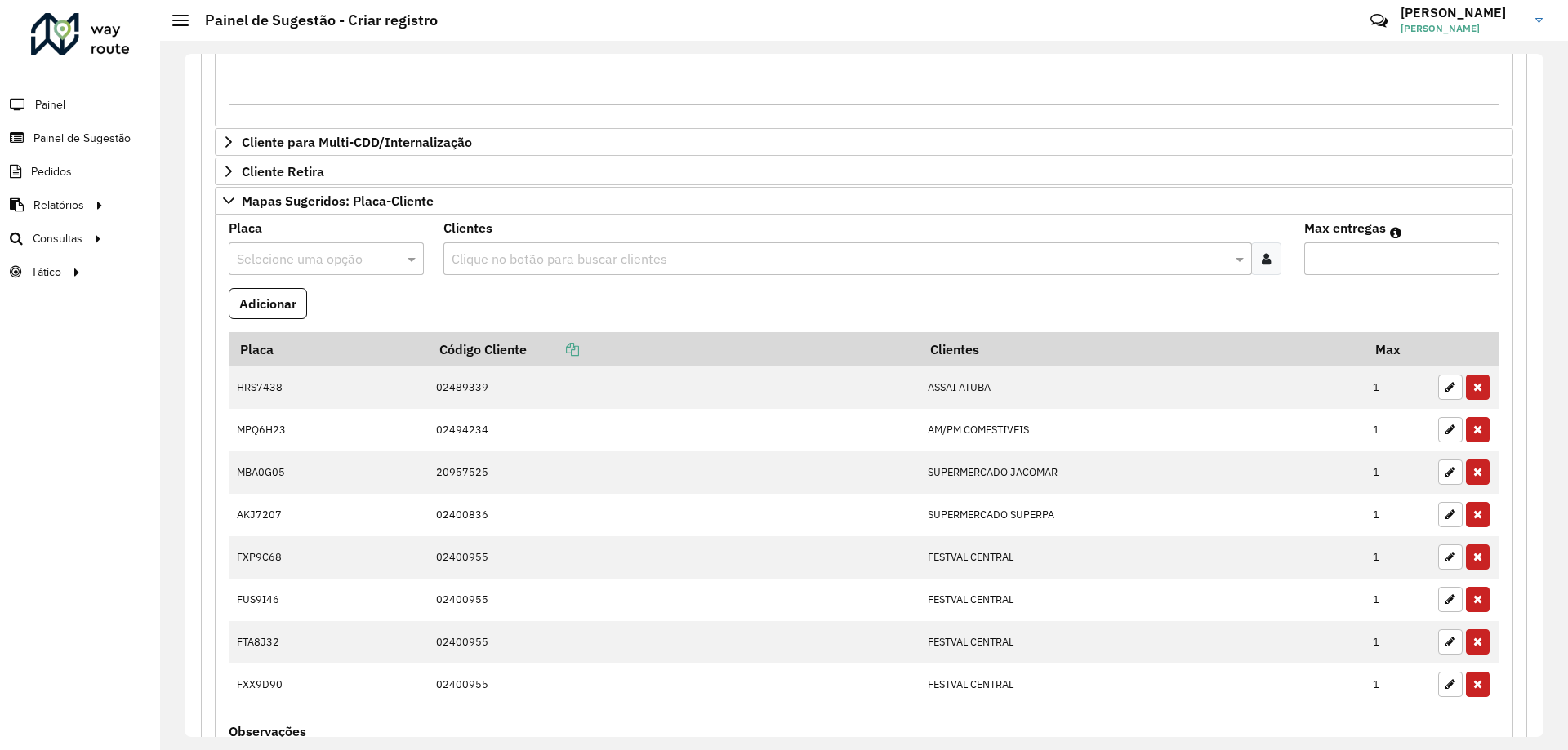
click at [311, 258] on input "text" at bounding box center [310, 259] width 146 height 20
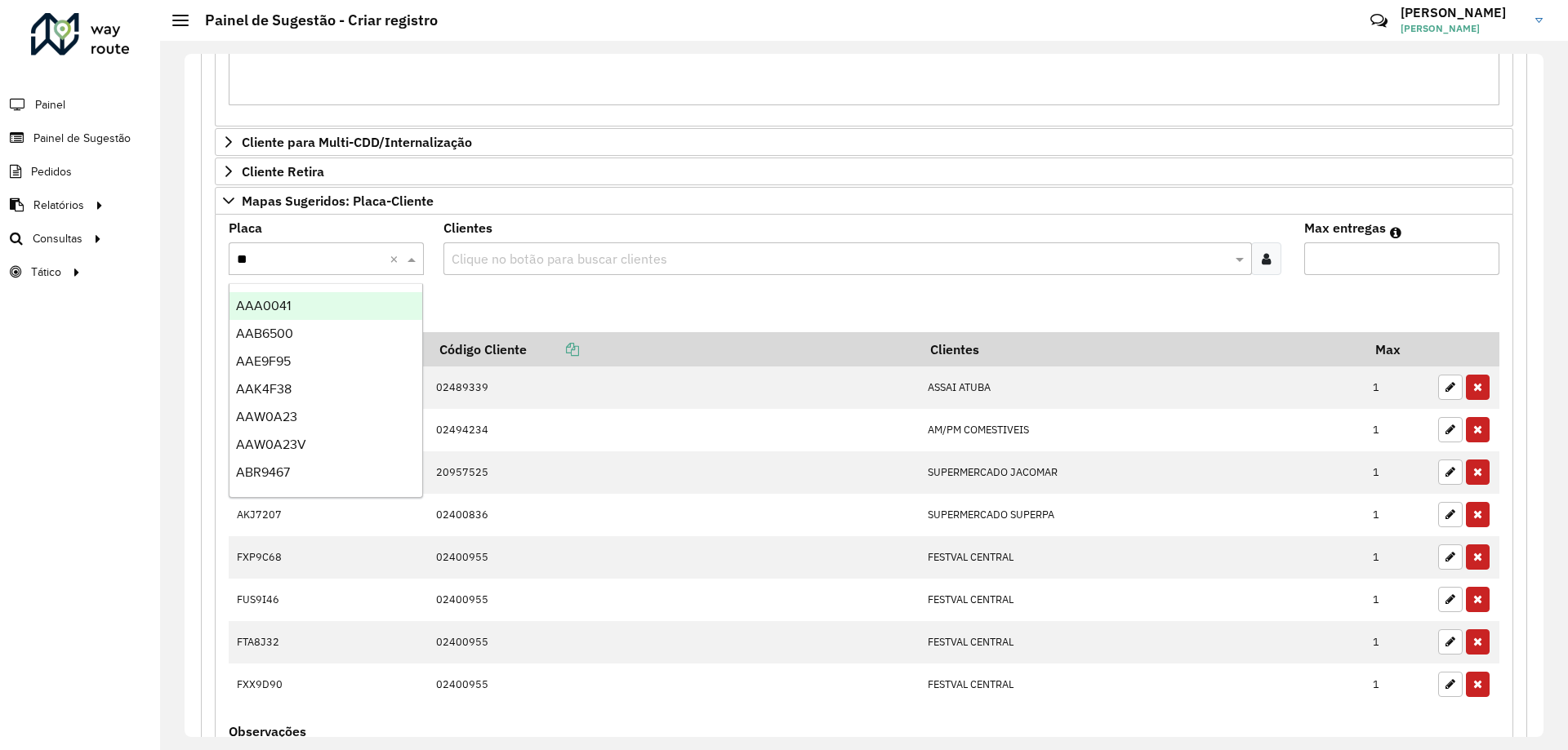
type input "***"
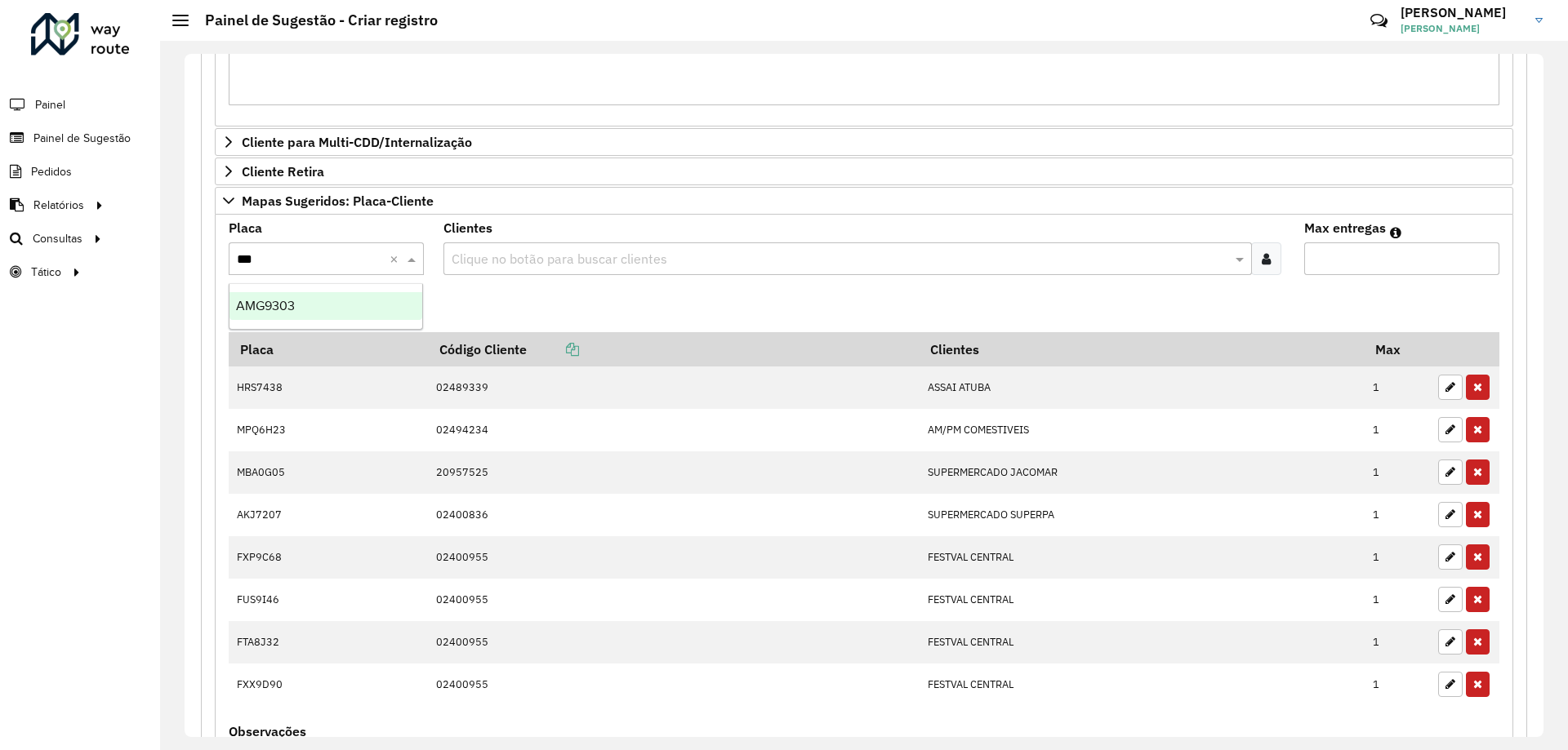
click at [344, 302] on div "AMG9303" at bounding box center [325, 305] width 192 height 28
click at [512, 250] on input "text" at bounding box center [839, 259] width 783 height 20
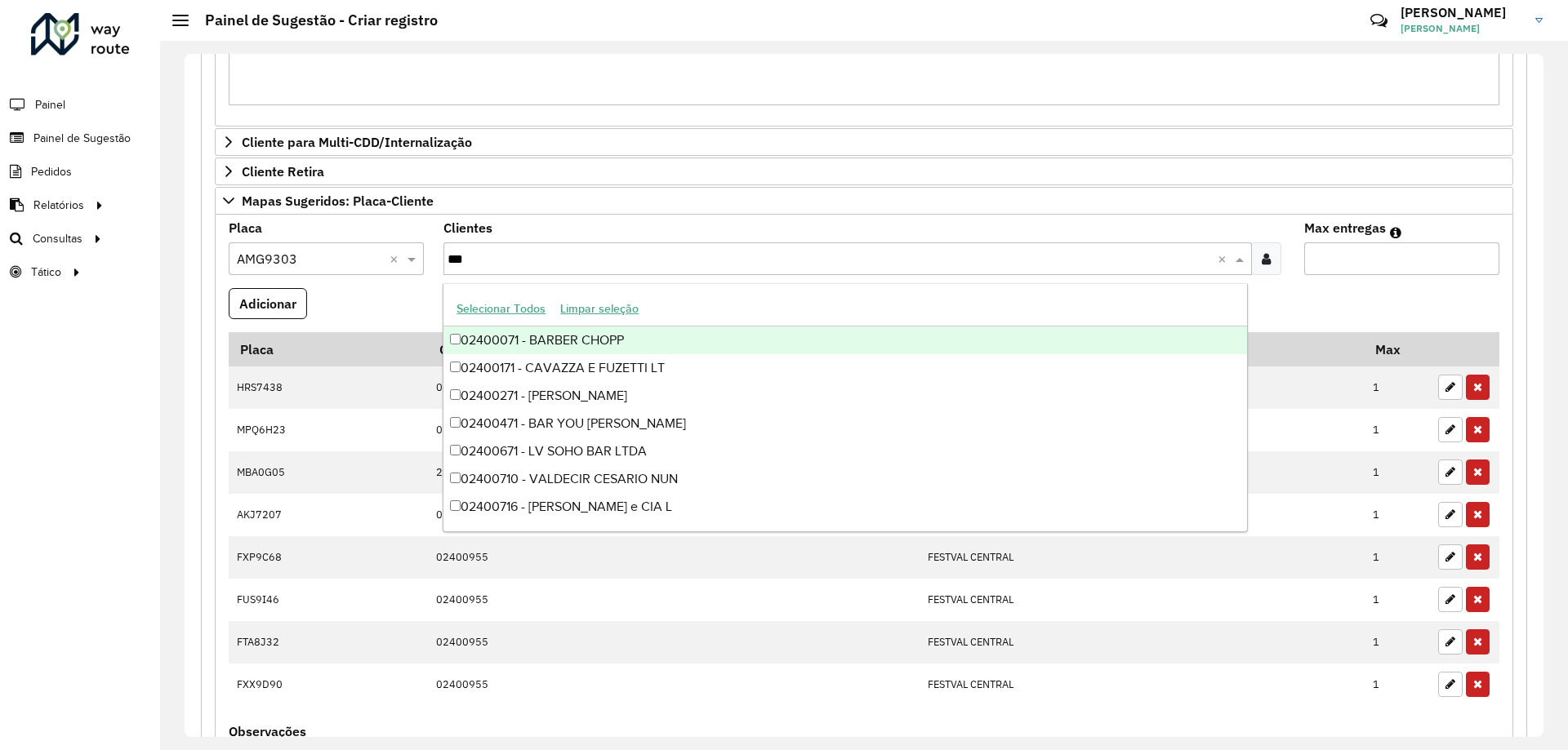
type input "****"
click at [645, 342] on div "02407143 - CONDOR CENTRAL" at bounding box center [845, 340] width 803 height 28
click at [1357, 270] on input "Max entregas" at bounding box center [1402, 258] width 195 height 33
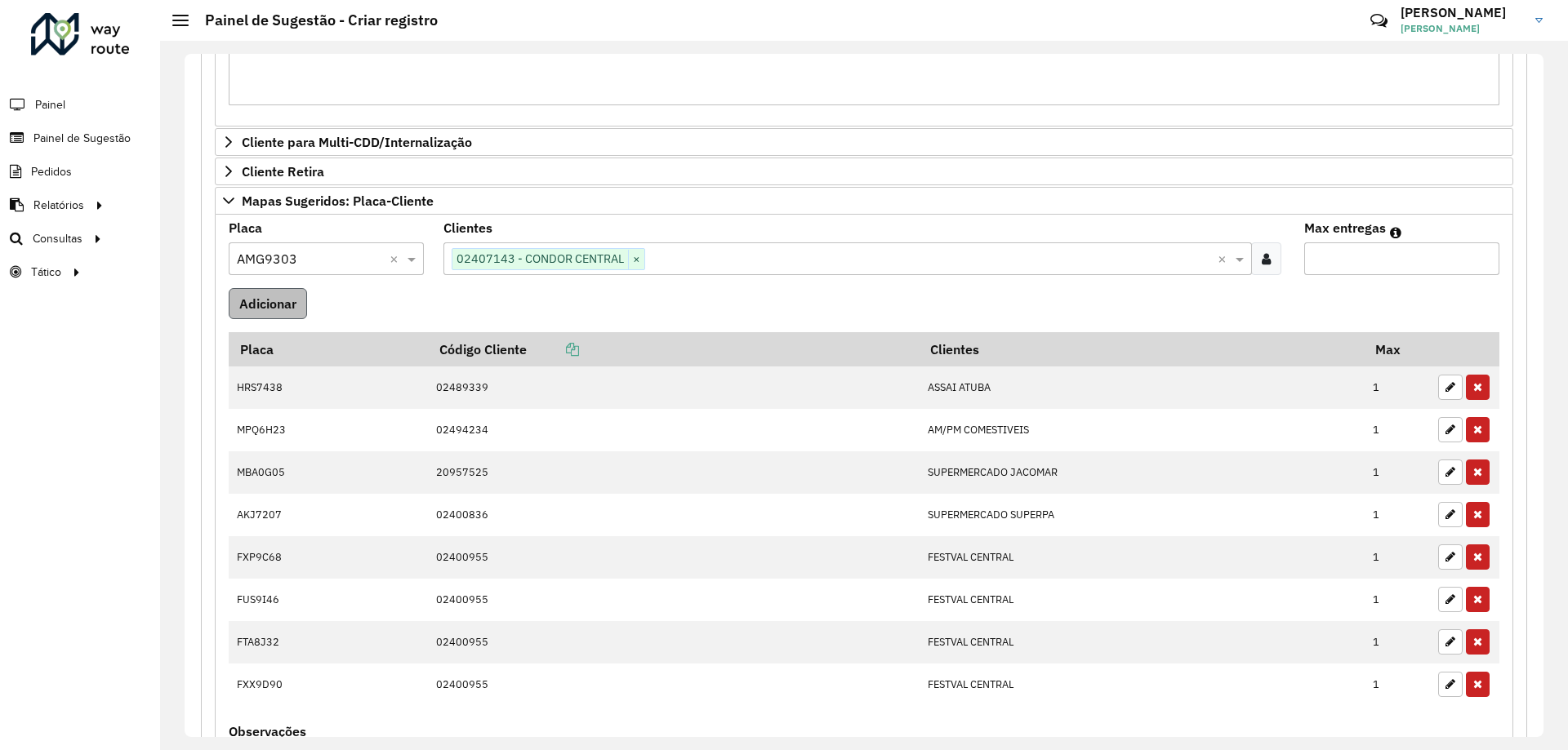
type input "*"
click at [255, 303] on button "Adicionar" at bounding box center [268, 304] width 79 height 31
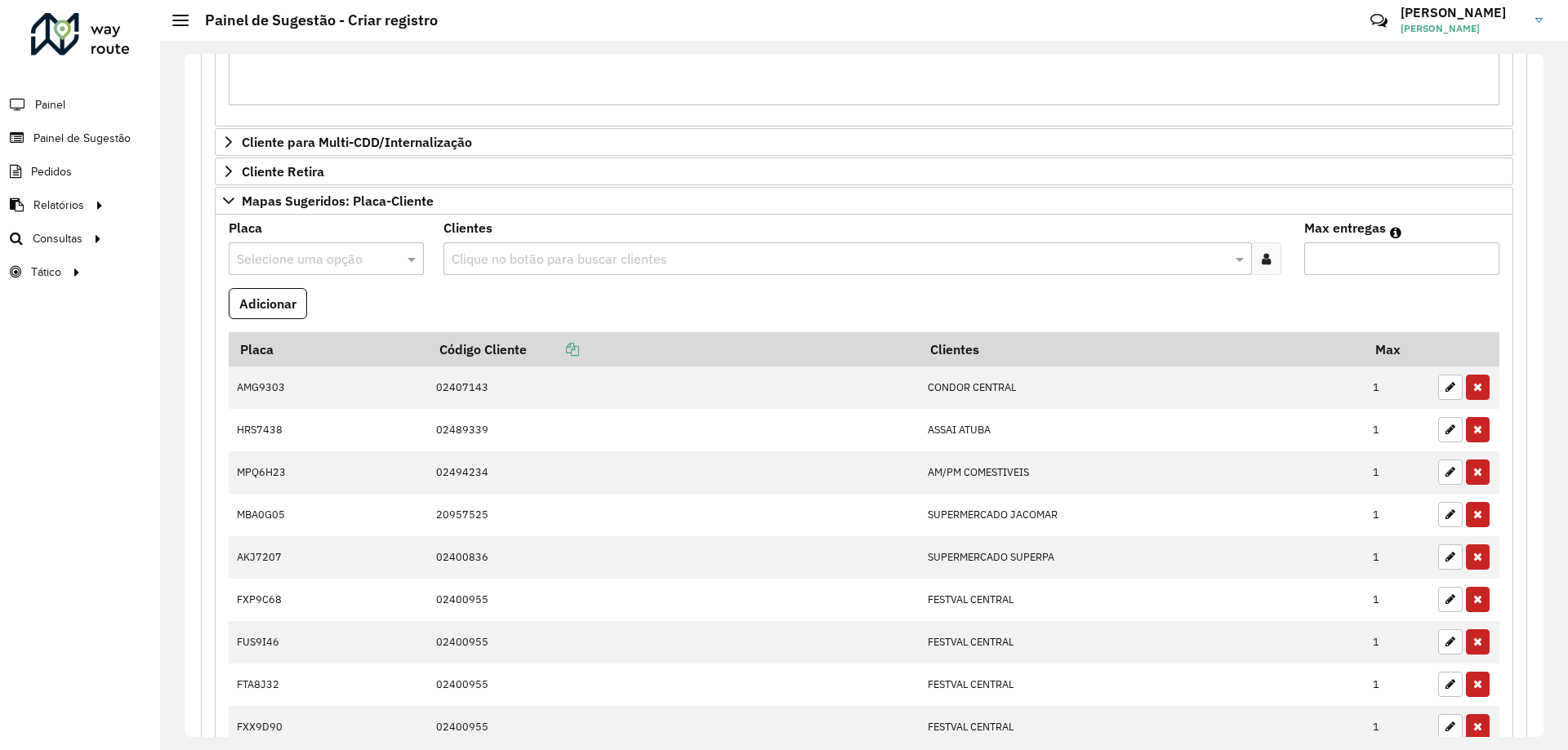
click at [361, 259] on input "text" at bounding box center [310, 259] width 146 height 20
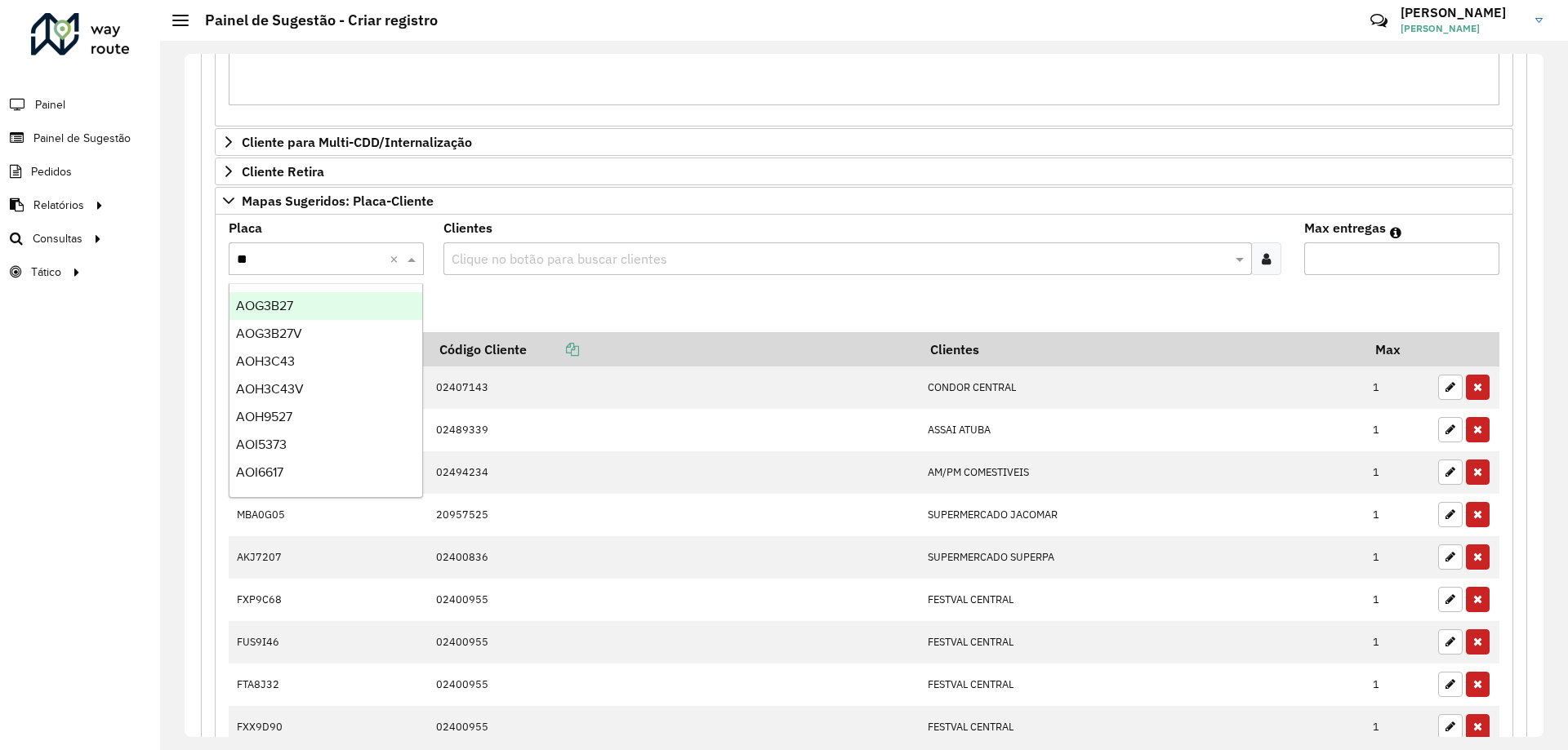
type input "***"
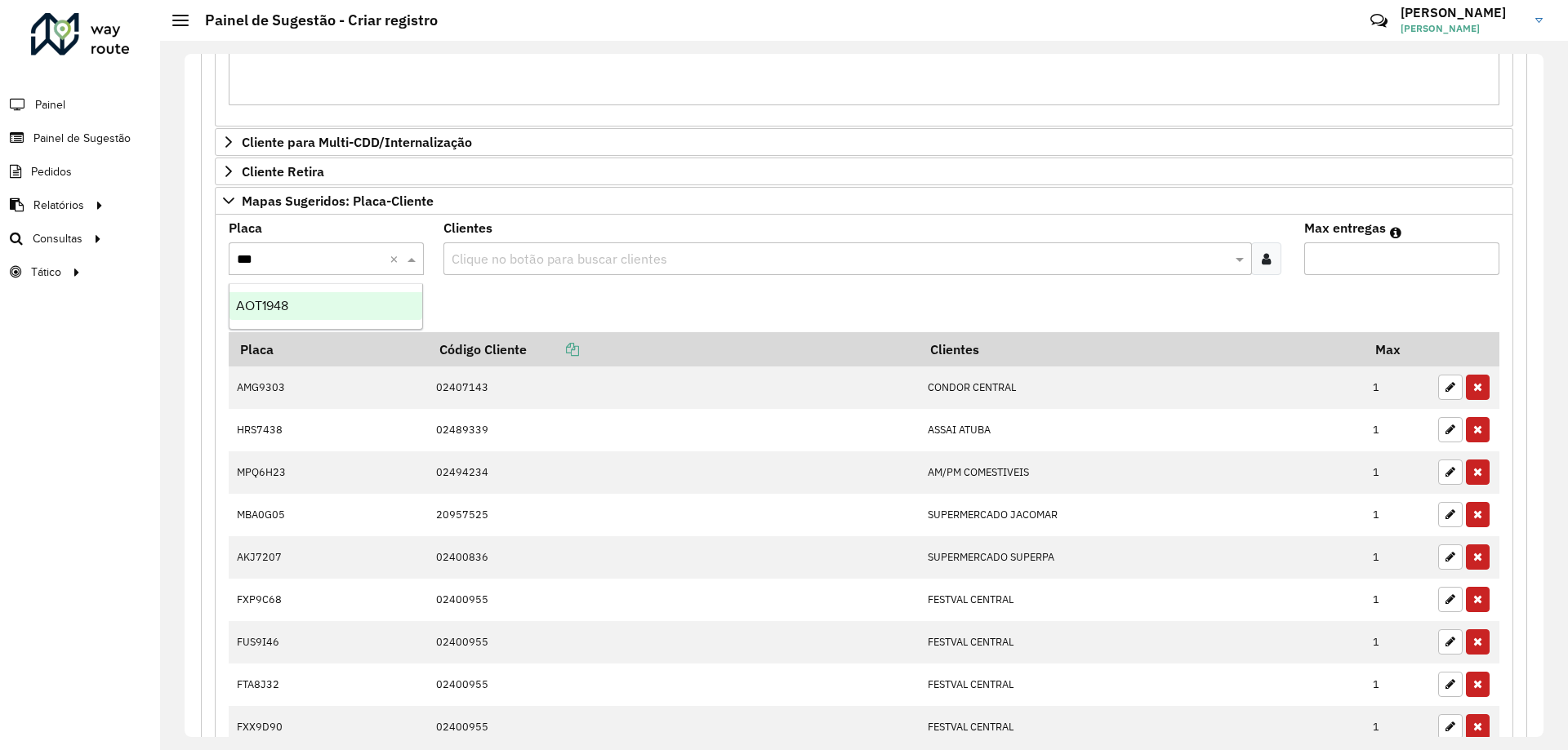
click at [364, 303] on div "AOT1948" at bounding box center [325, 305] width 192 height 28
click at [493, 287] on formly-field "Clientes Clique no botão para buscar clientes" at bounding box center [863, 255] width 859 height 66
click at [511, 265] on input "text" at bounding box center [839, 259] width 783 height 20
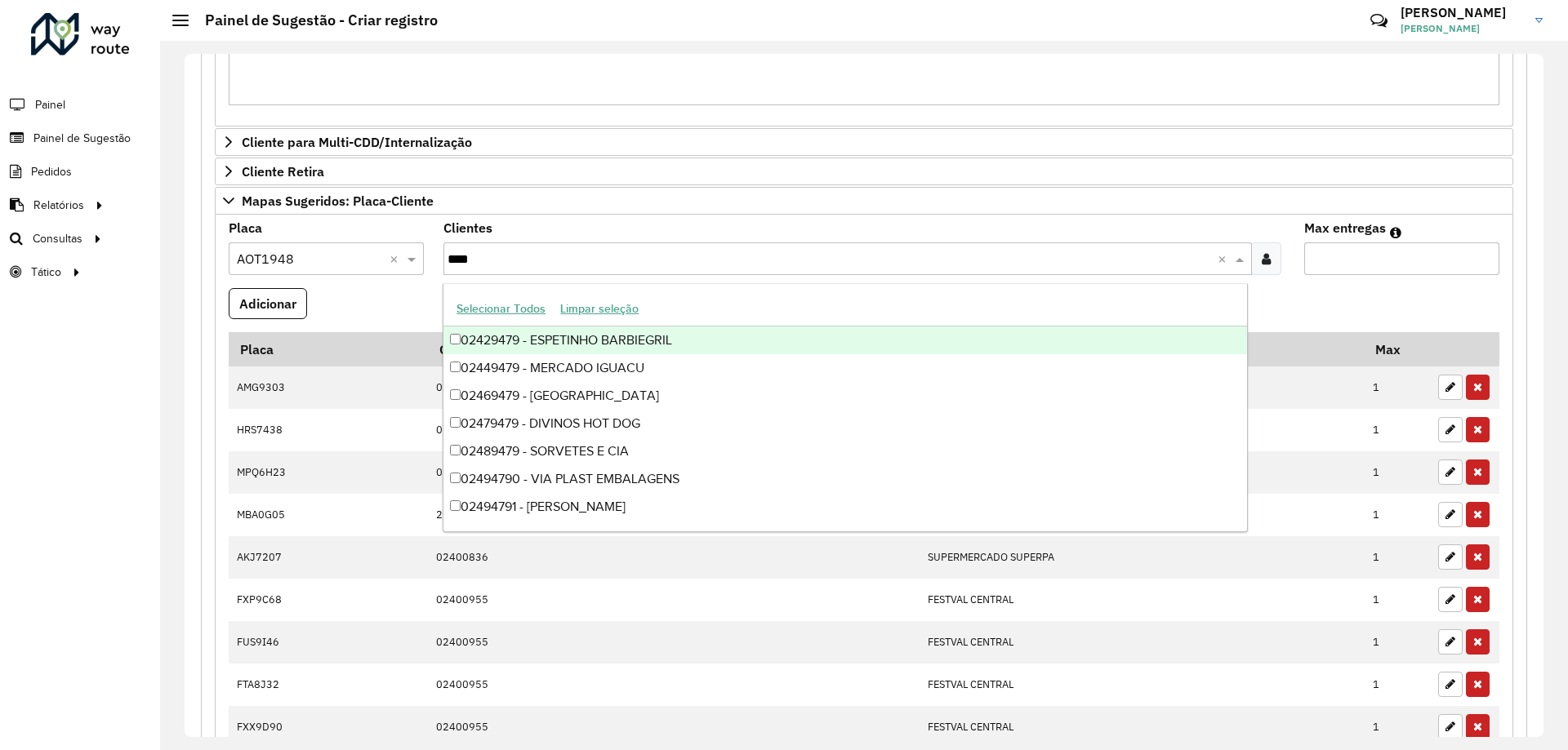
type input "*****"
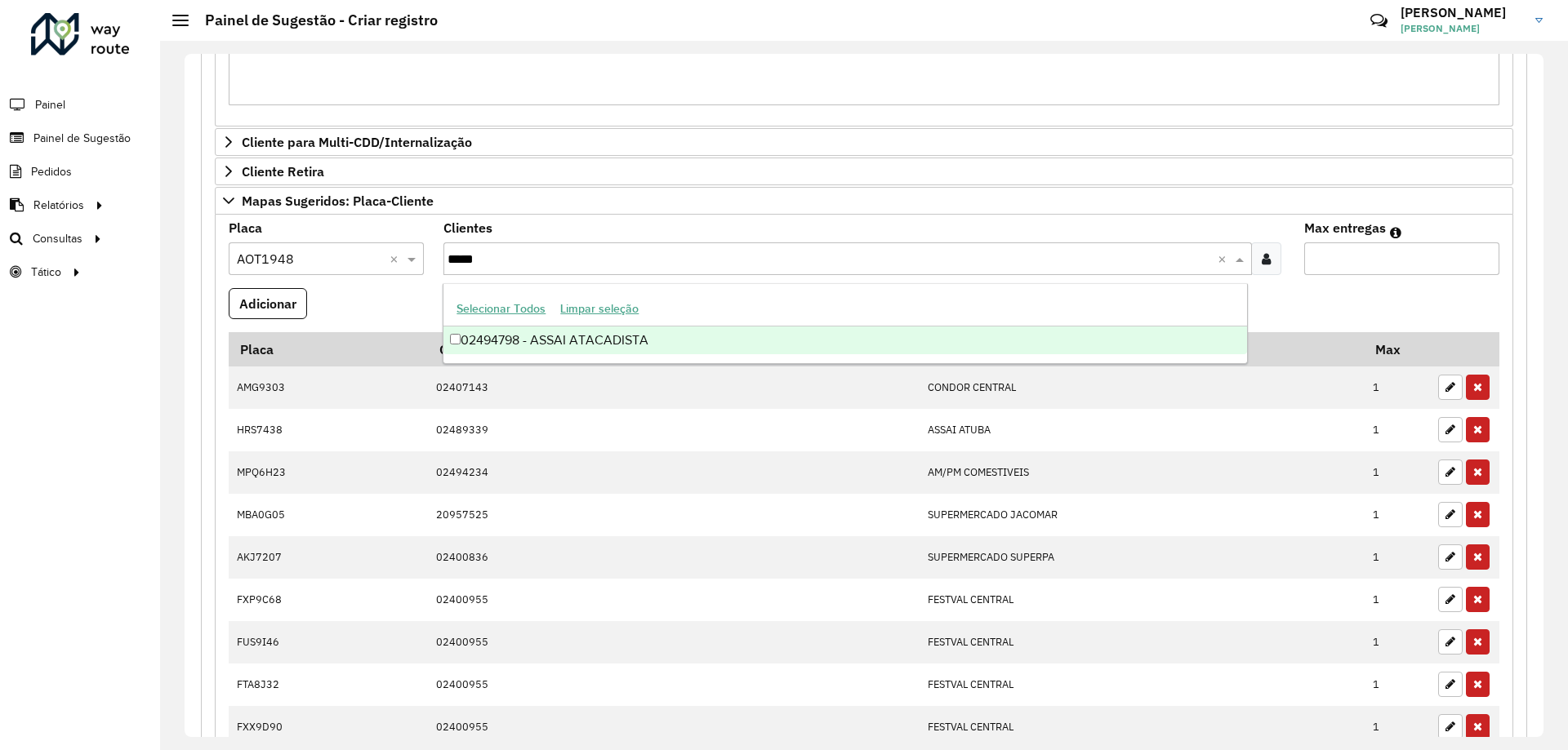
click at [792, 342] on div "02494798 - ASSAI ATACADISTA" at bounding box center [845, 340] width 803 height 28
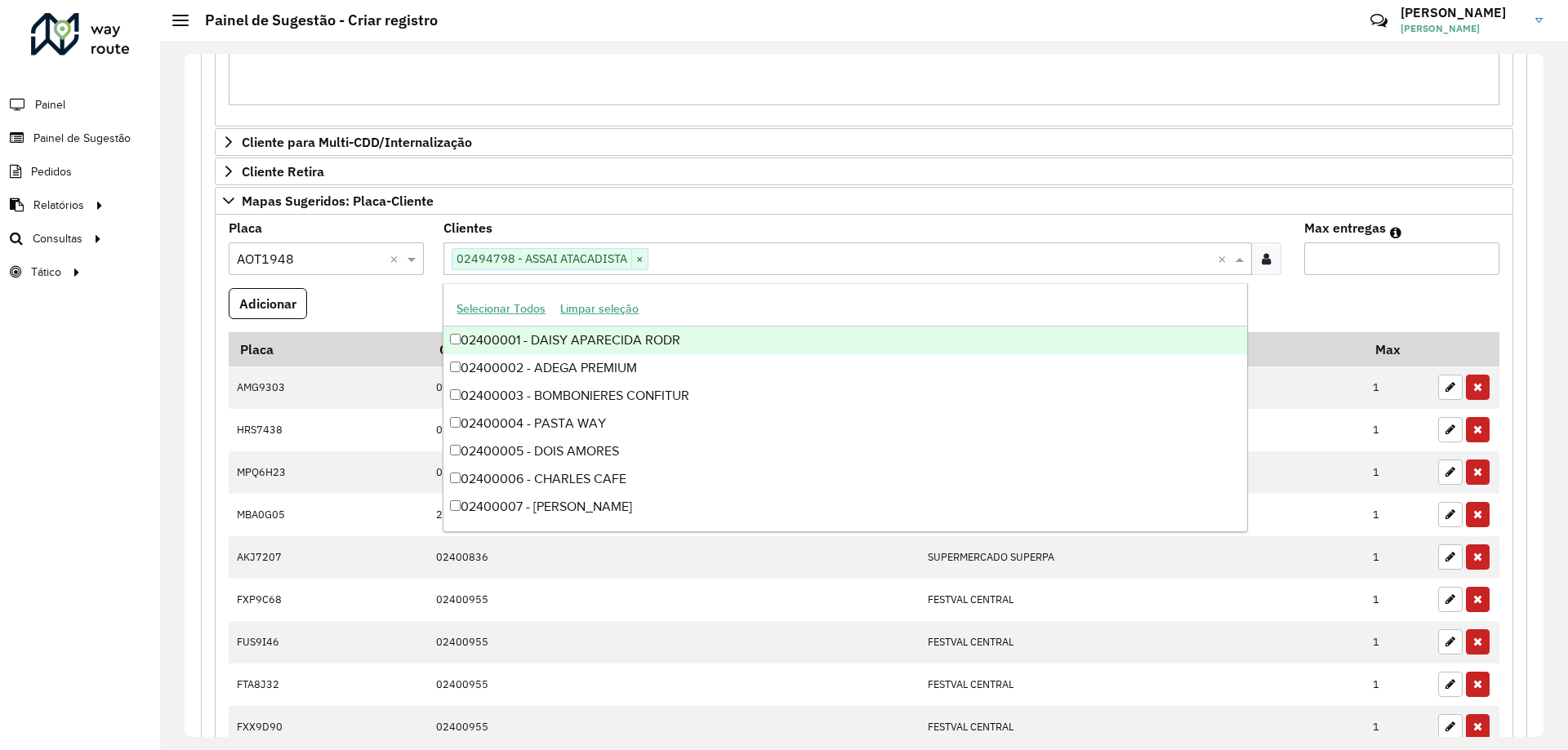
click at [1360, 303] on formly-field "Adicionar" at bounding box center [864, 310] width 1291 height 44
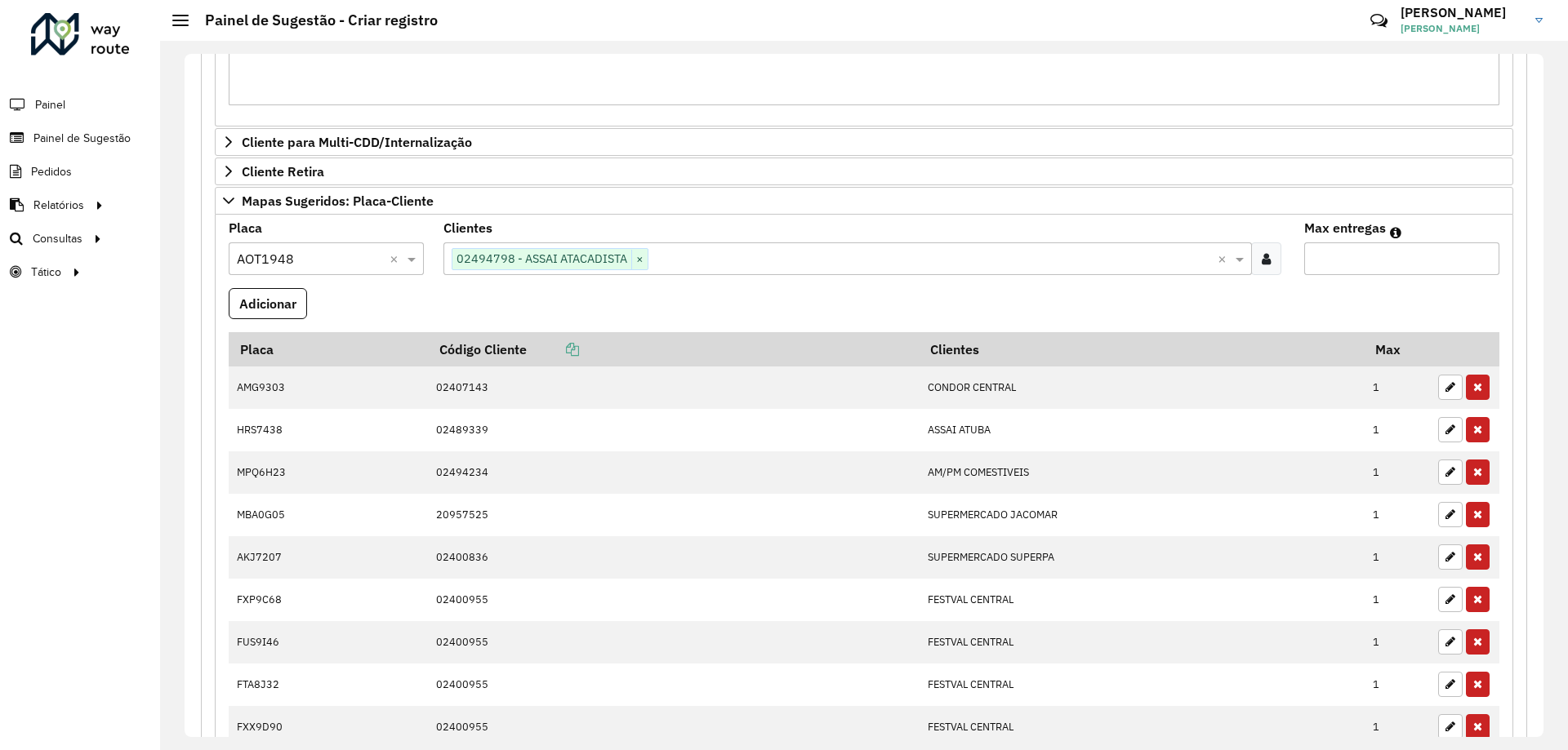
click at [1341, 257] on input "Max entregas" at bounding box center [1402, 258] width 195 height 33
type input "*"
click at [268, 303] on button "Adicionar" at bounding box center [268, 304] width 79 height 31
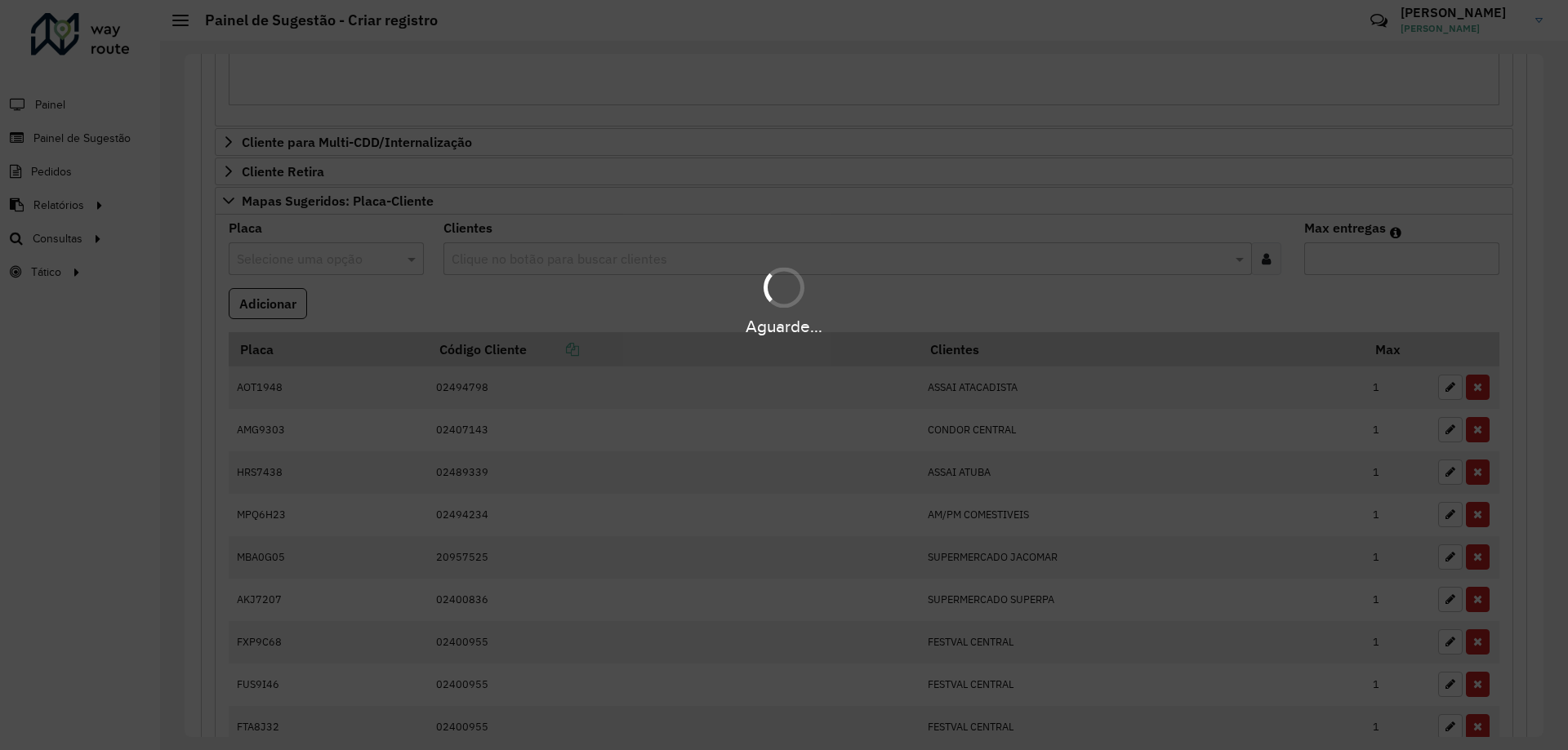
click at [363, 313] on hb-app "**********" at bounding box center [784, 375] width 1568 height 750
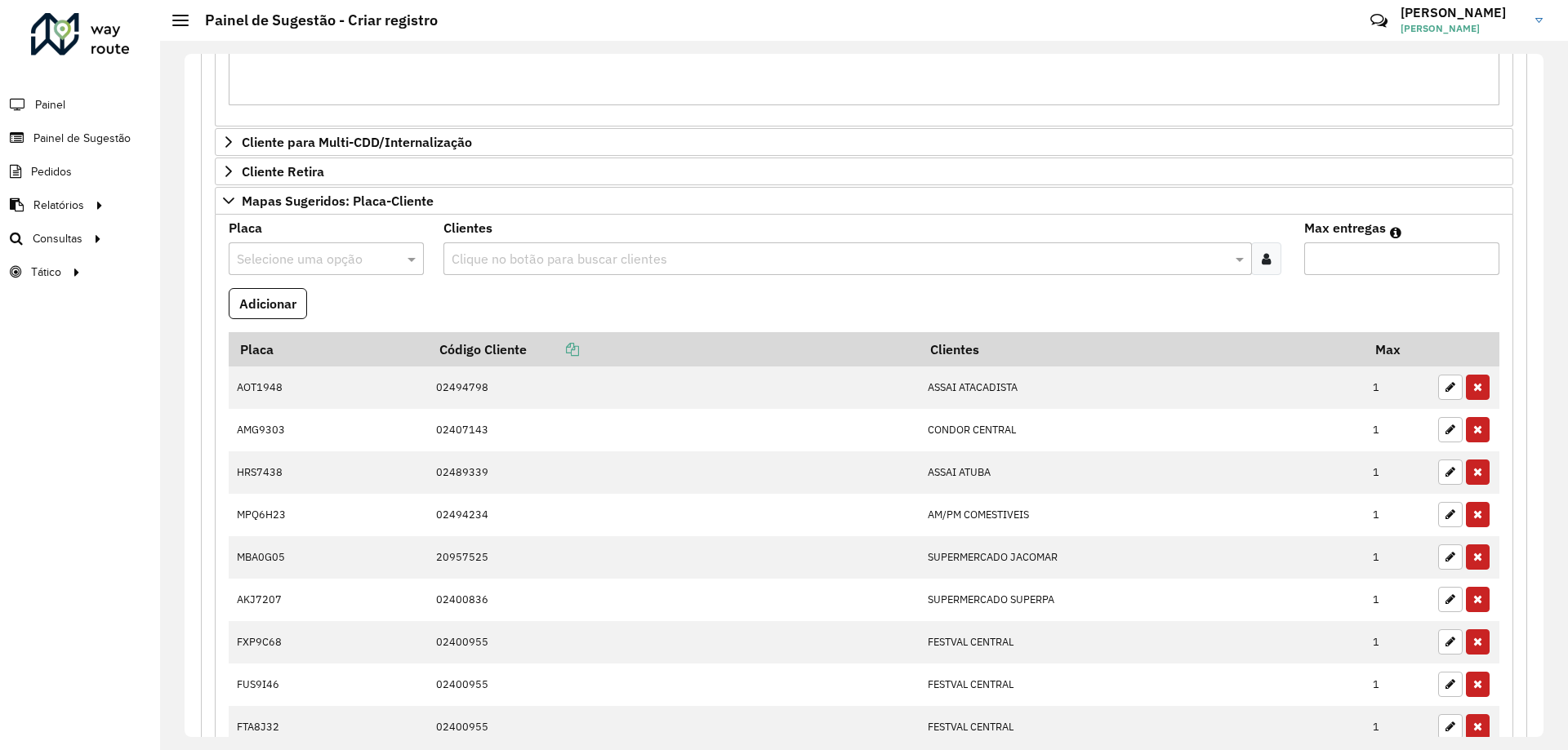
click at [257, 258] on input "text" at bounding box center [310, 259] width 146 height 20
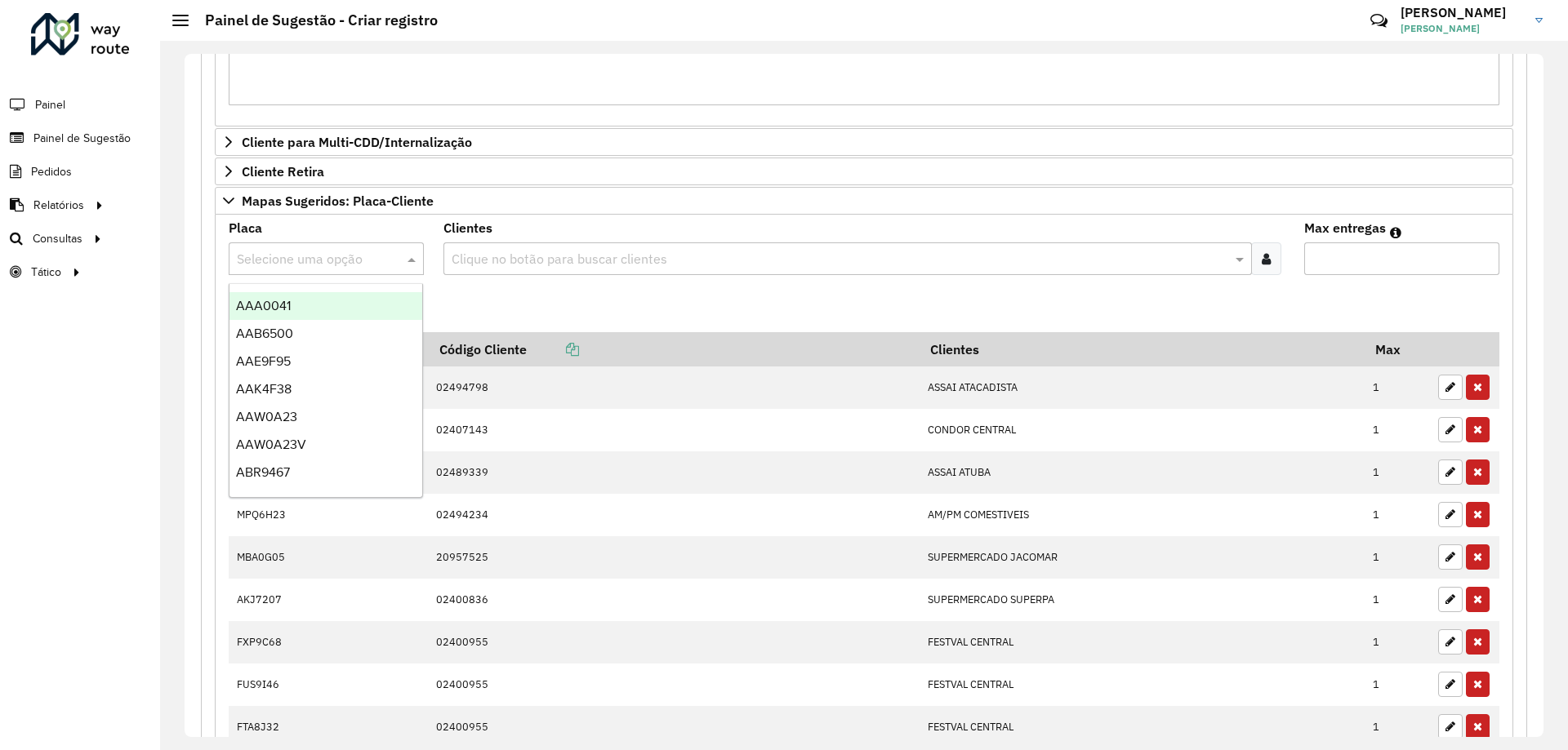
type input "*"
type input "***"
click at [327, 310] on div "BUP3D46" at bounding box center [325, 305] width 192 height 28
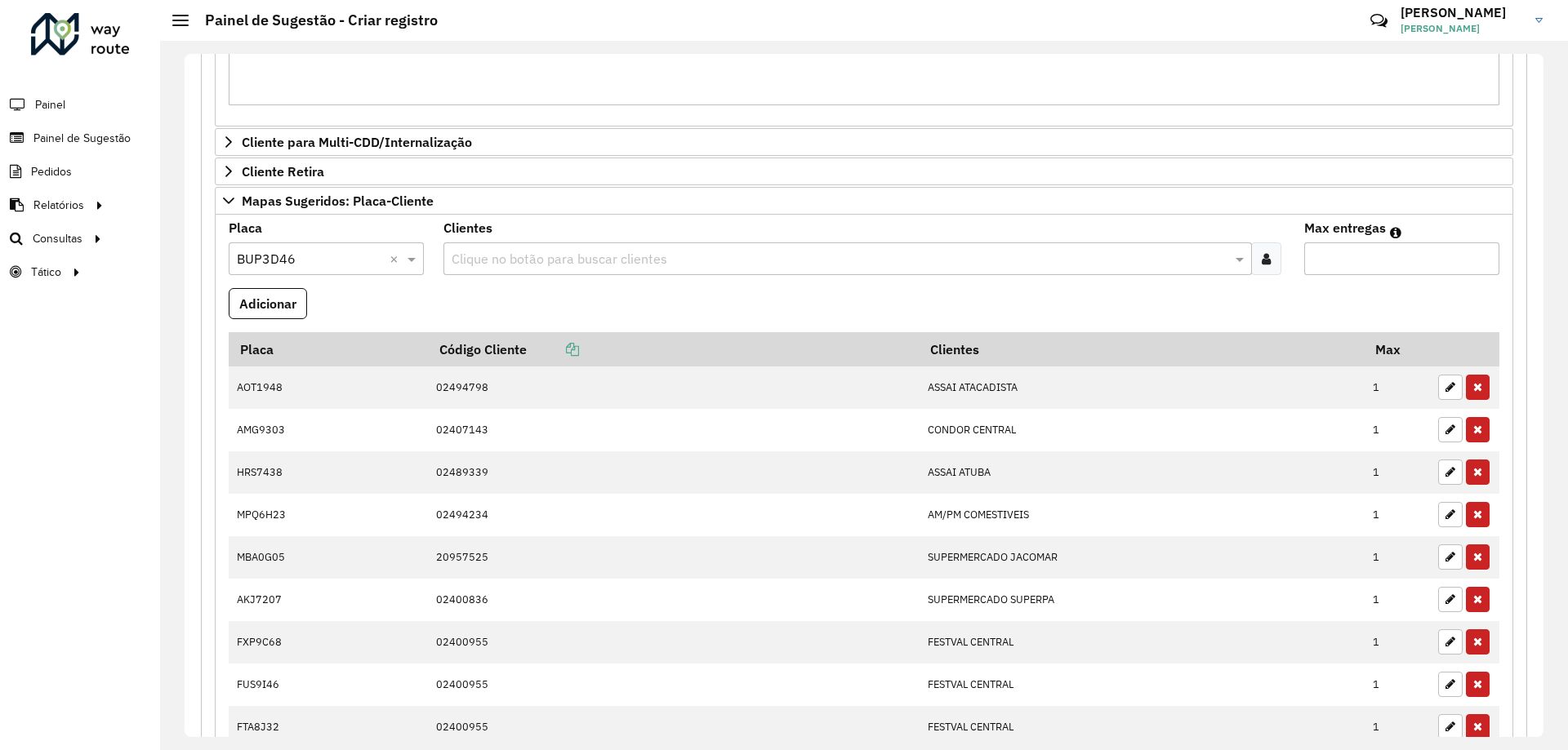
click at [521, 284] on formly-field "Clientes Clique no botão para buscar clientes" at bounding box center [863, 255] width 859 height 66
click at [530, 268] on input "text" at bounding box center [839, 259] width 783 height 20
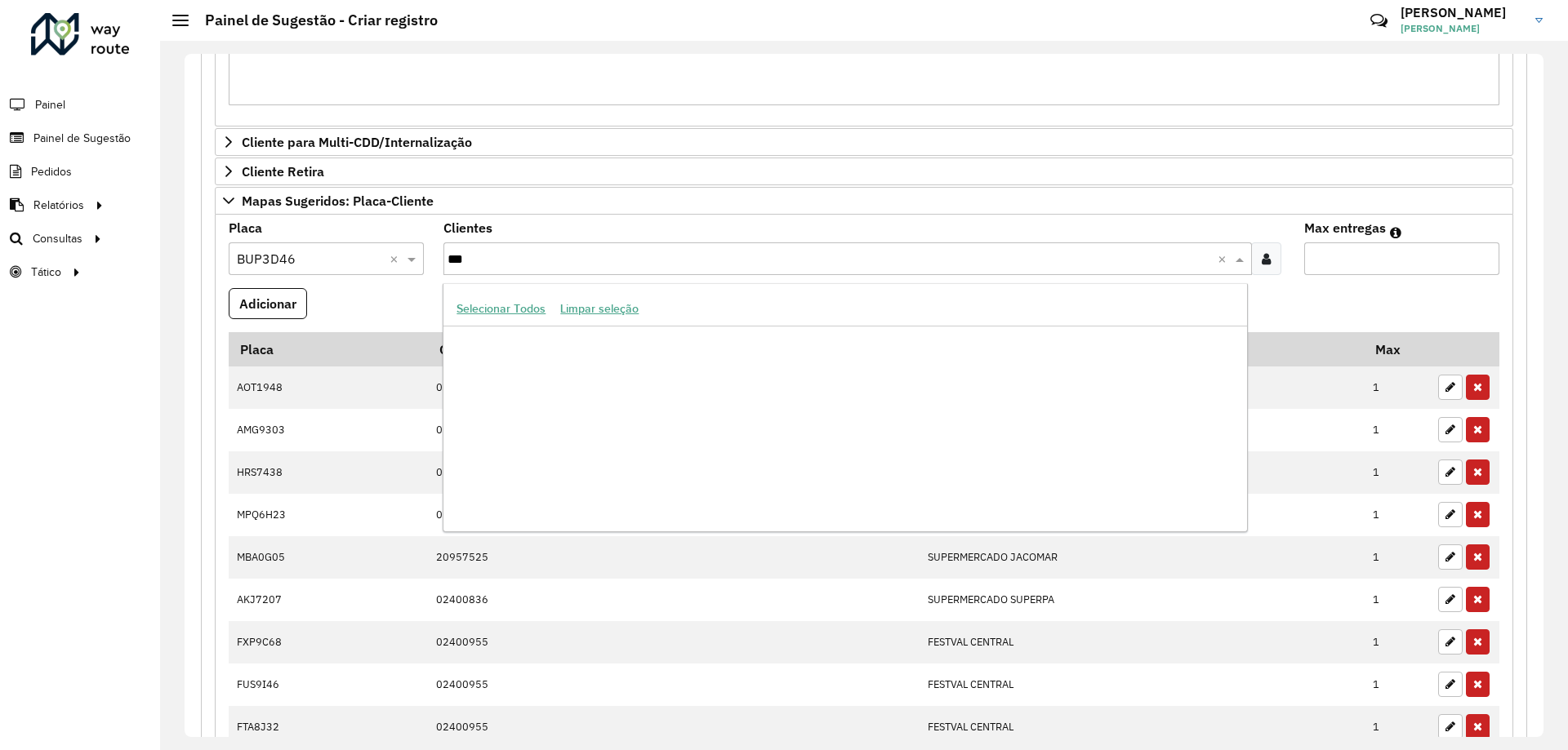
scroll to position [3524, 0]
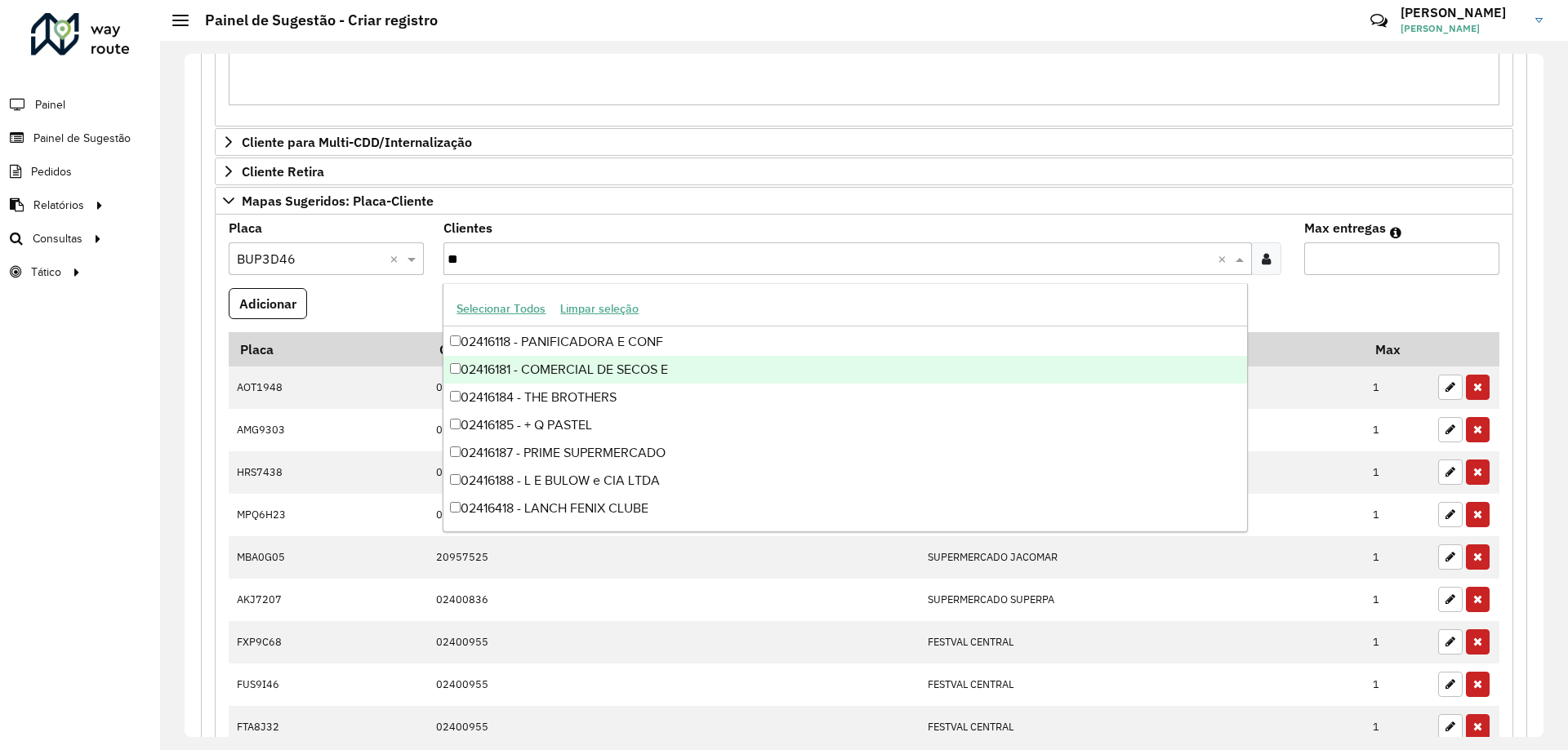
type input "*"
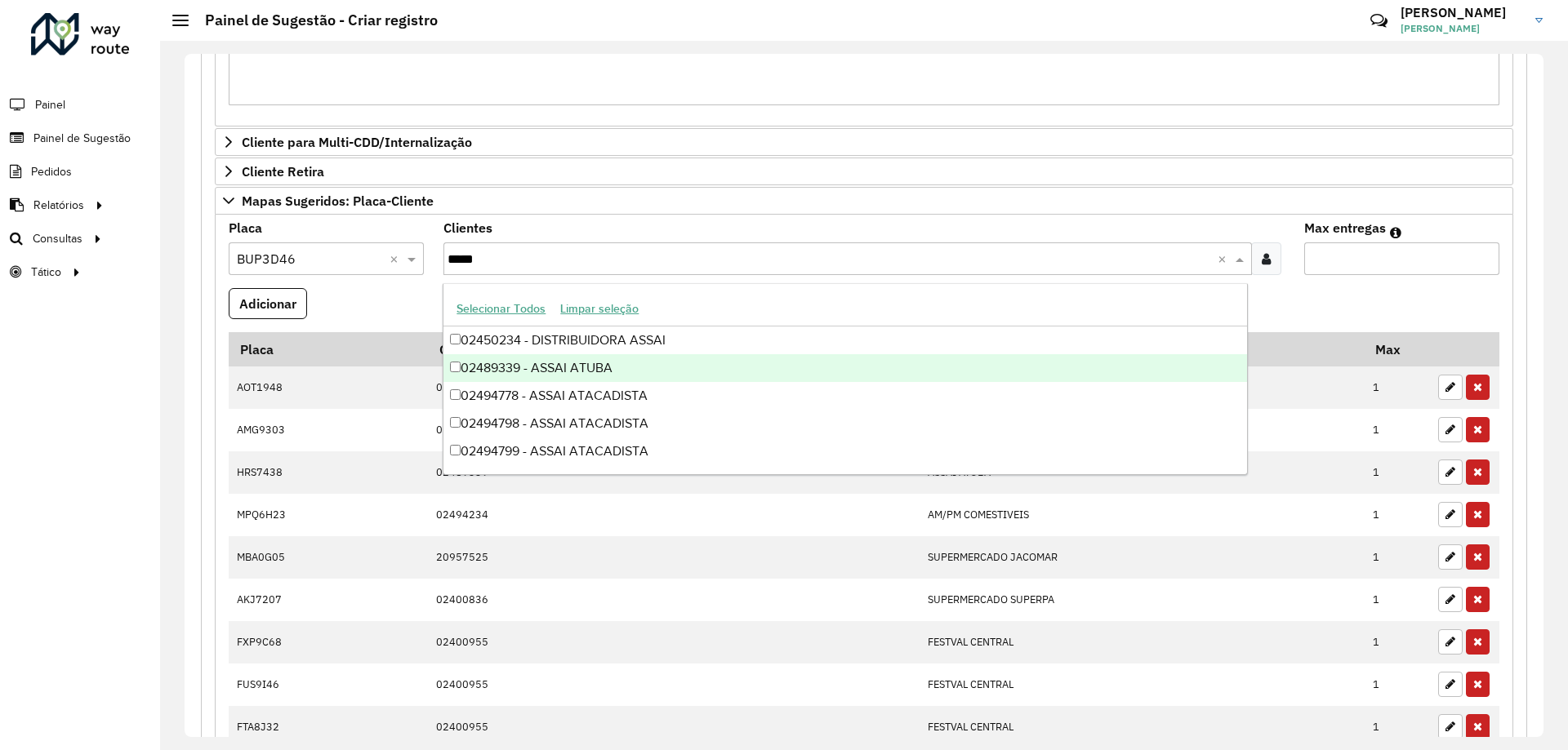
scroll to position [0, 0]
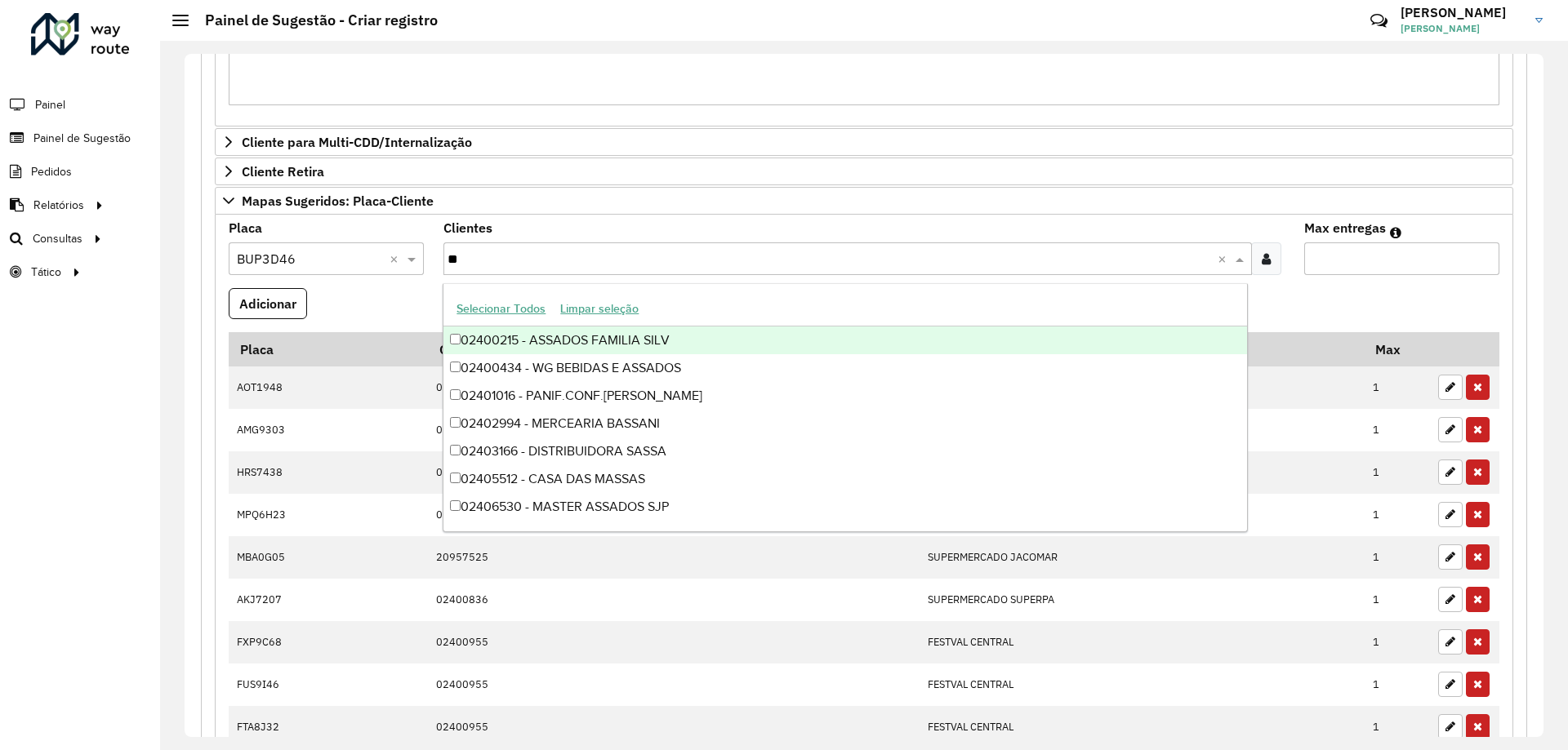
type input "*"
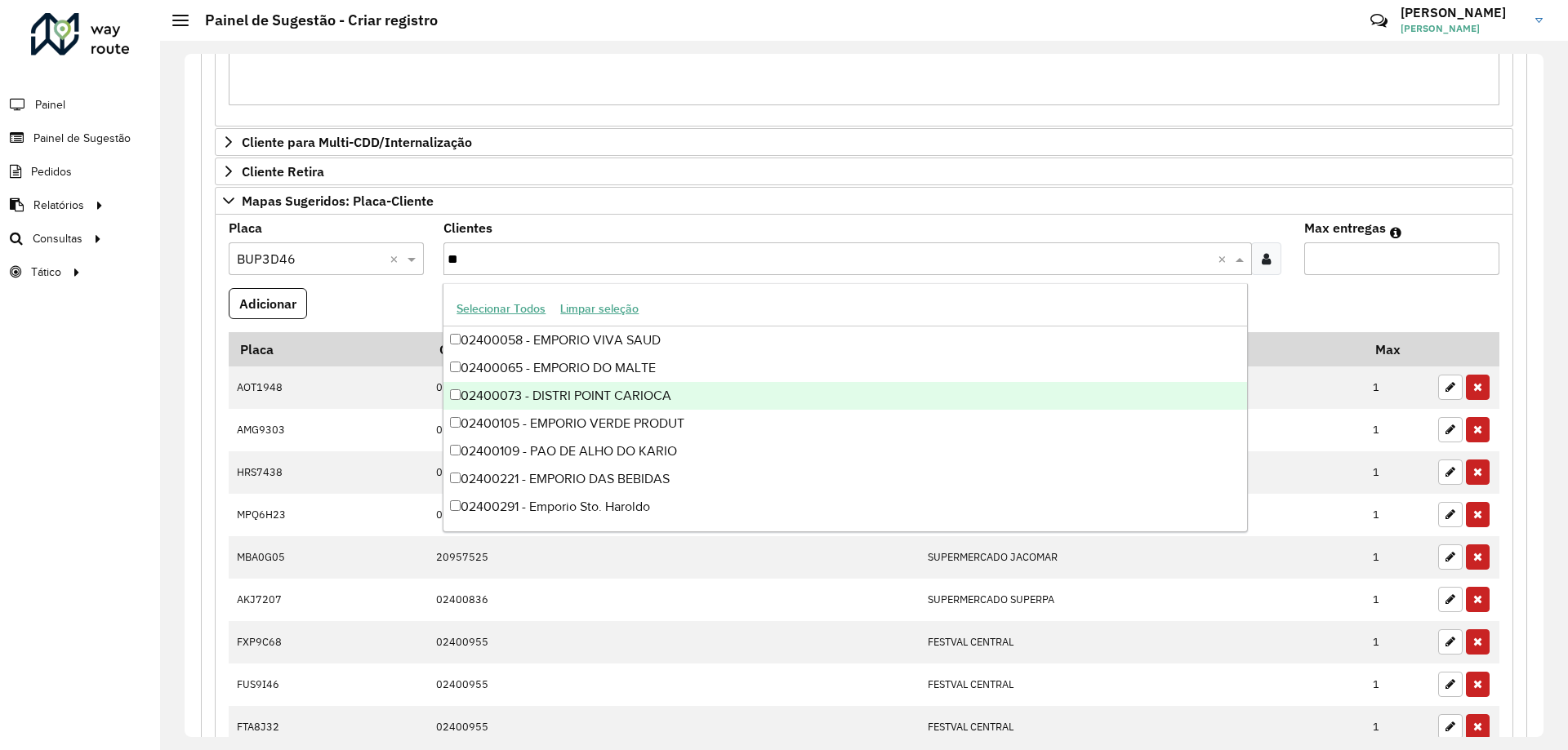
type input "*"
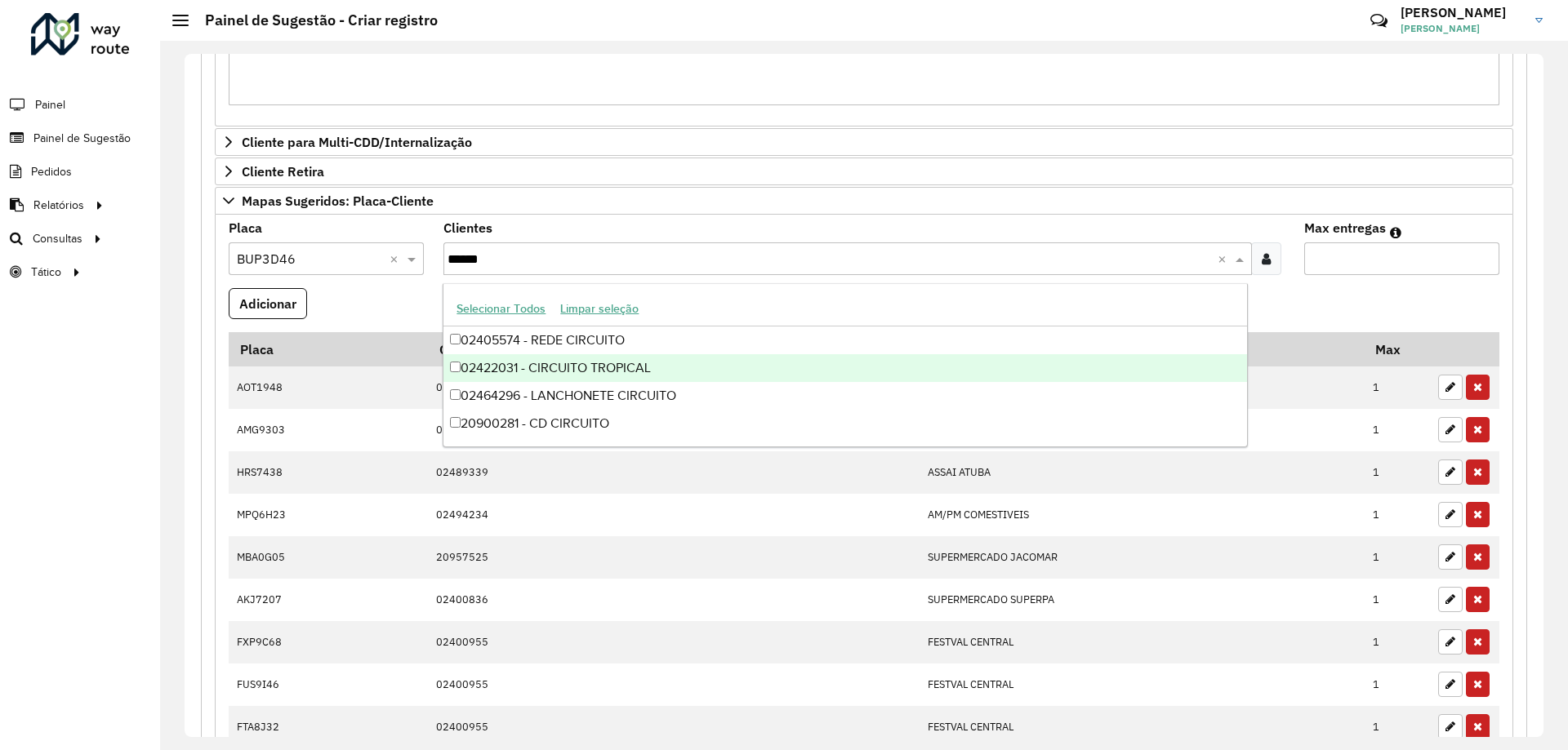
type input "******"
drag, startPoint x: 524, startPoint y: 260, endPoint x: 269, endPoint y: 275, distance: 255.4
click at [269, 275] on formly-group "Placa Selecione uma opção × BUP3D46 × Clientes Clique no botão para buscar clie…" at bounding box center [864, 602] width 1291 height 760
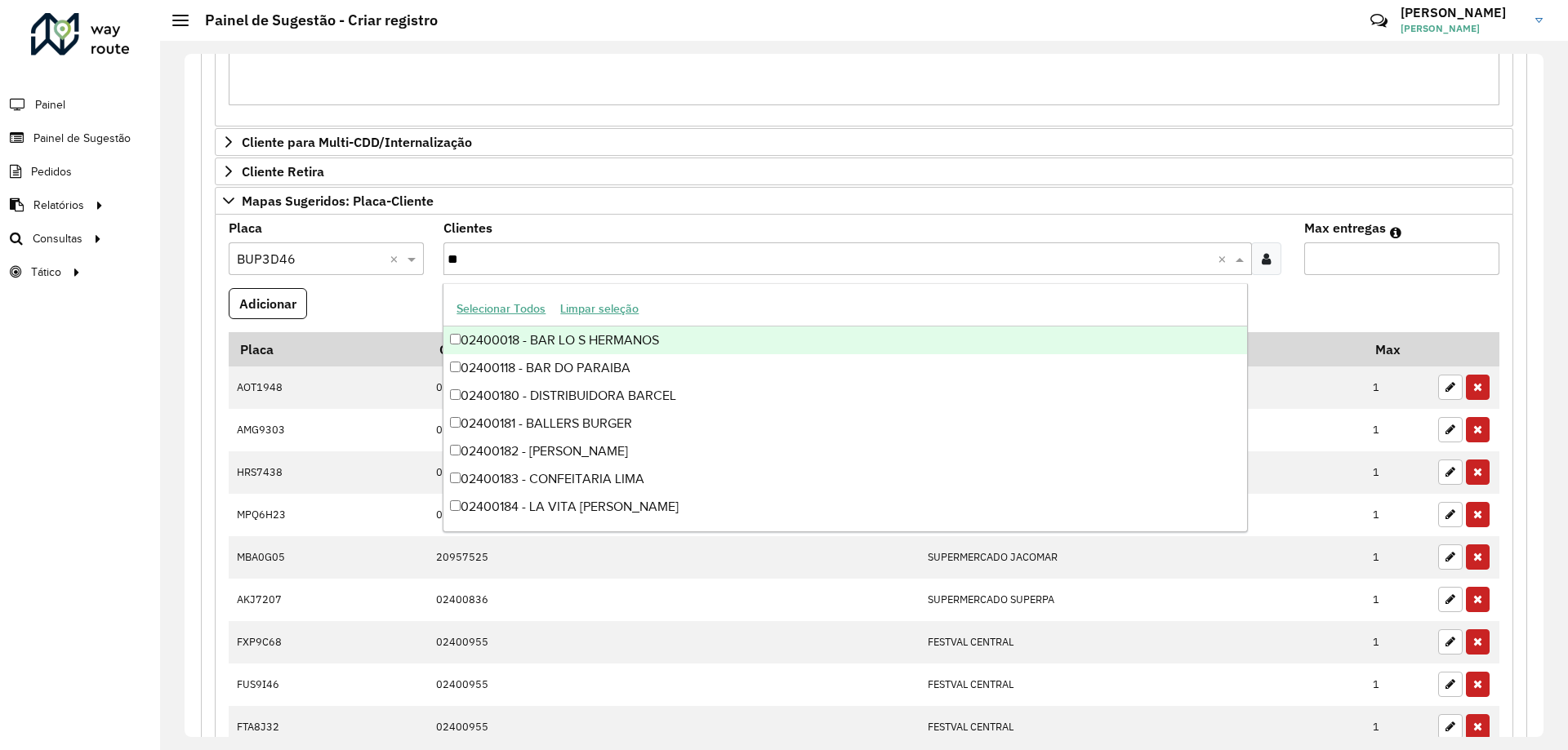
type input "***"
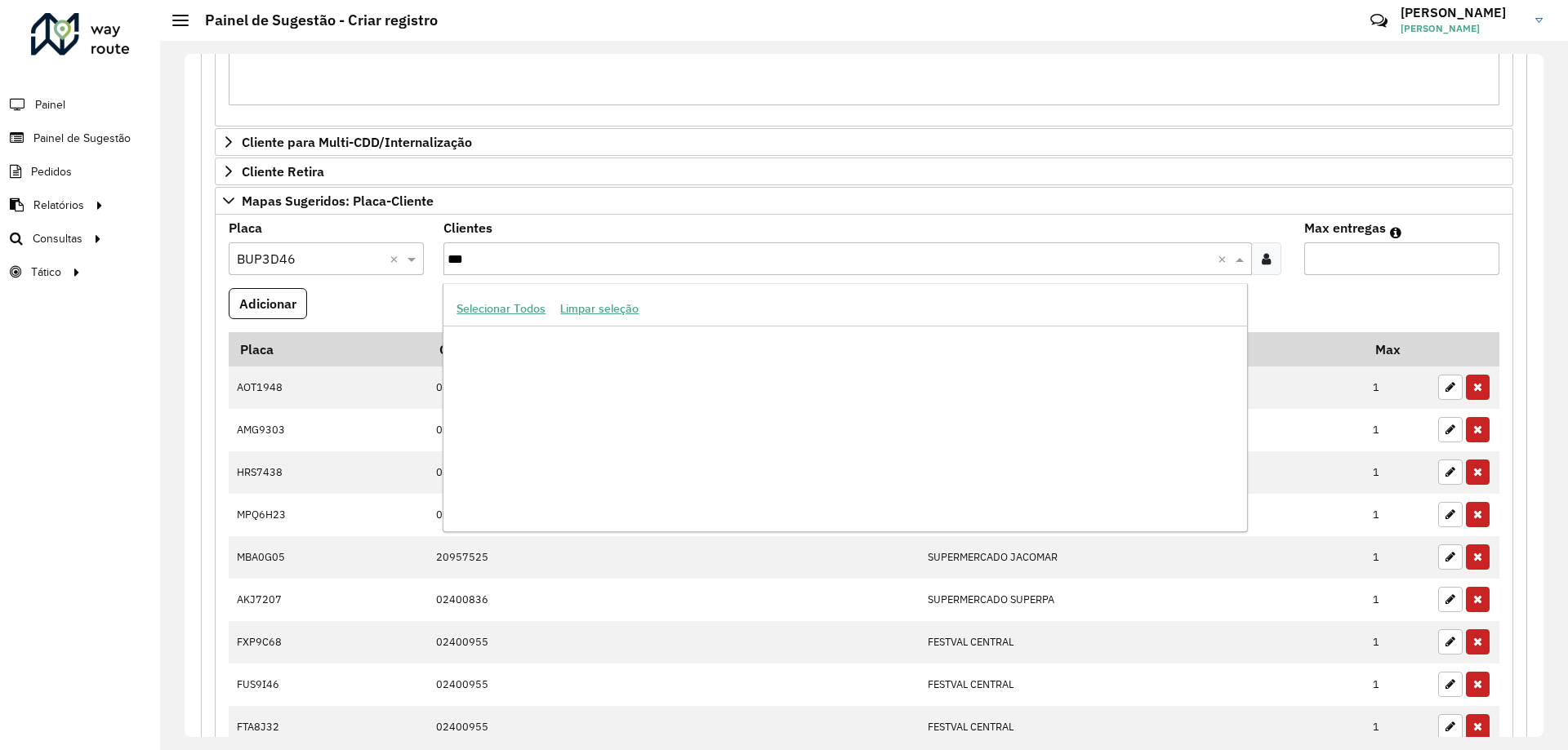
scroll to position [3524, 0]
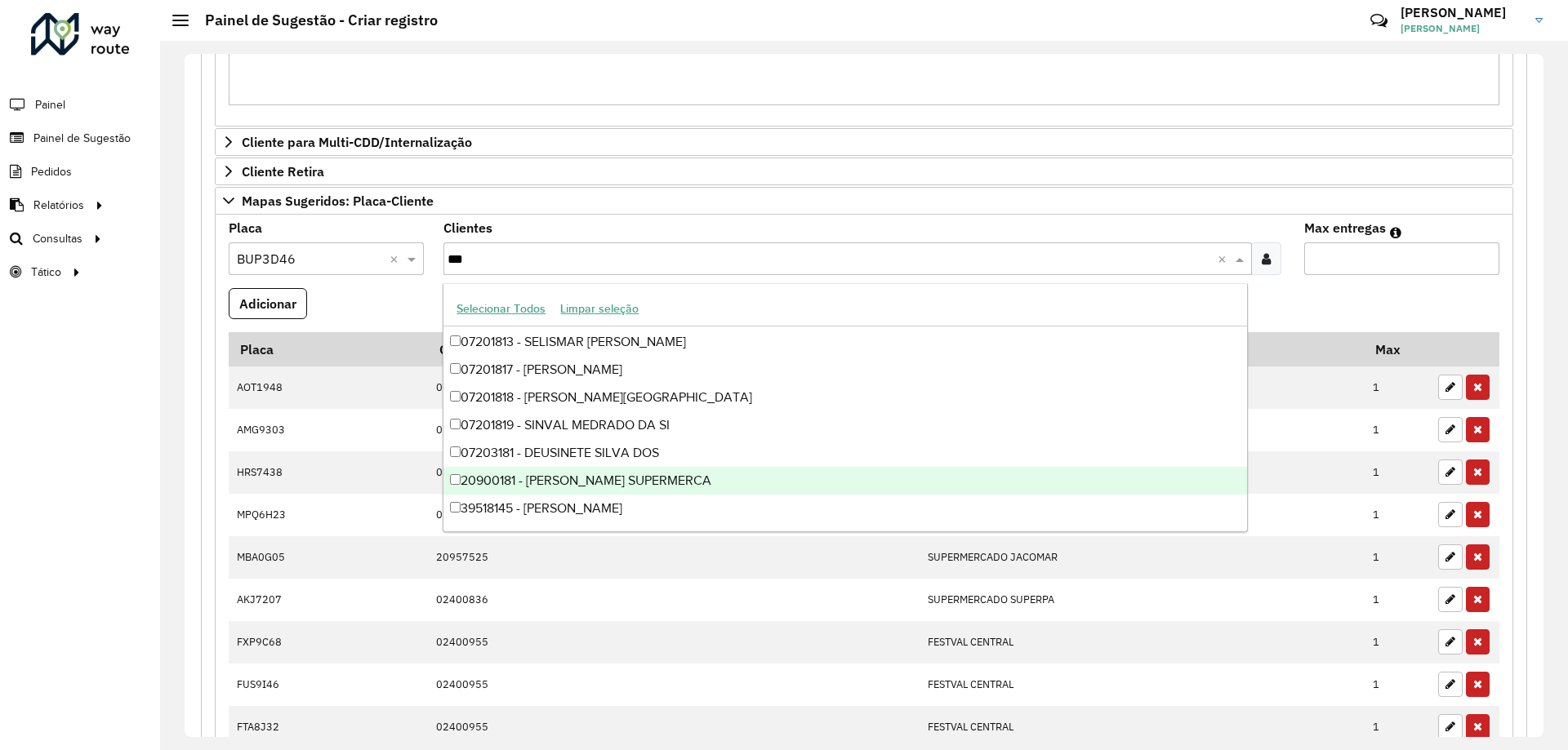
click at [746, 491] on div "20900181 - [PERSON_NAME] SUPERMERCA" at bounding box center [845, 481] width 803 height 28
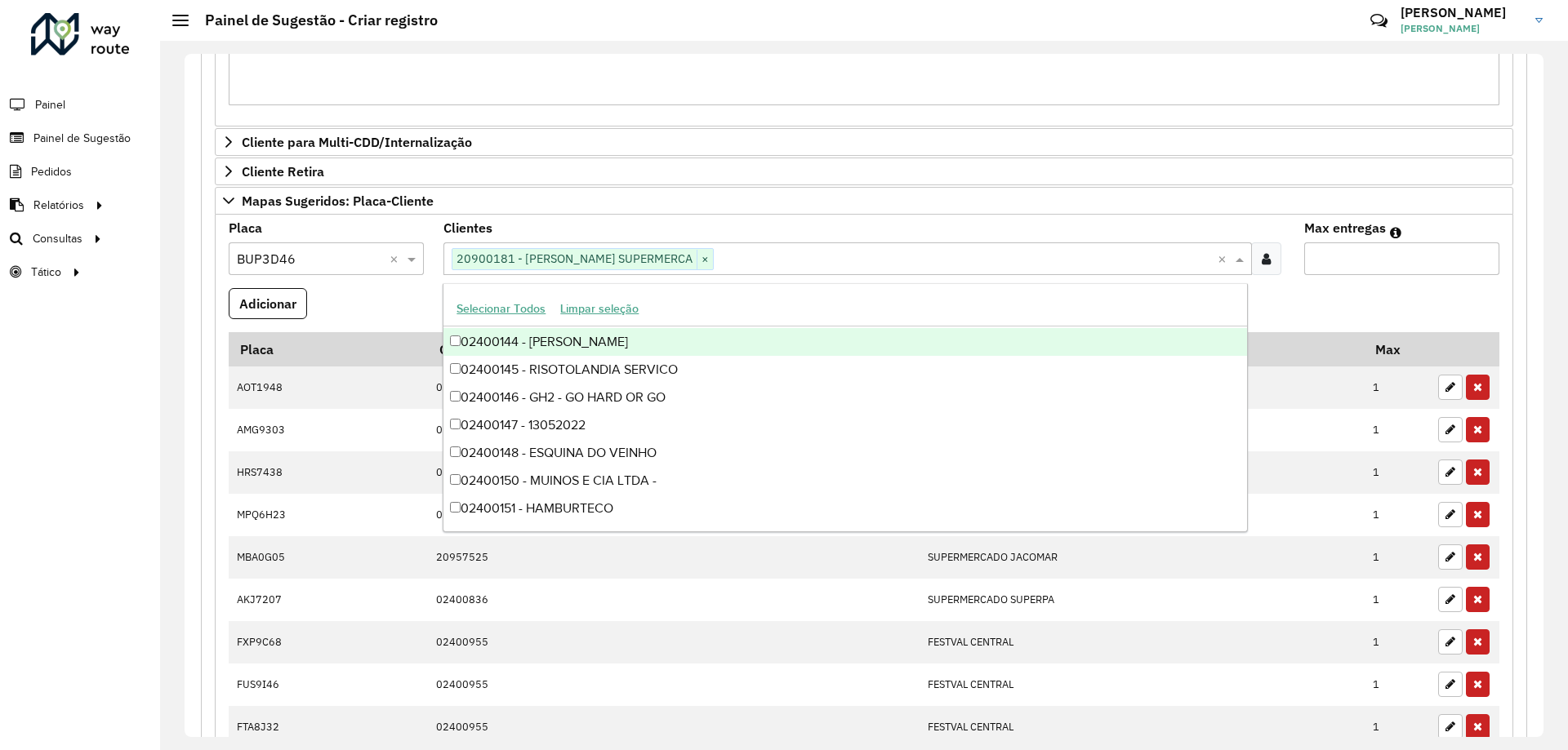
click at [1361, 300] on formly-field "Adicionar" at bounding box center [864, 310] width 1291 height 44
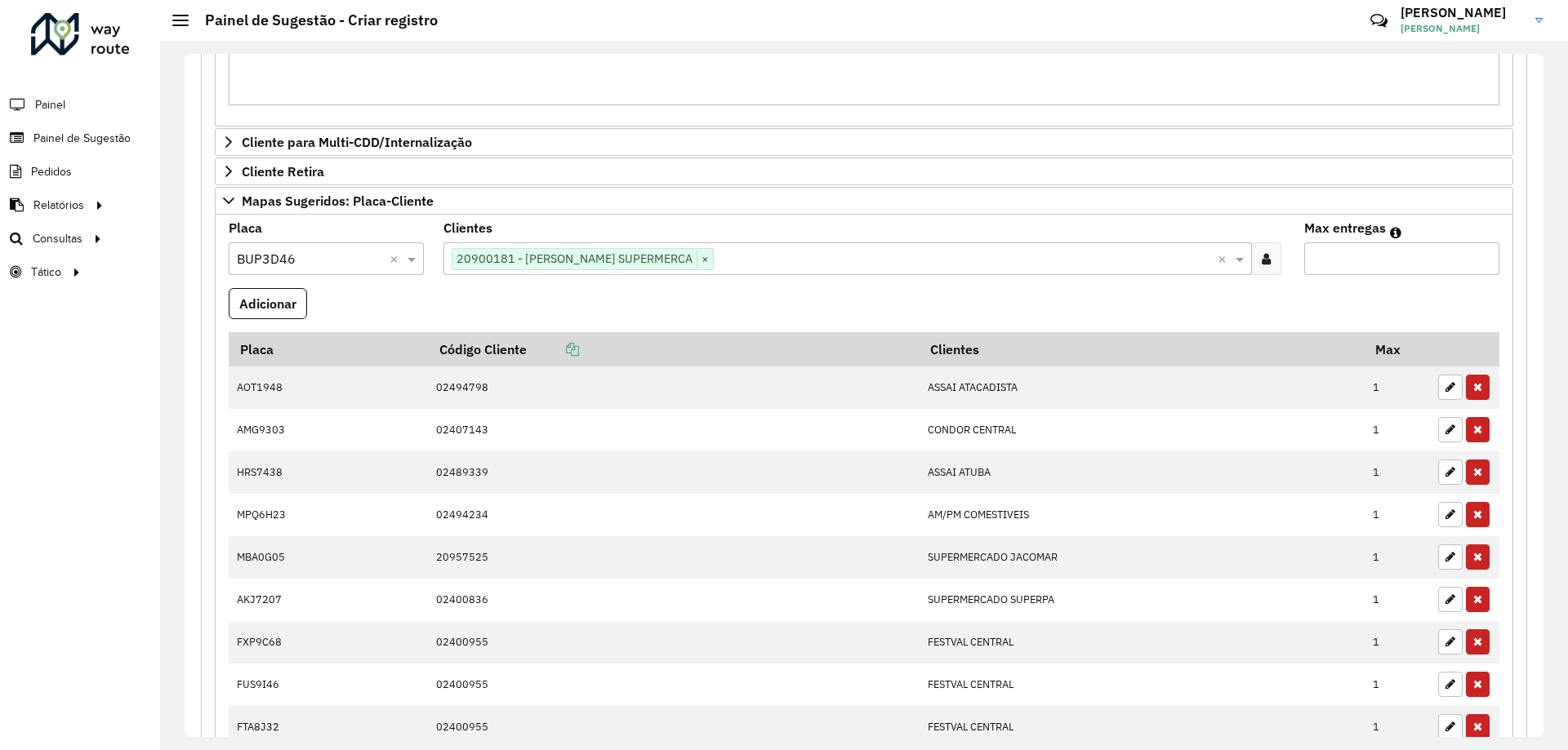
click at [1350, 247] on input "Max entregas" at bounding box center [1402, 258] width 195 height 33
type input "*"
click at [284, 299] on button "Adicionar" at bounding box center [268, 304] width 79 height 31
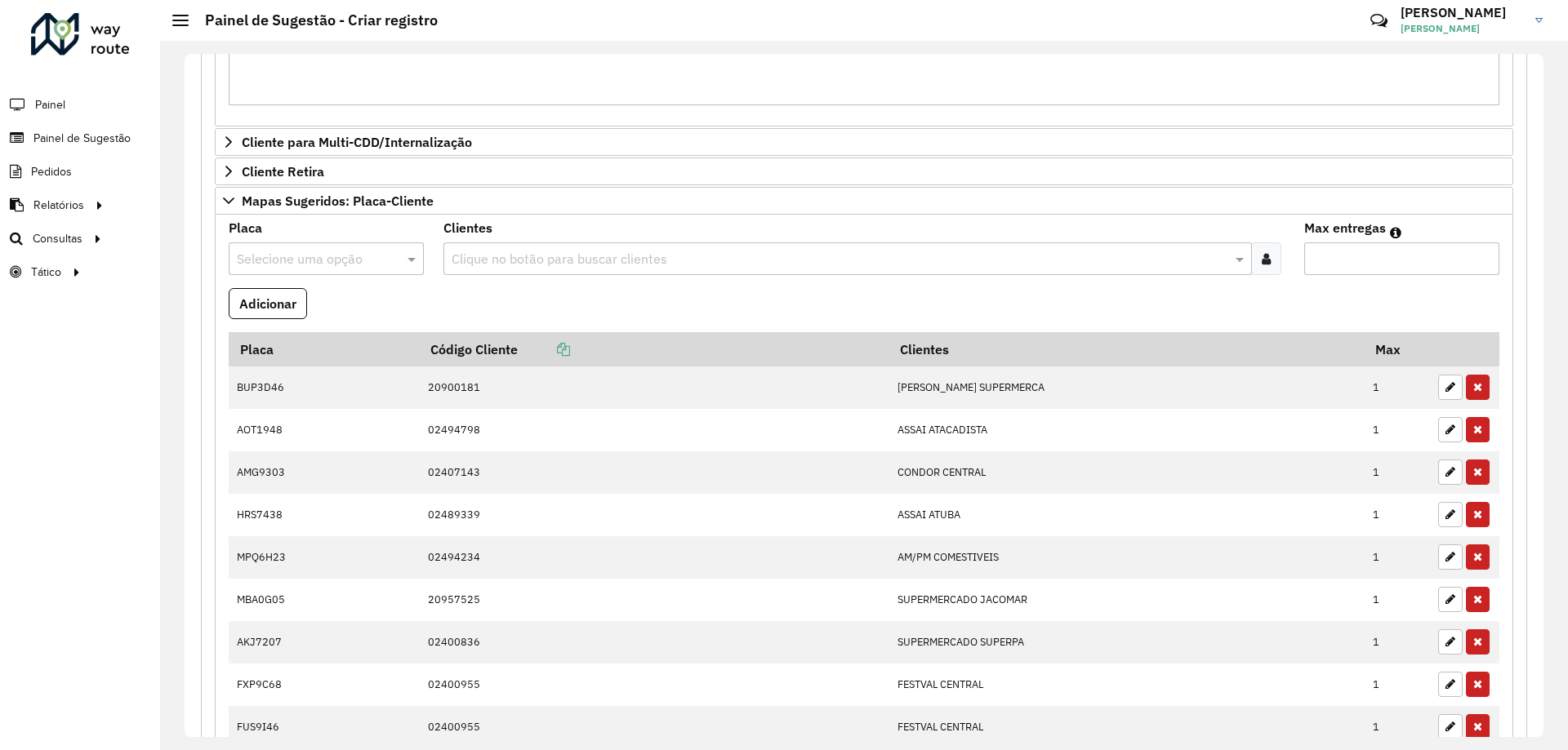
click at [420, 295] on hb-app "**********" at bounding box center [784, 375] width 1568 height 750
click at [284, 263] on input "text" at bounding box center [310, 259] width 146 height 20
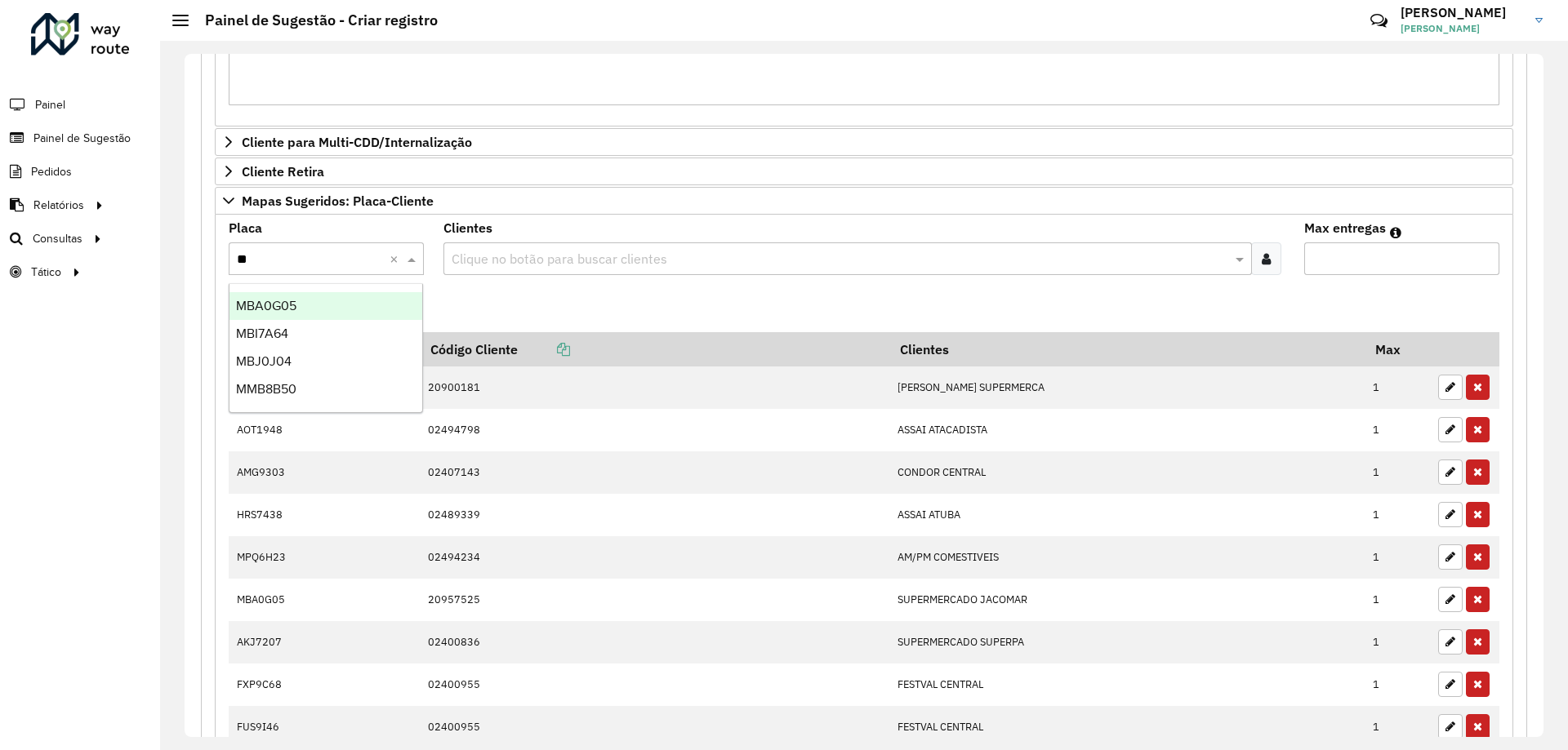
type input "***"
click at [343, 319] on div "MBI7A64" at bounding box center [325, 305] width 192 height 28
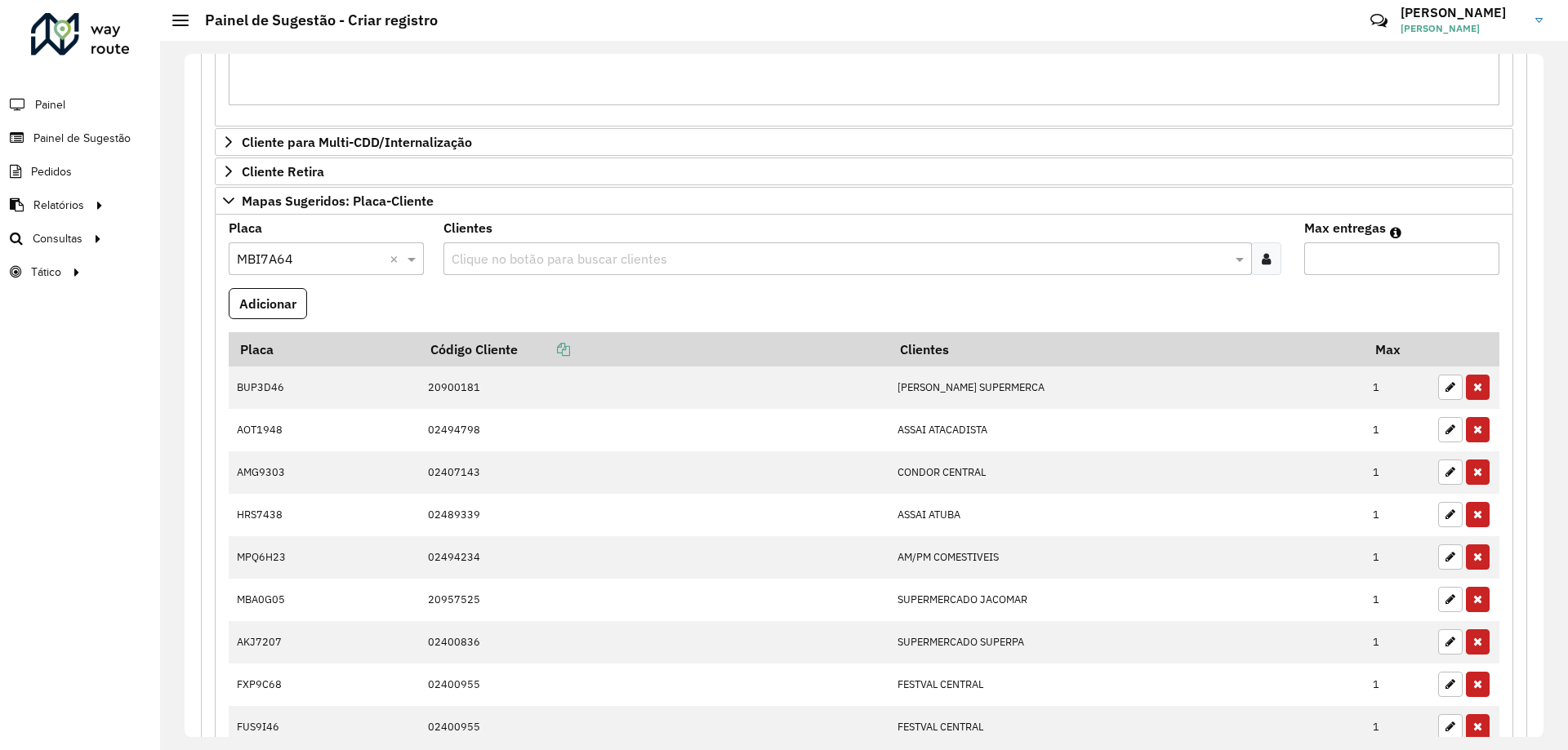
click at [463, 295] on formly-field "Adicionar" at bounding box center [864, 310] width 1291 height 44
click at [502, 253] on input "text" at bounding box center [839, 259] width 783 height 20
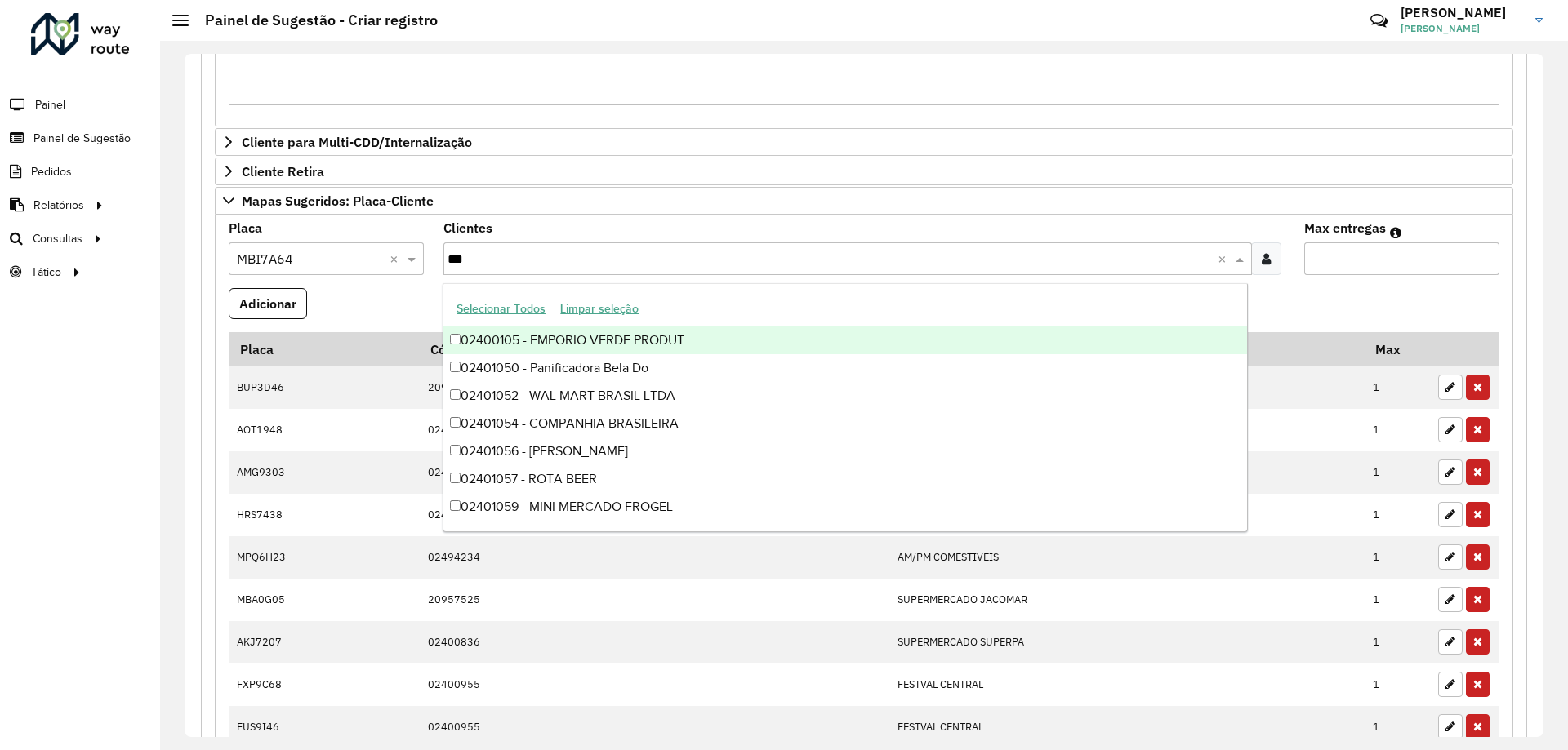
type input "****"
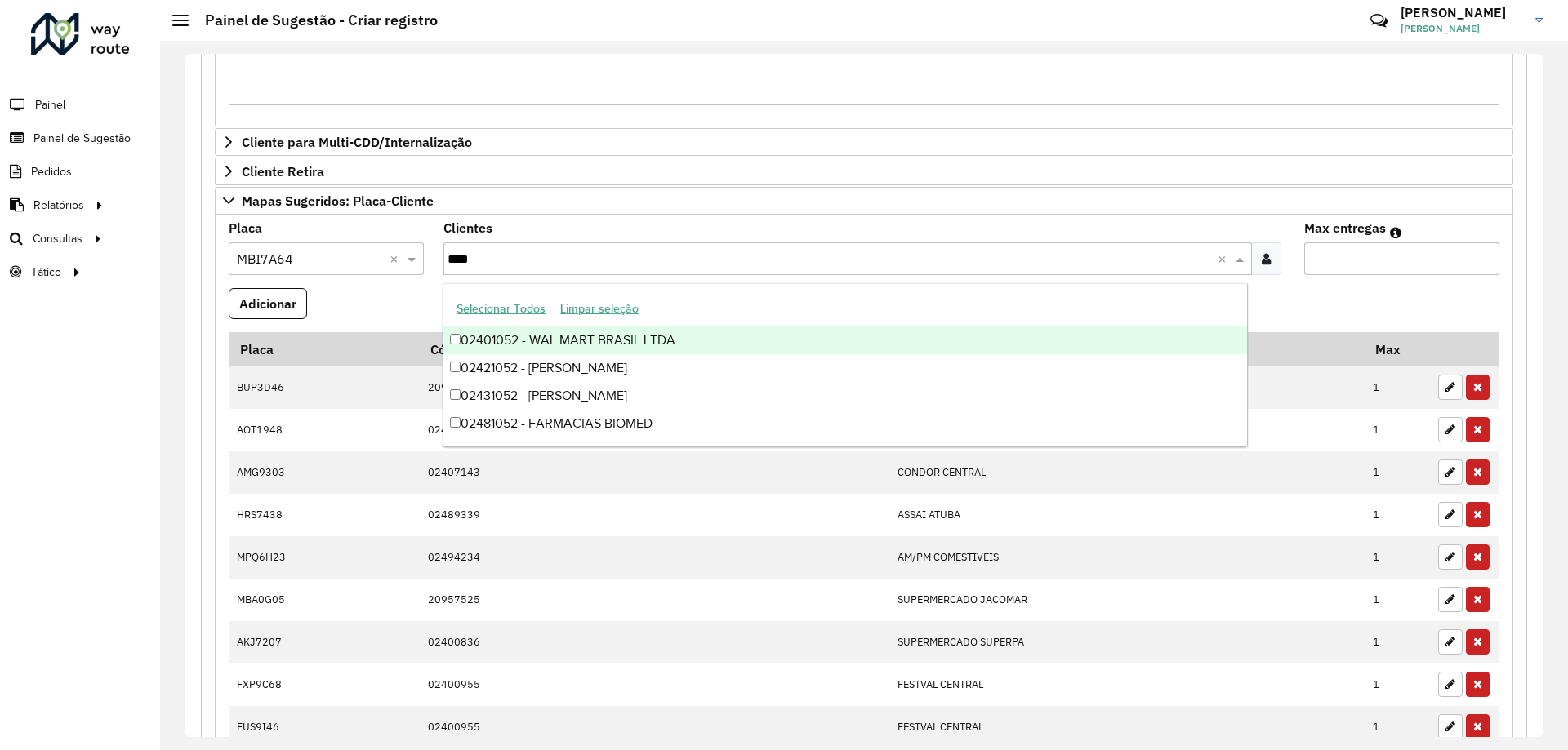
click at [643, 342] on div "02401052 - WAL MART BRASIL LTDA" at bounding box center [845, 340] width 803 height 28
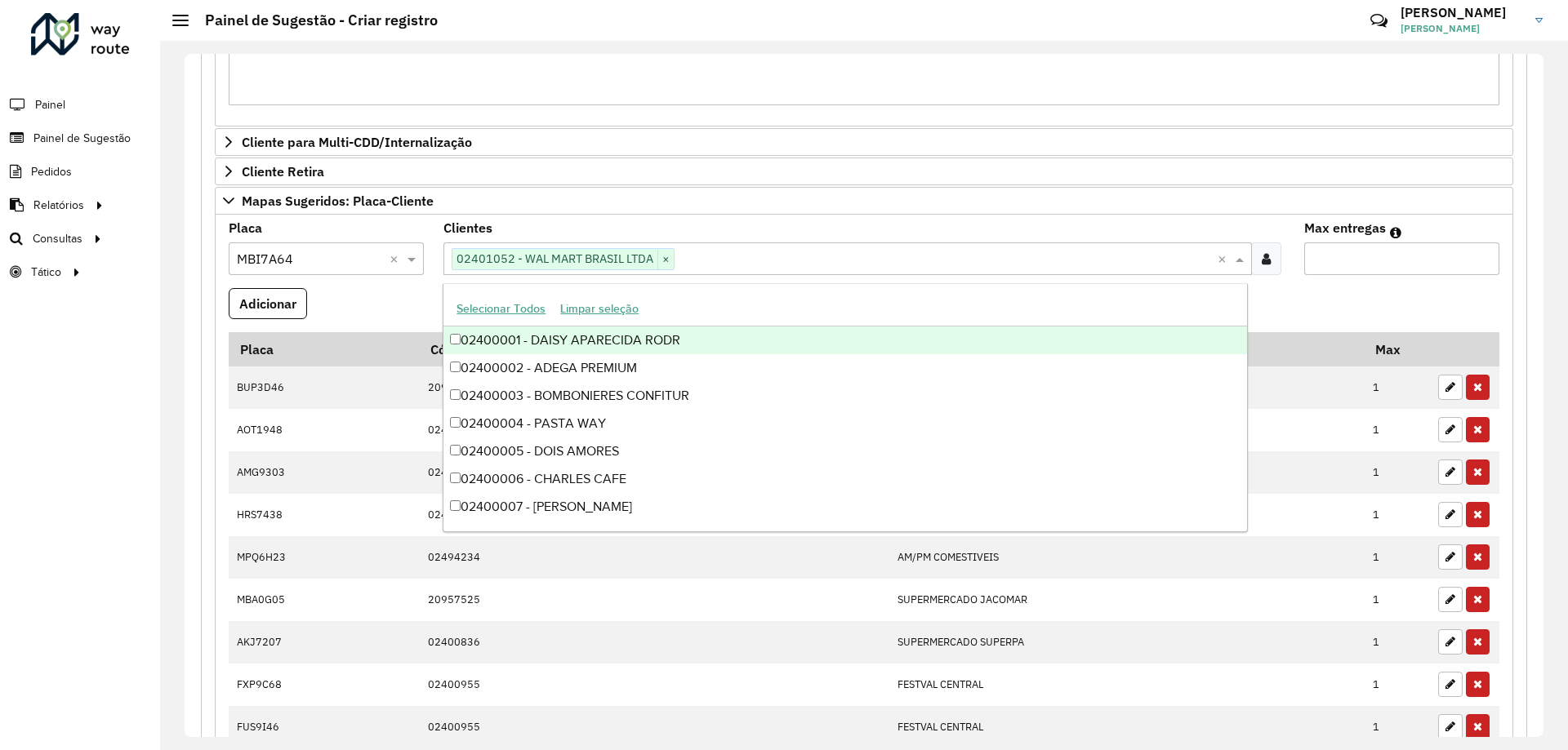
click at [1342, 267] on input "Max entregas" at bounding box center [1402, 258] width 195 height 33
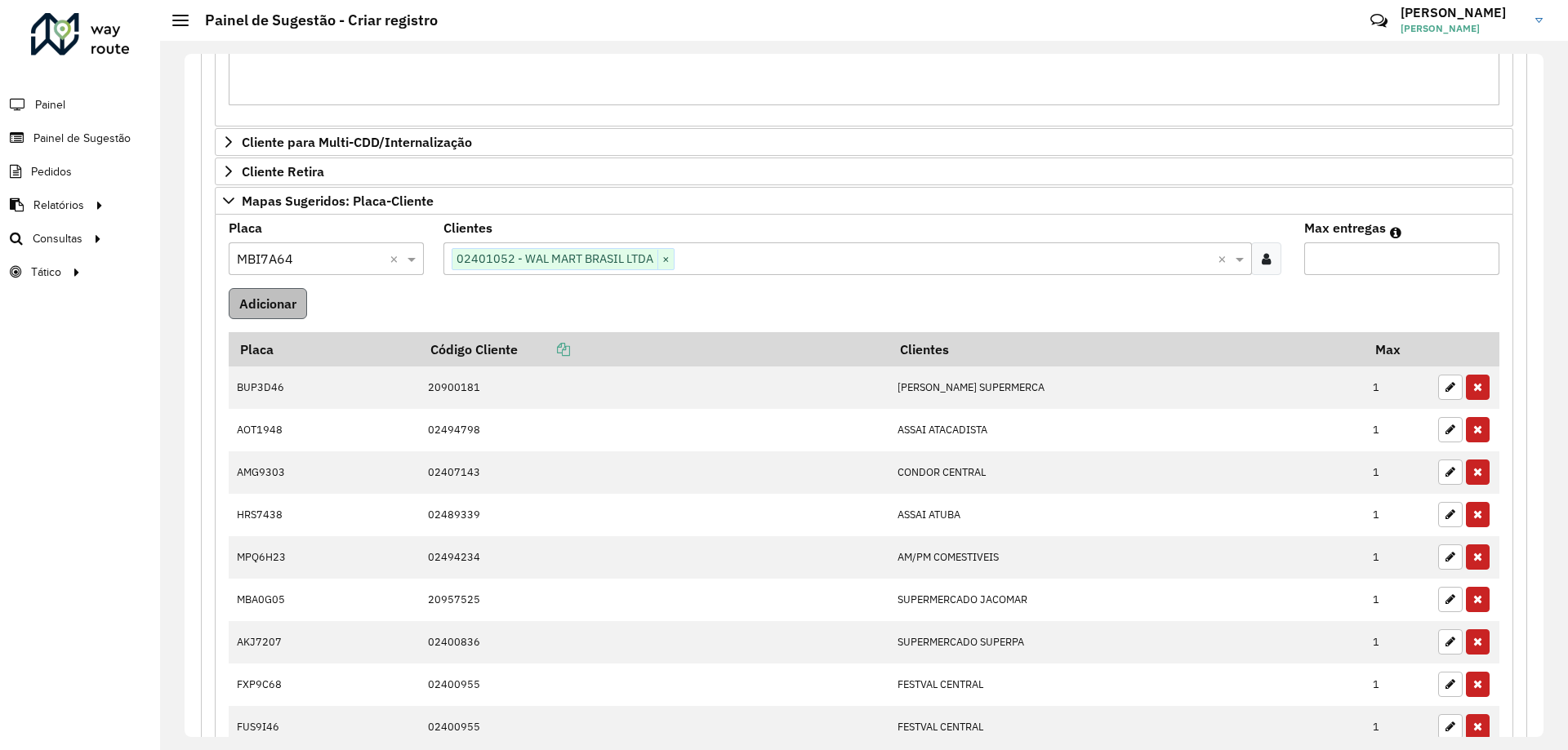
type input "*"
click at [279, 293] on button "Adicionar" at bounding box center [268, 304] width 79 height 31
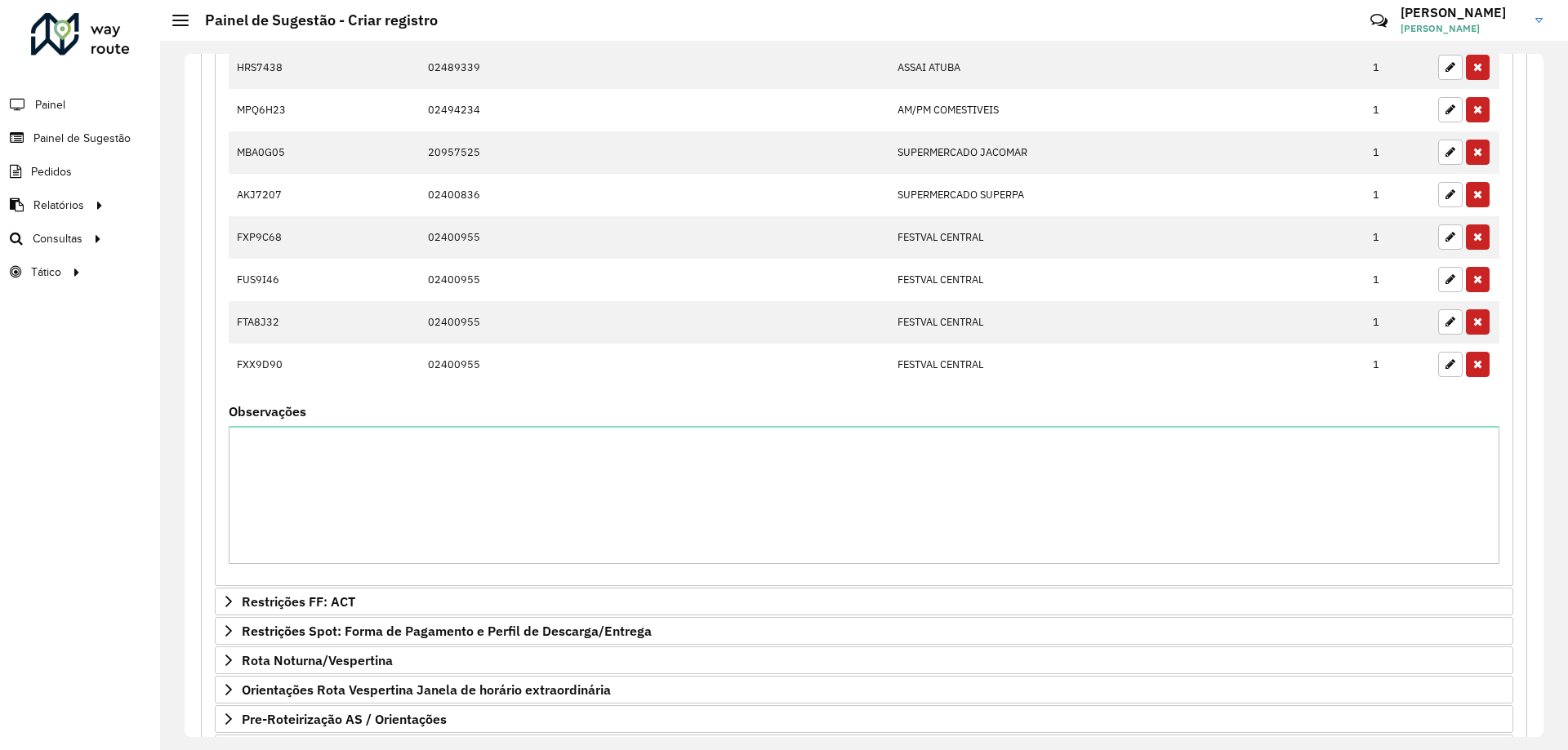
scroll to position [1427, 0]
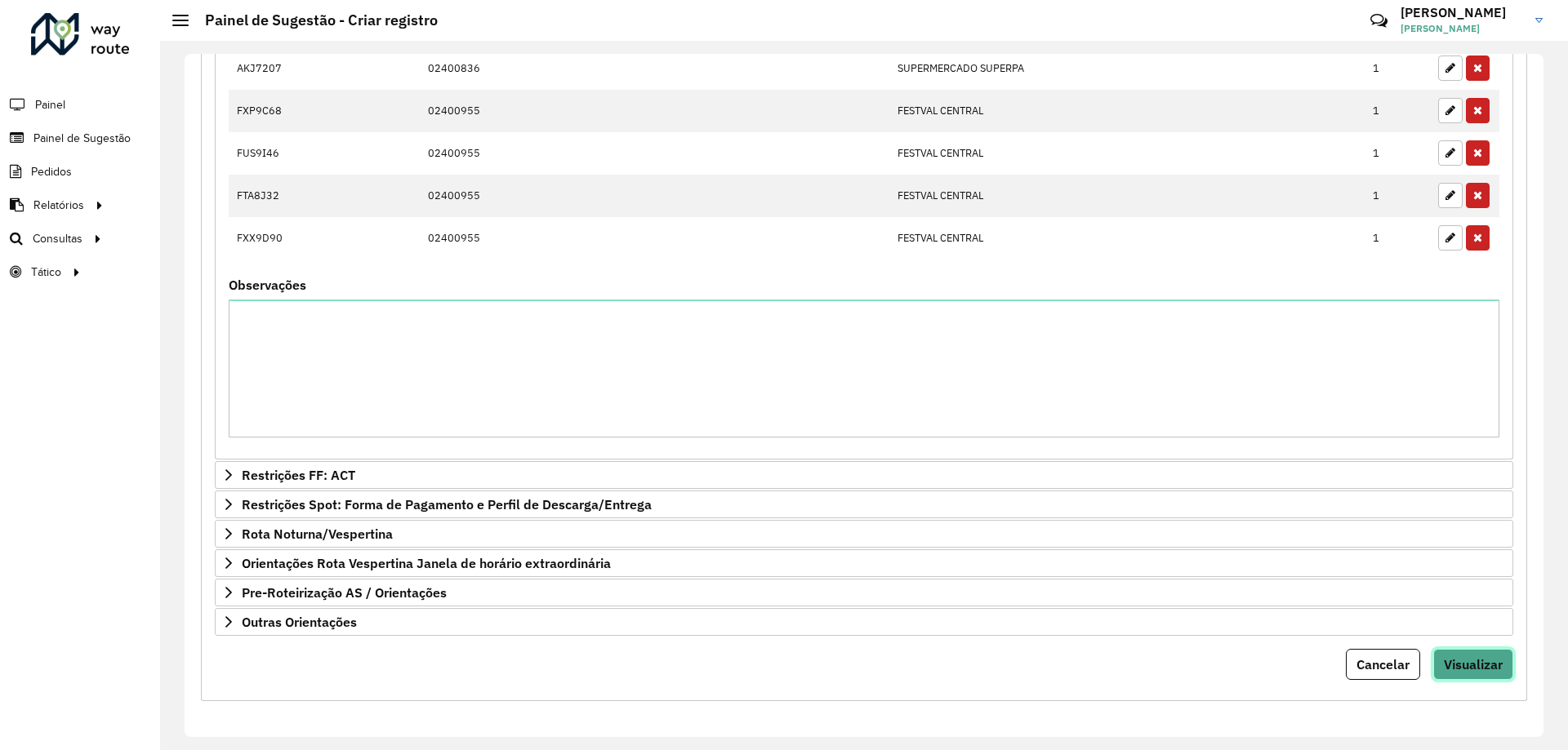
click at [1482, 667] on span "Visualizar" at bounding box center [1472, 664] width 59 height 16
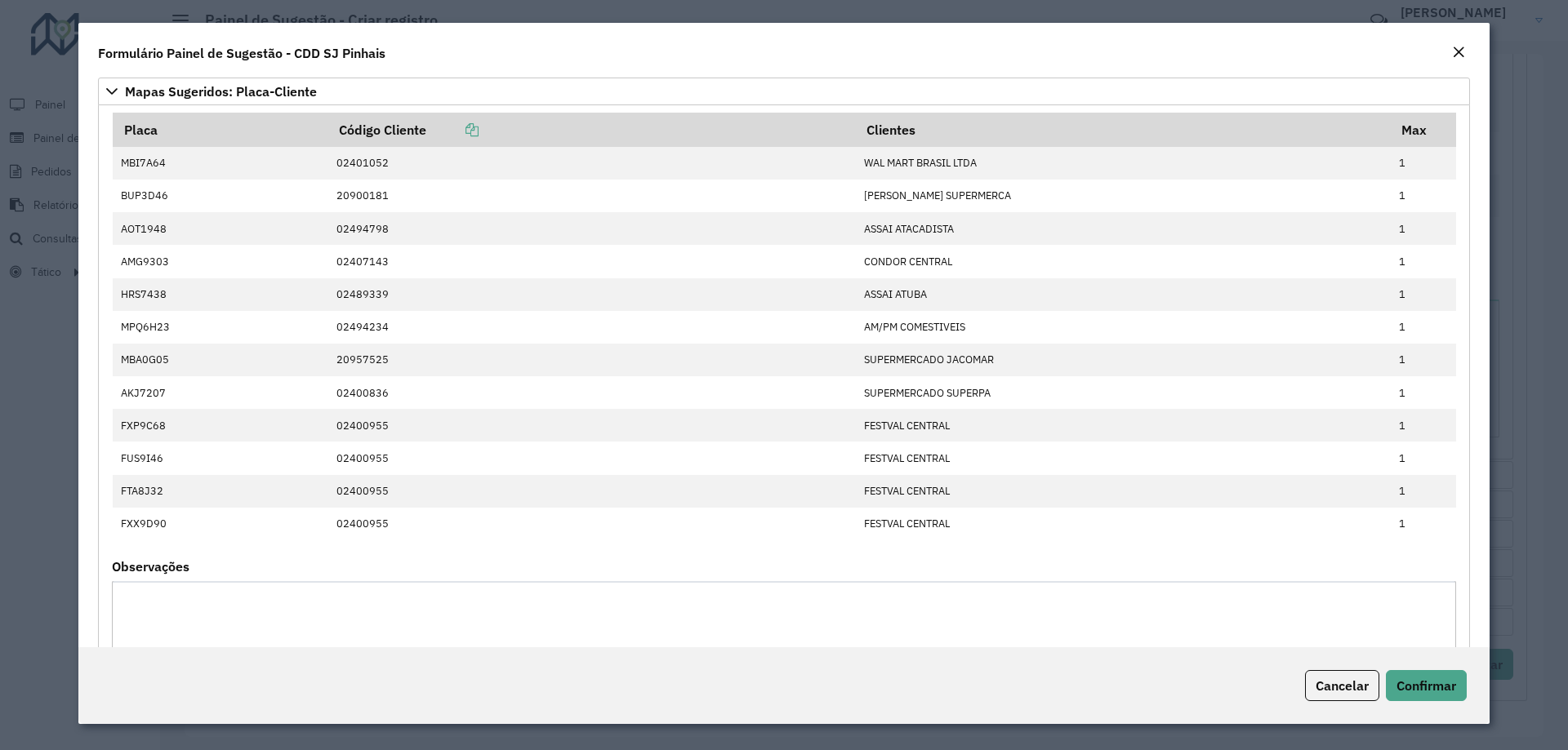
scroll to position [522, 0]
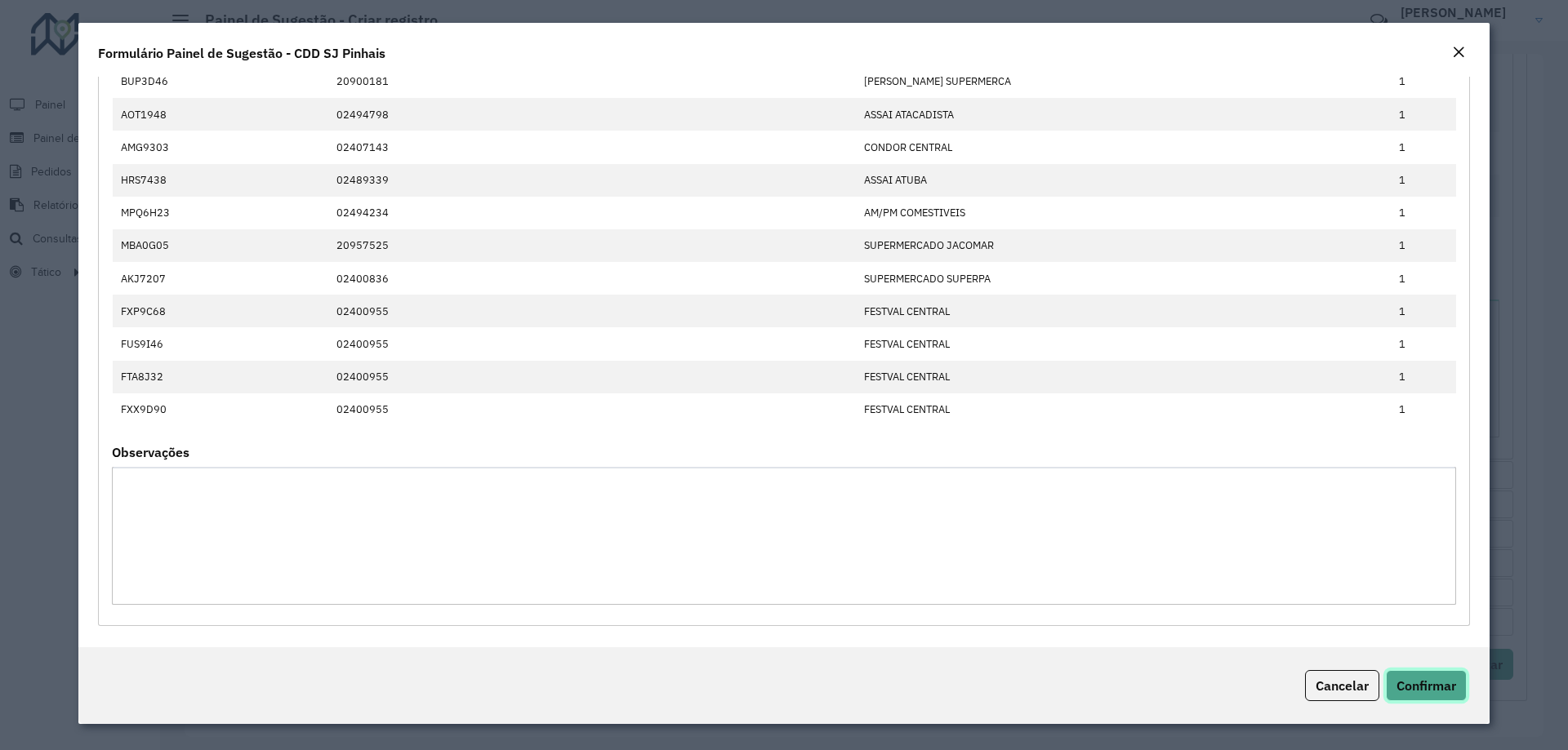
click at [1435, 677] on button "Confirmar" at bounding box center [1425, 686] width 80 height 31
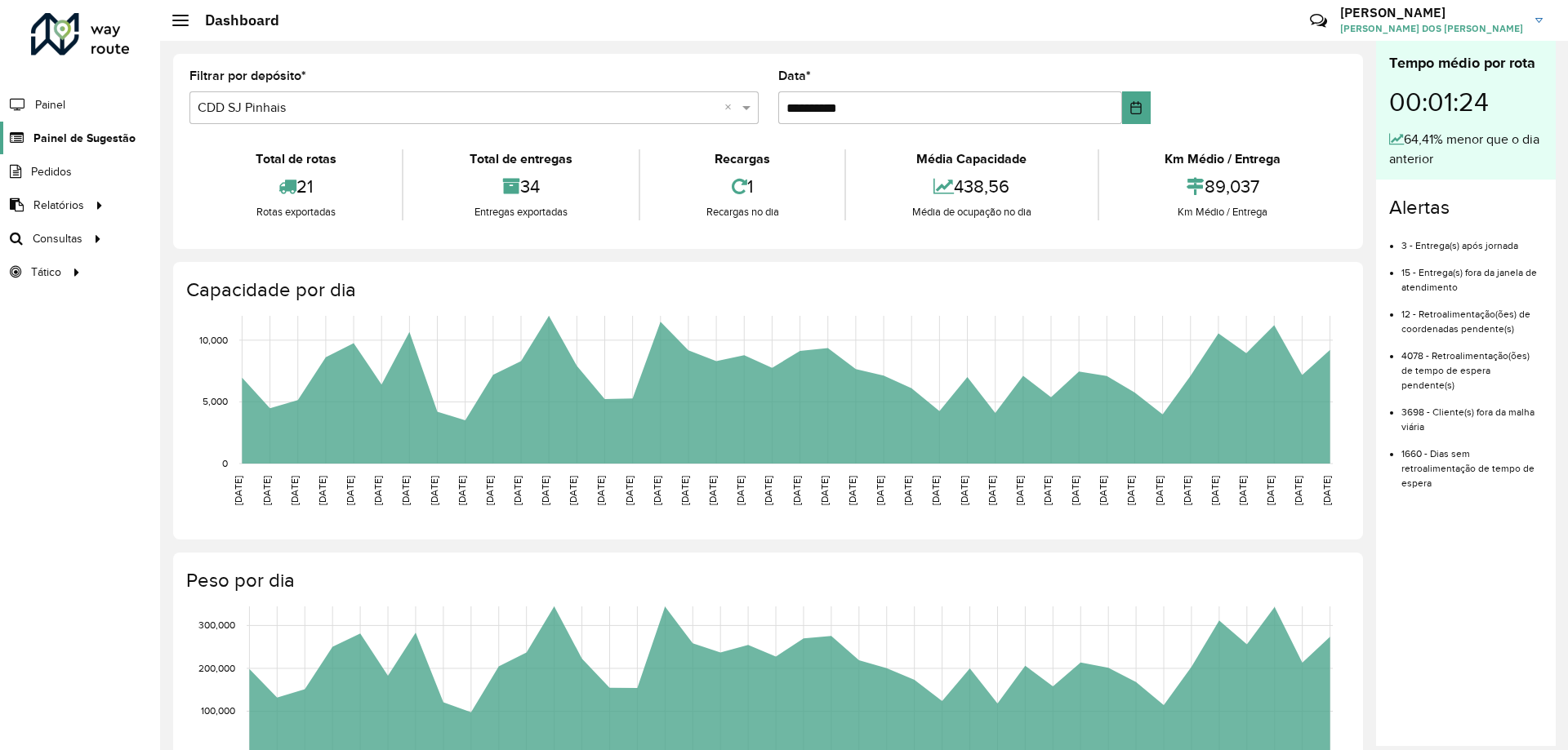
click at [66, 134] on span "Painel de Sugestão" at bounding box center [84, 138] width 102 height 17
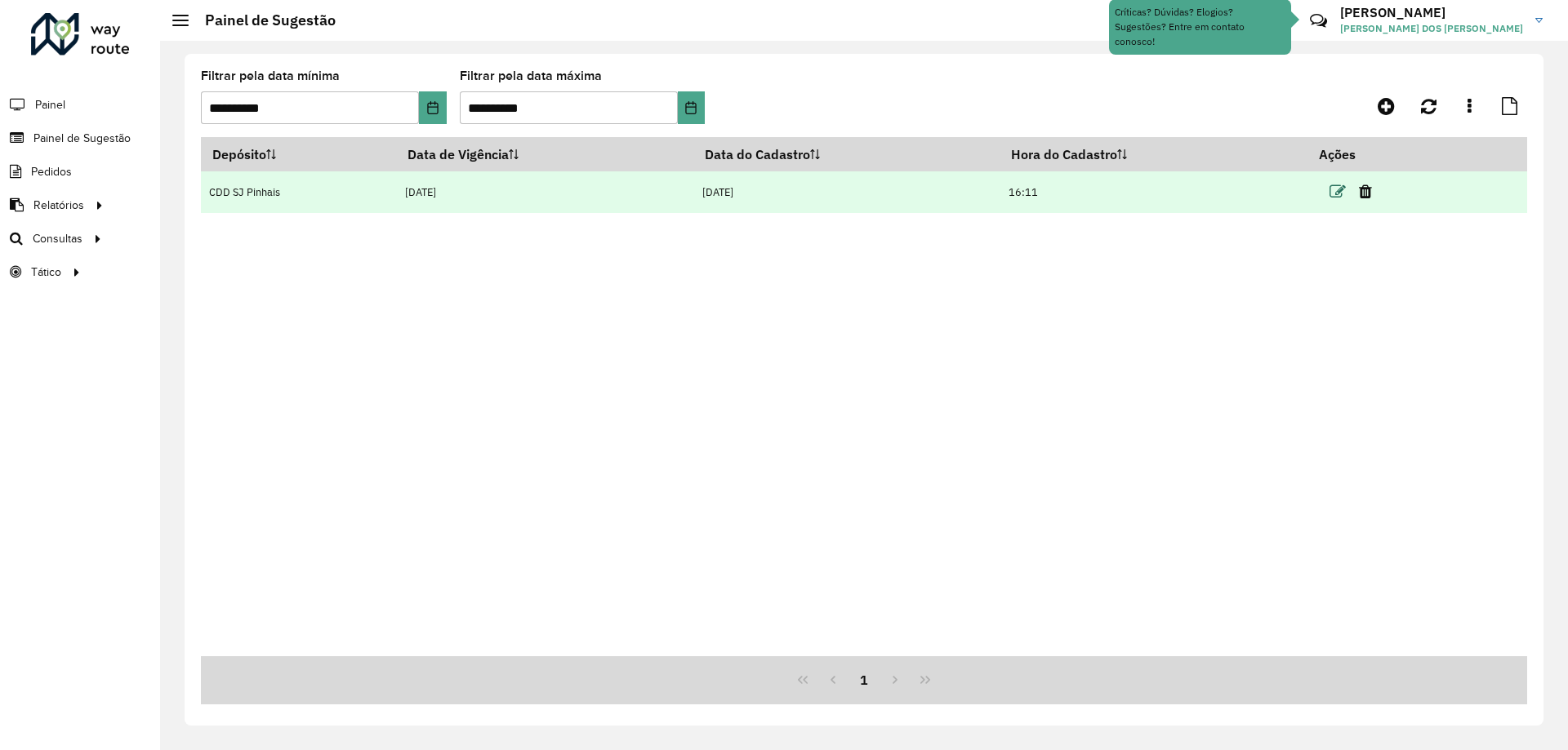
click at [1338, 193] on icon at bounding box center [1338, 192] width 16 height 16
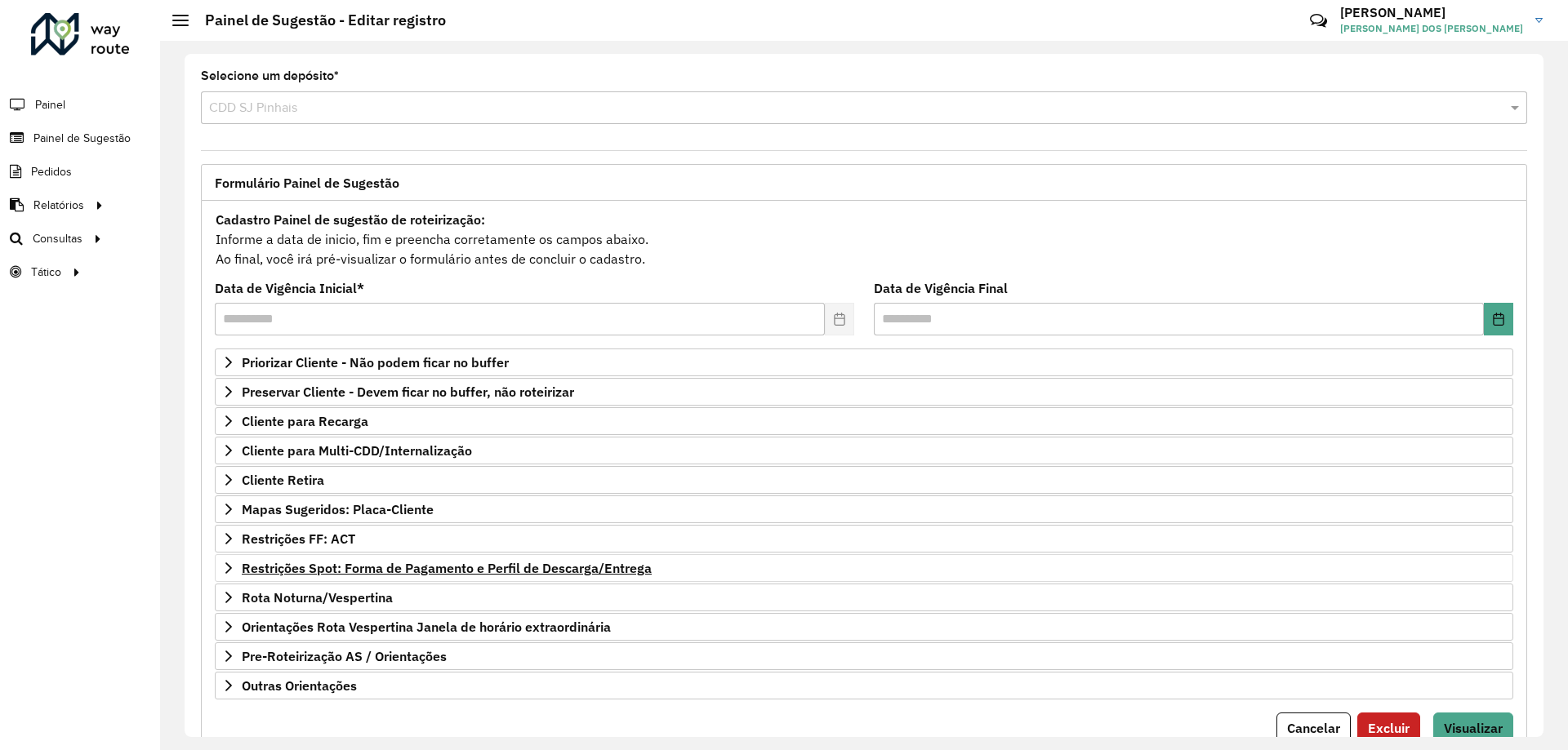
scroll to position [63, 0]
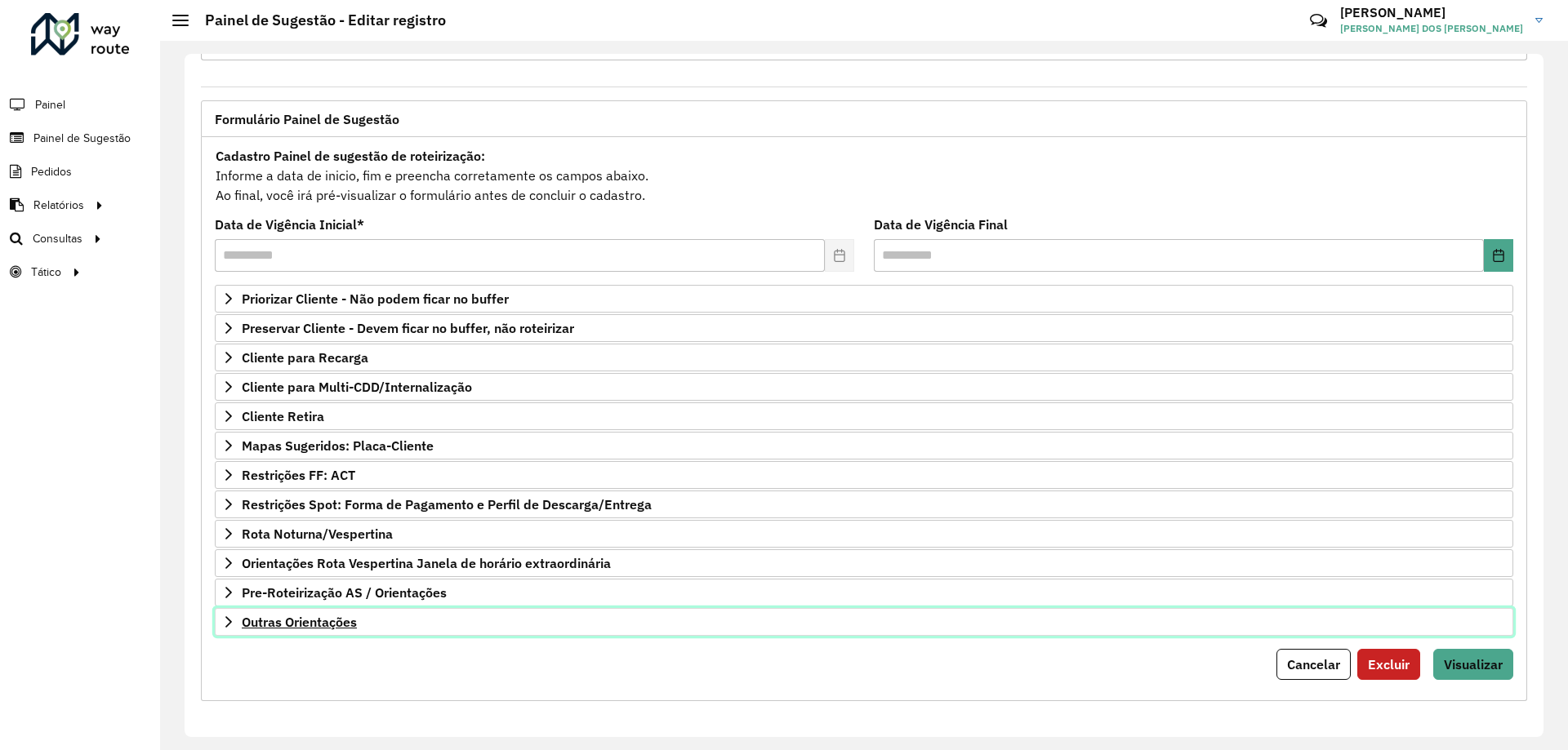
click at [326, 618] on span "Outras Orientações" at bounding box center [298, 622] width 115 height 13
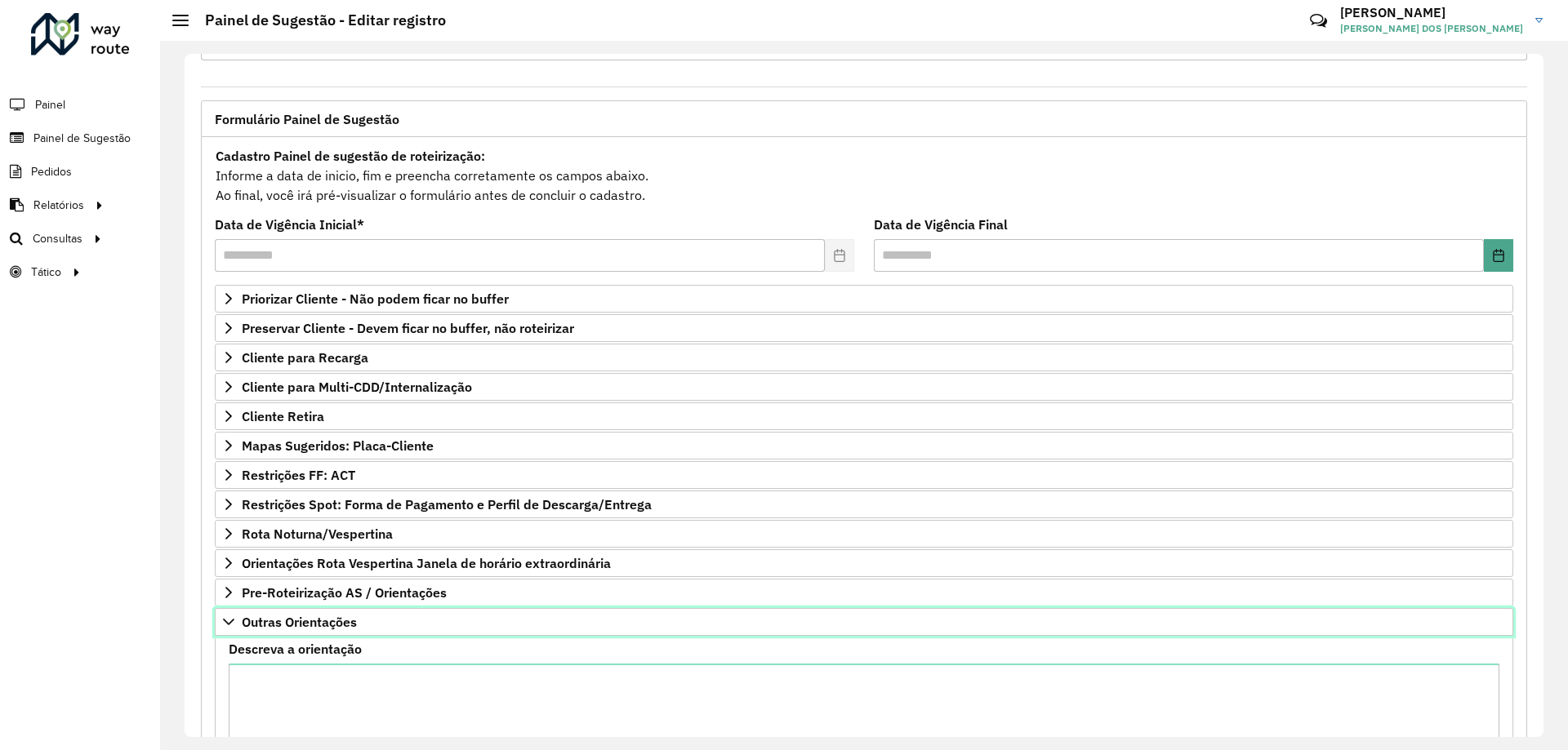
scroll to position [249, 0]
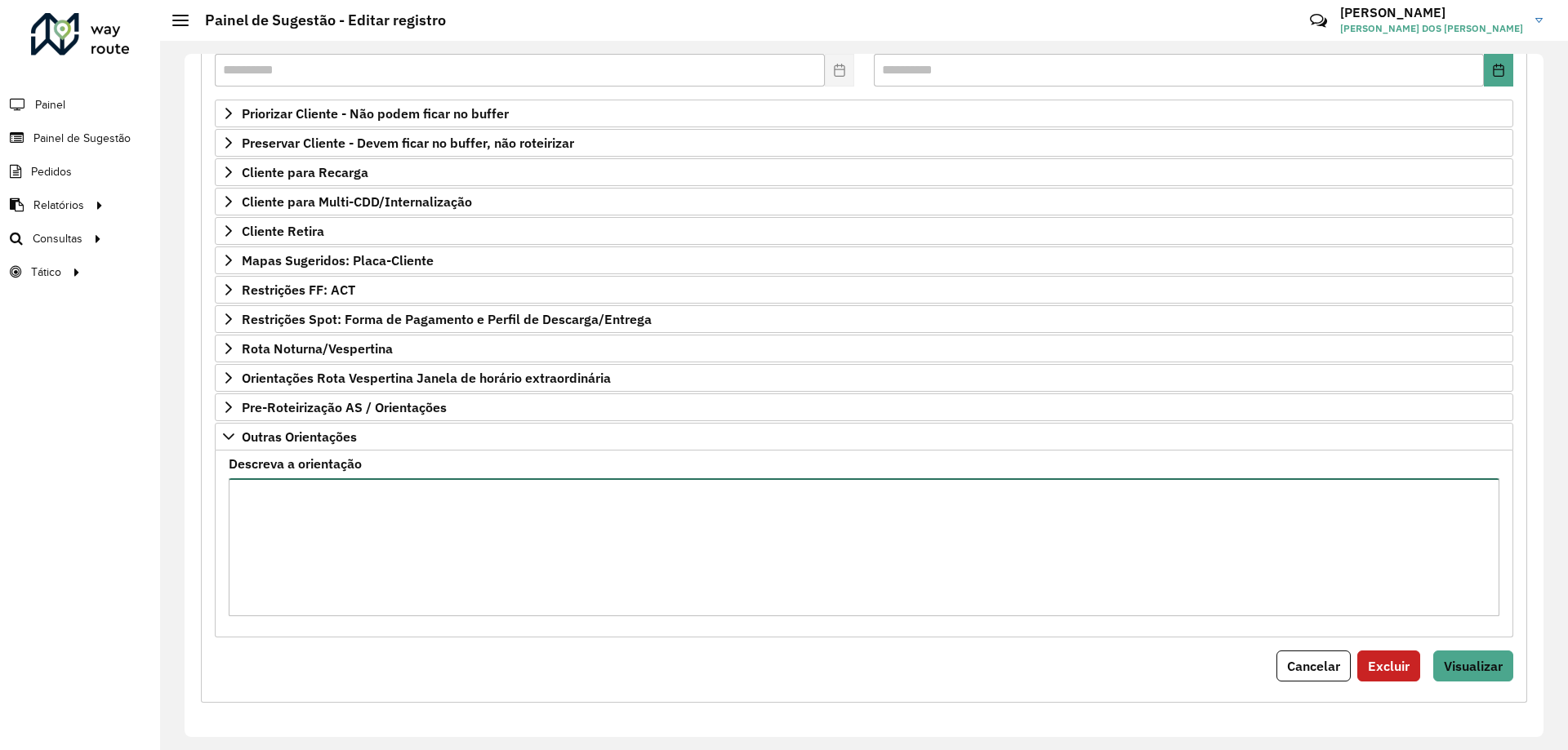
click at [424, 530] on textarea "Descreva a orientação" at bounding box center [864, 547] width 1271 height 138
paste textarea "**********"
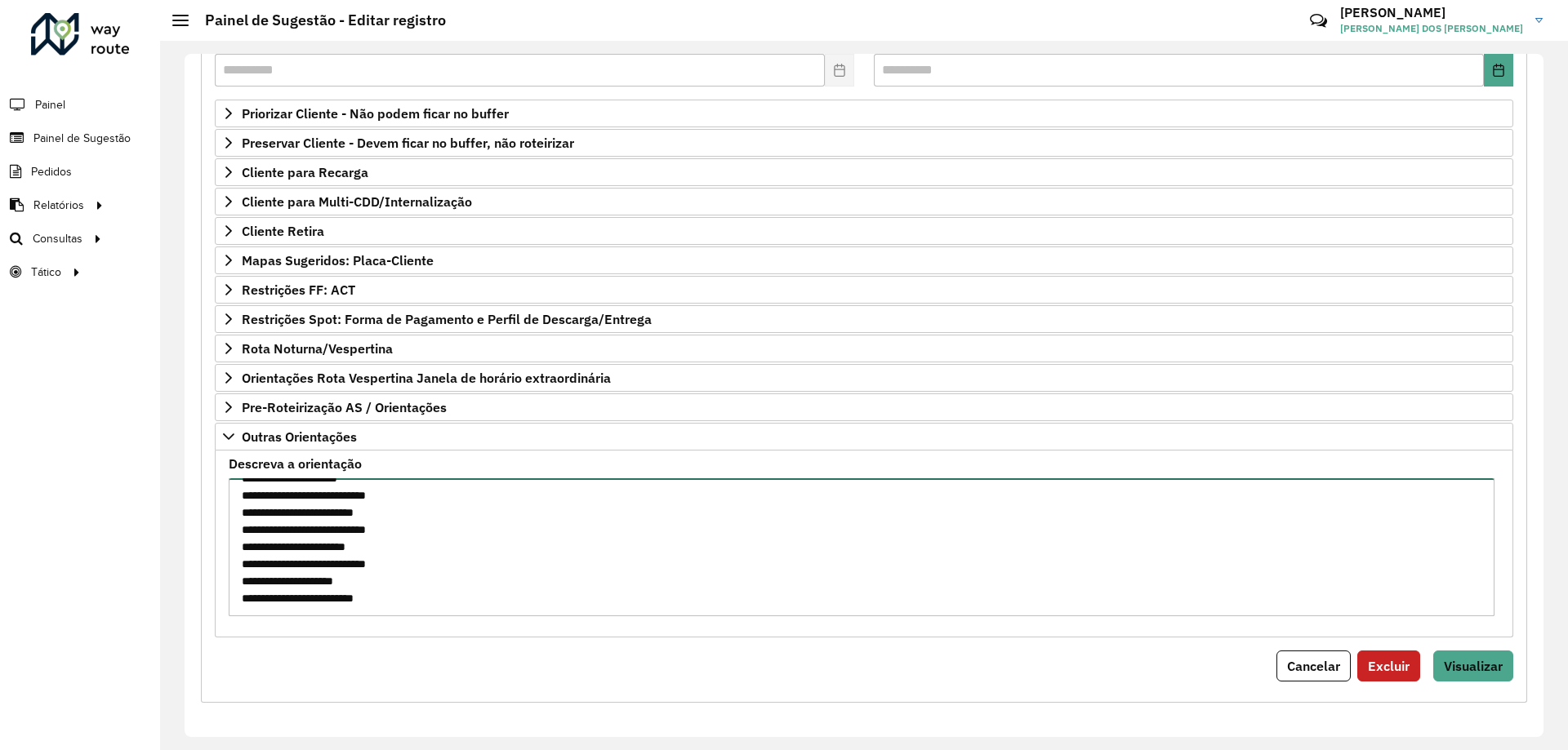
scroll to position [103, 0]
type textarea "**********"
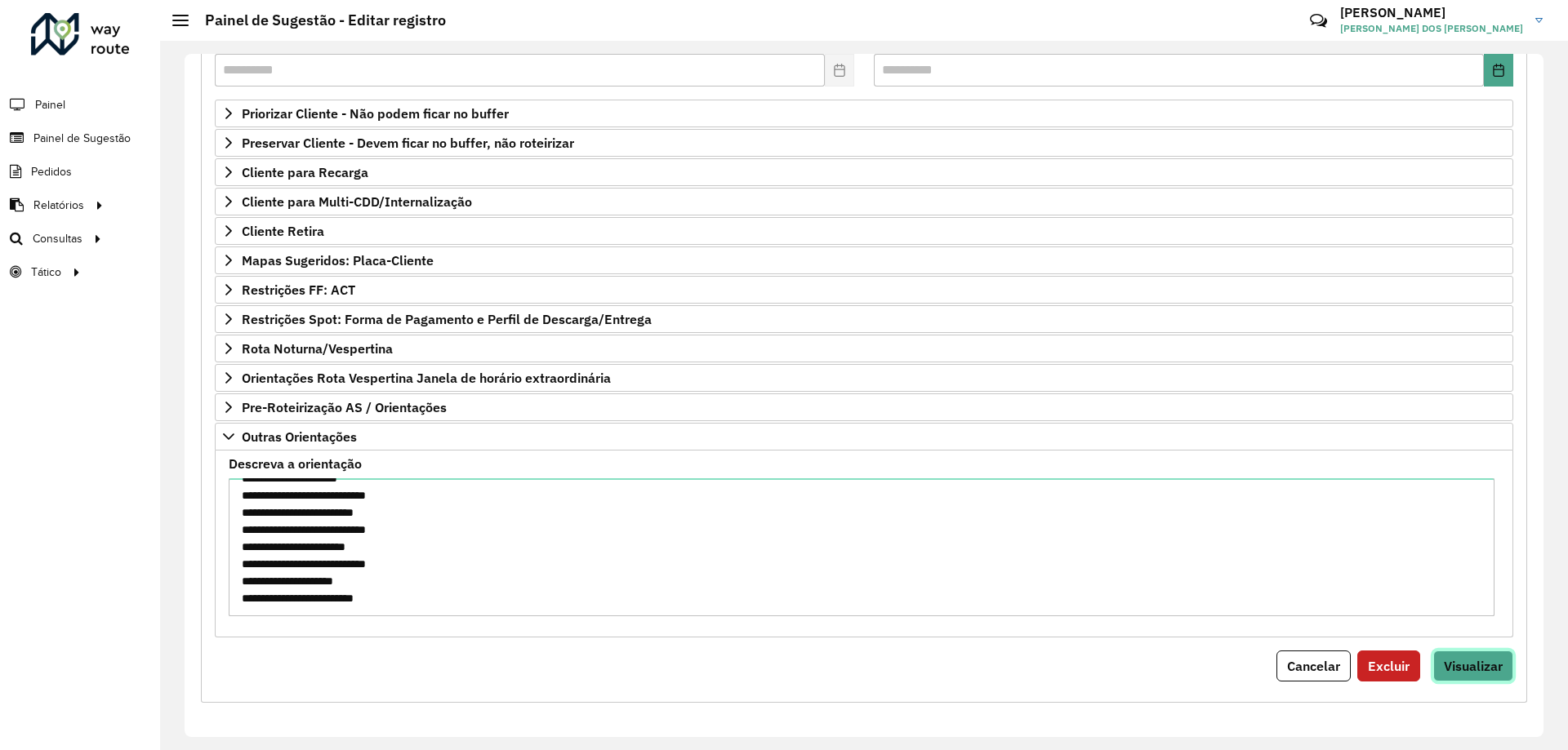
click at [1494, 656] on button "Visualizar" at bounding box center [1473, 666] width 80 height 31
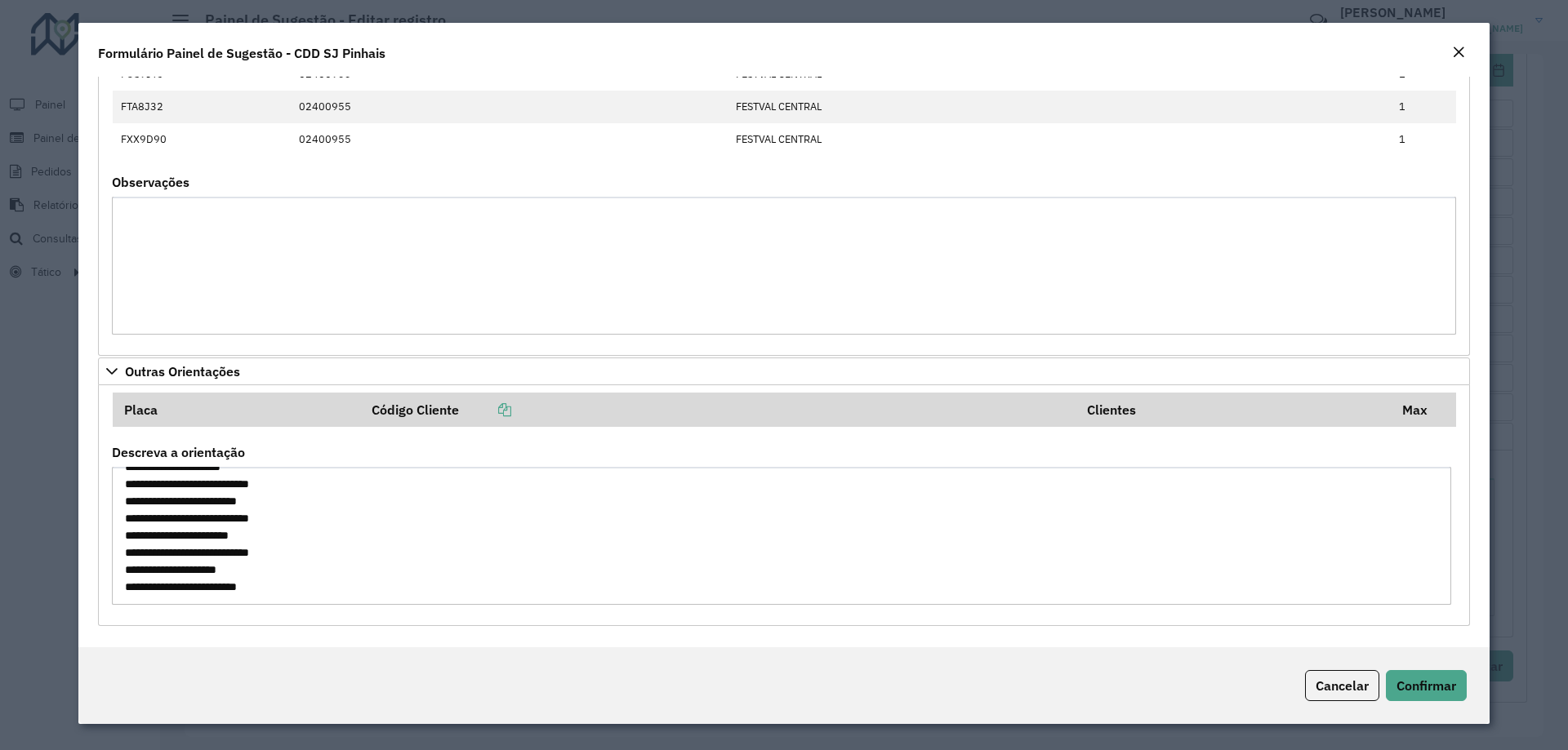
scroll to position [0, 0]
click at [1439, 680] on span "Confirmar" at bounding box center [1426, 686] width 60 height 16
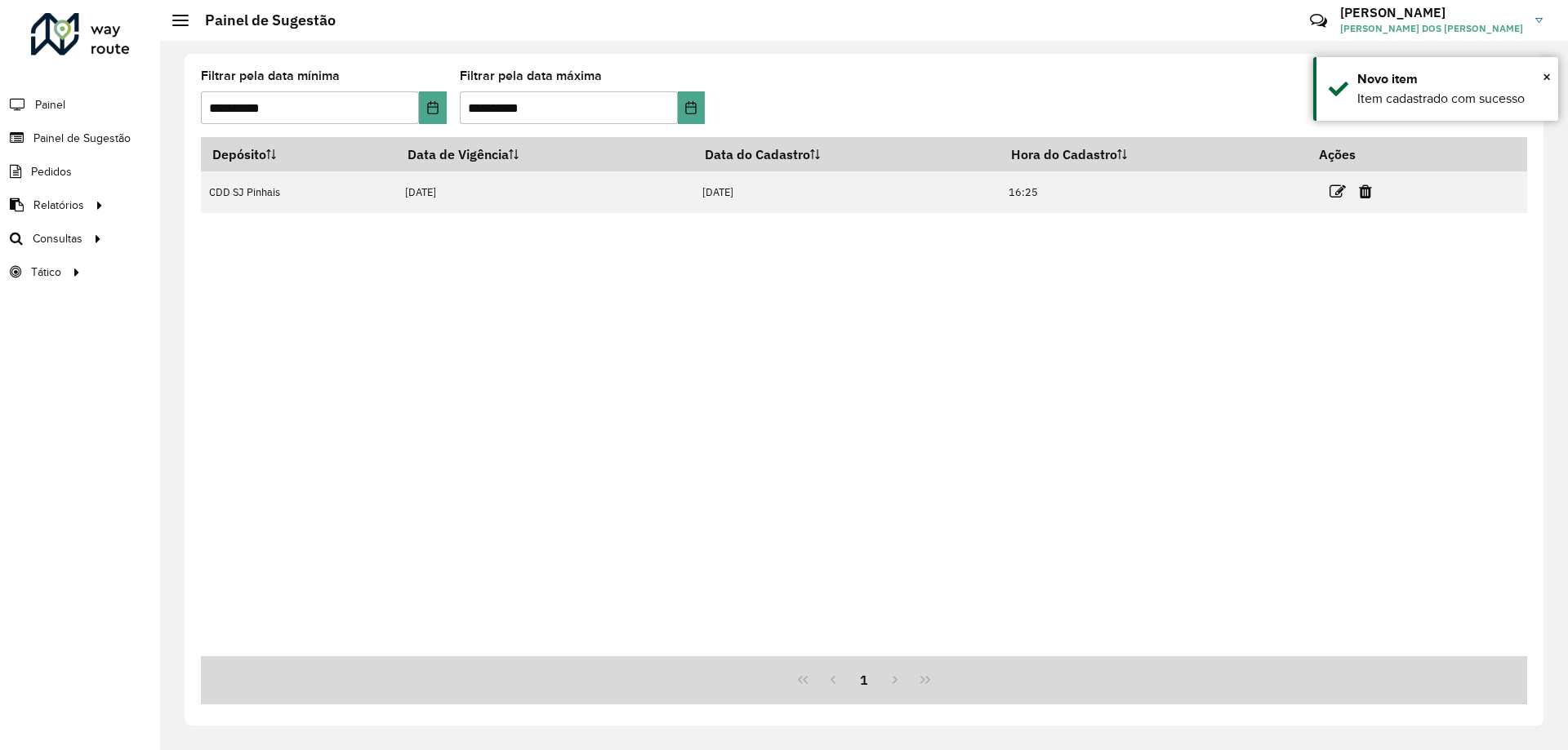
click at [615, 342] on div "Depósito Data de Vigência Data do Cadastro Hora do Cadastro Ações CDD SJ Pinhai…" at bounding box center [863, 397] width 1326 height 520
